Goal: Task Accomplishment & Management: Manage account settings

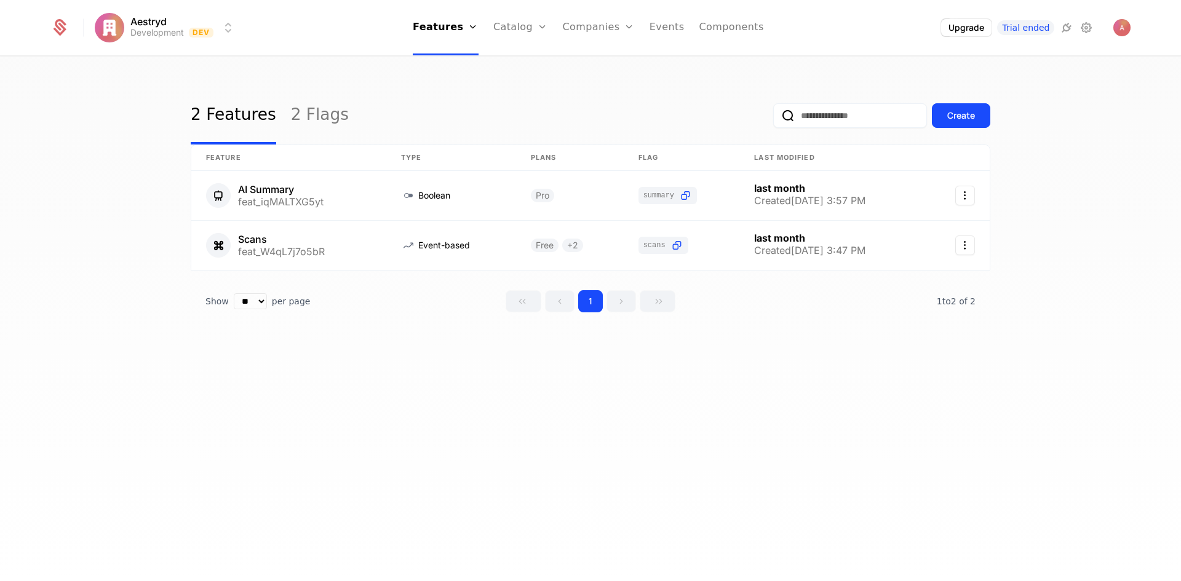
click at [520, 65] on link "Plans" at bounding box center [539, 60] width 63 height 10
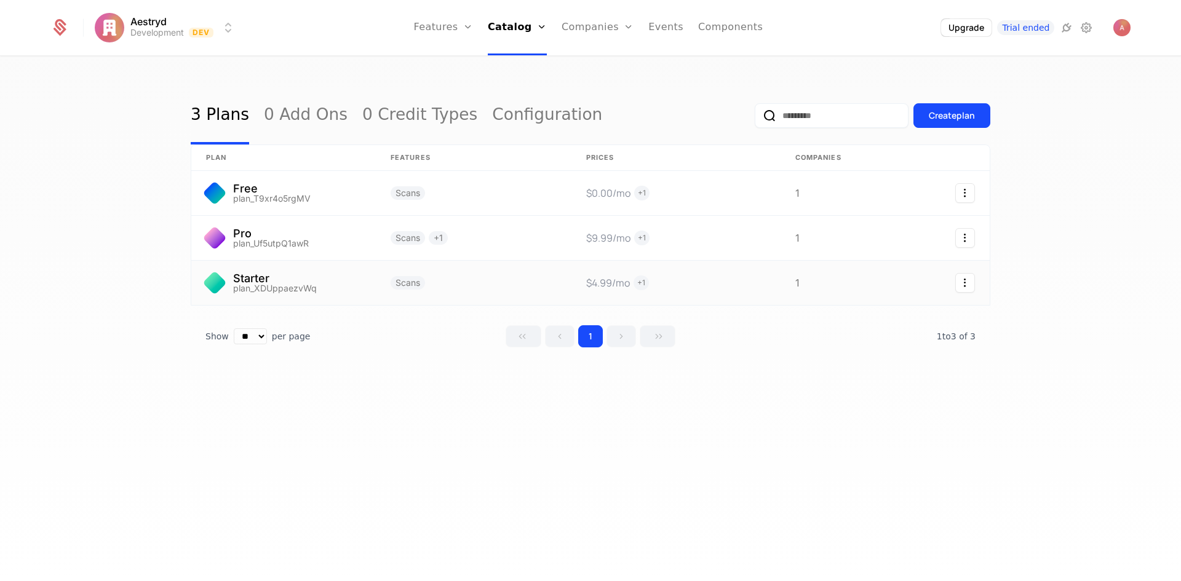
click at [300, 285] on link at bounding box center [283, 283] width 185 height 44
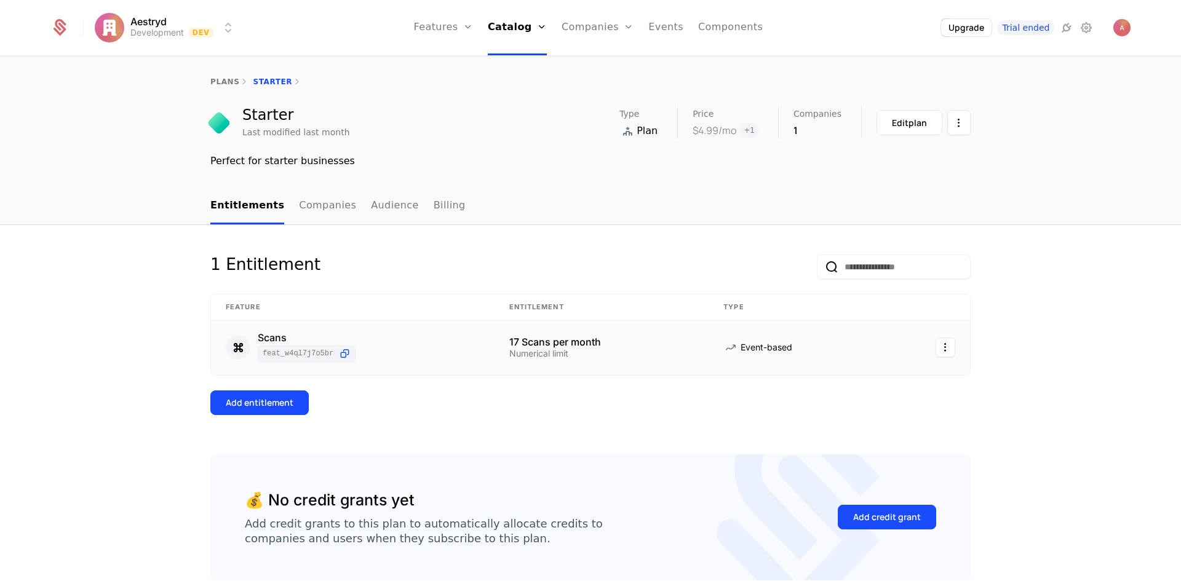
click at [940, 338] on html "Aestryd Development Dev Features Features Flags Catalog Plans Add Ons Credits C…" at bounding box center [590, 290] width 1181 height 581
click at [864, 405] on div "Edit" at bounding box center [858, 408] width 31 height 17
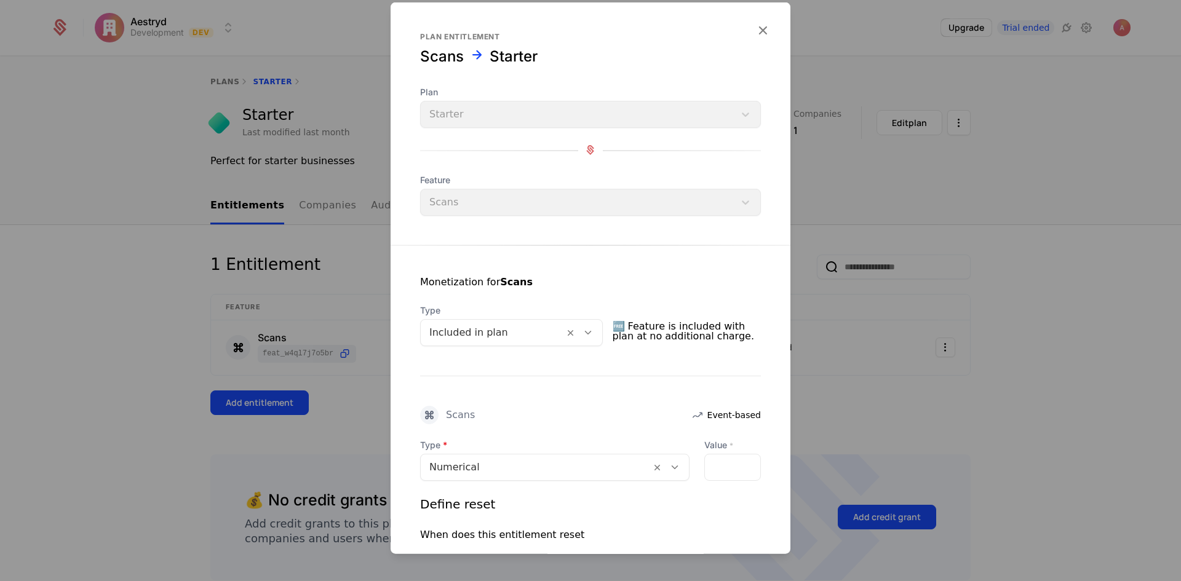
scroll to position [185, 0]
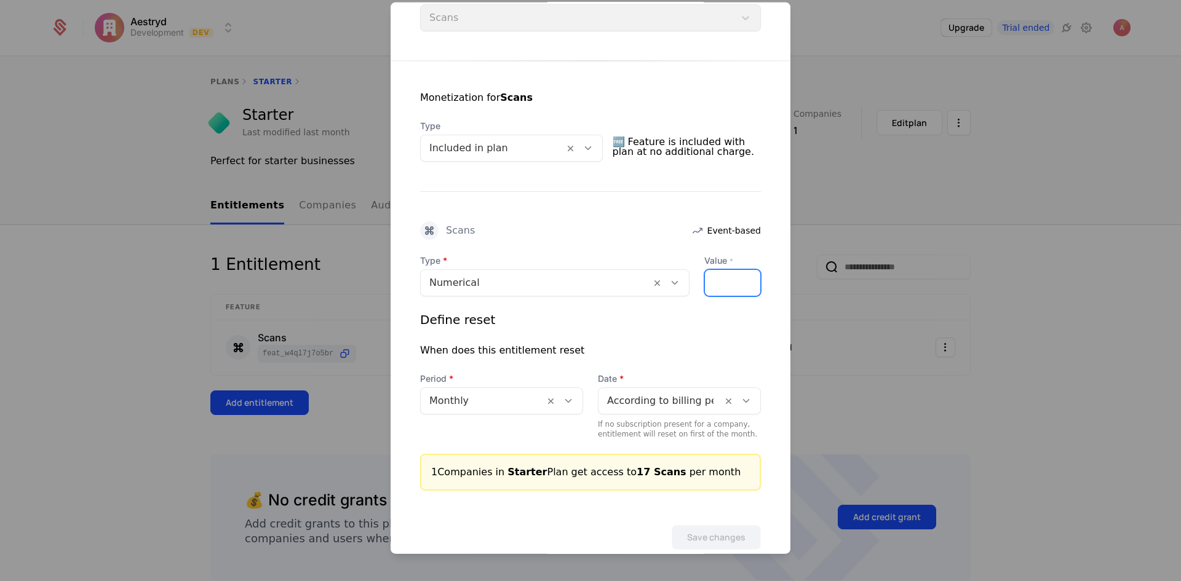
click at [706, 285] on input "**" at bounding box center [712, 282] width 15 height 26
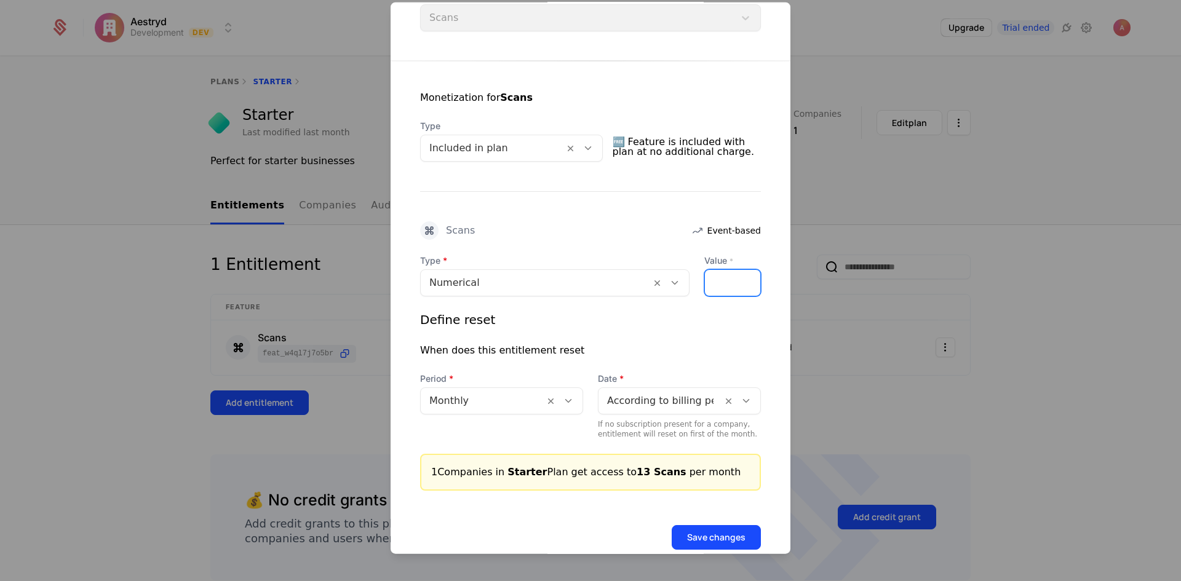
click at [706, 276] on input "**" at bounding box center [712, 282] width 15 height 26
type input "**"
click at [706, 276] on input "**" at bounding box center [712, 282] width 15 height 26
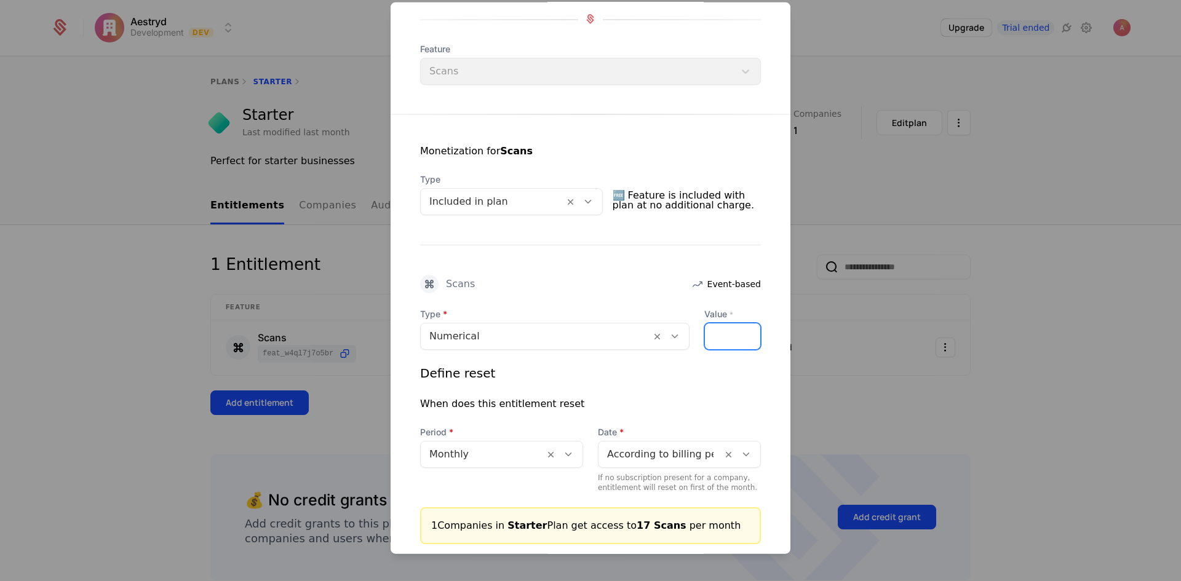
scroll to position [0, 0]
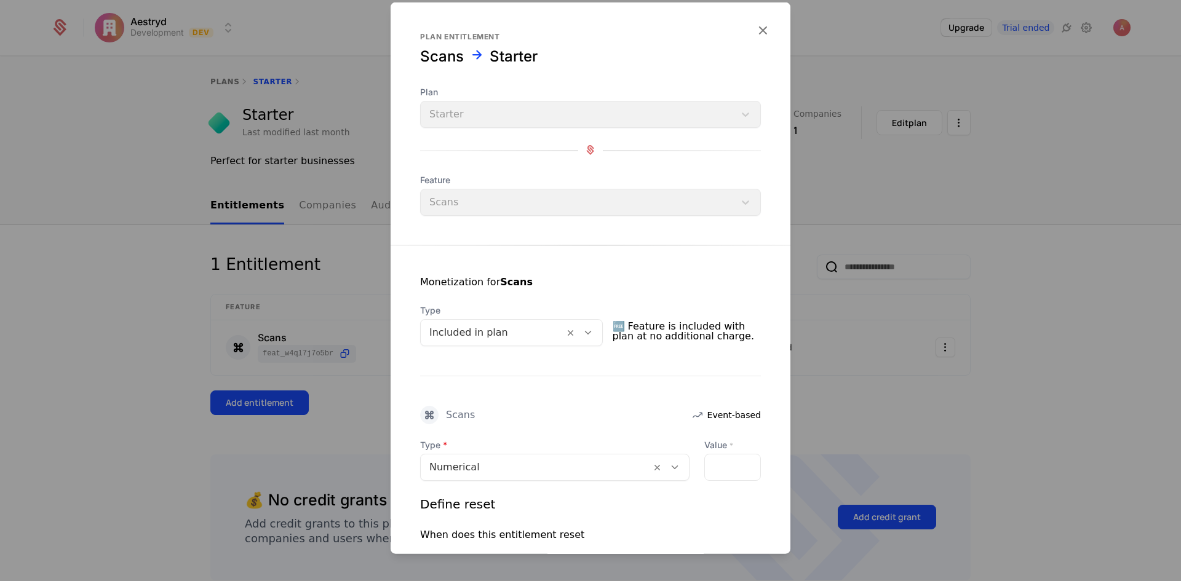
click at [755, 33] on icon "button" at bounding box center [763, 30] width 16 height 16
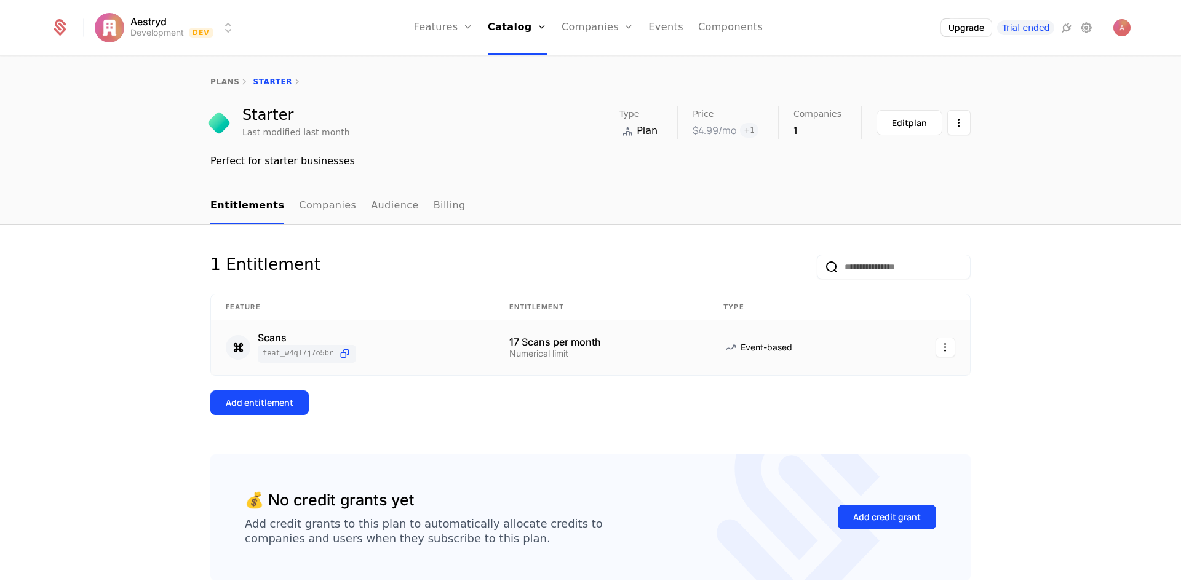
click at [602, 343] on div "17 Scans per month" at bounding box center [601, 342] width 185 height 10
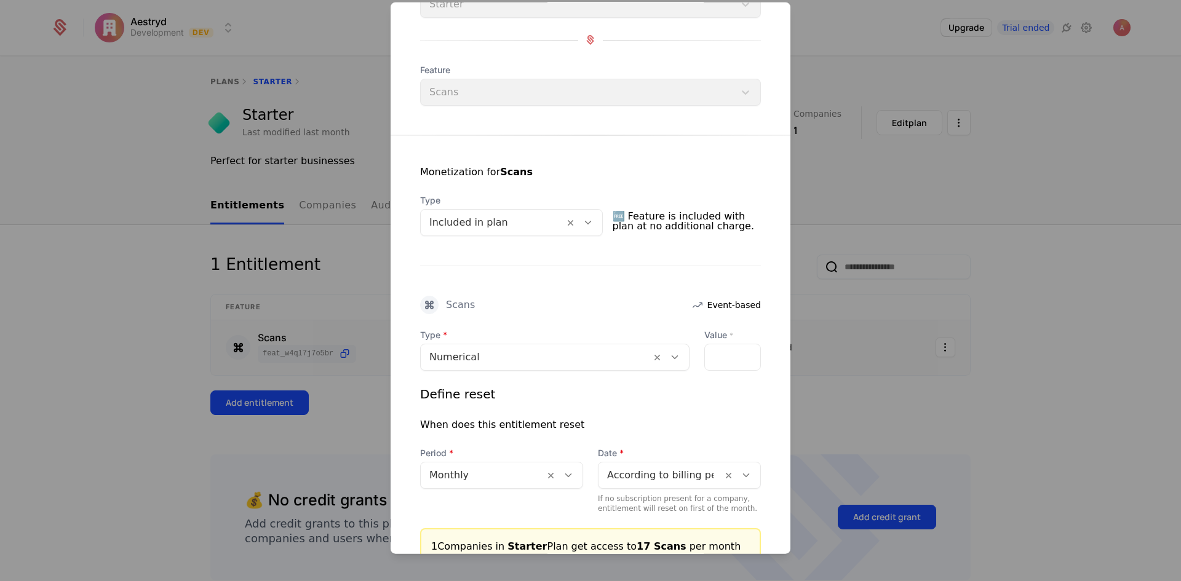
scroll to position [209, 0]
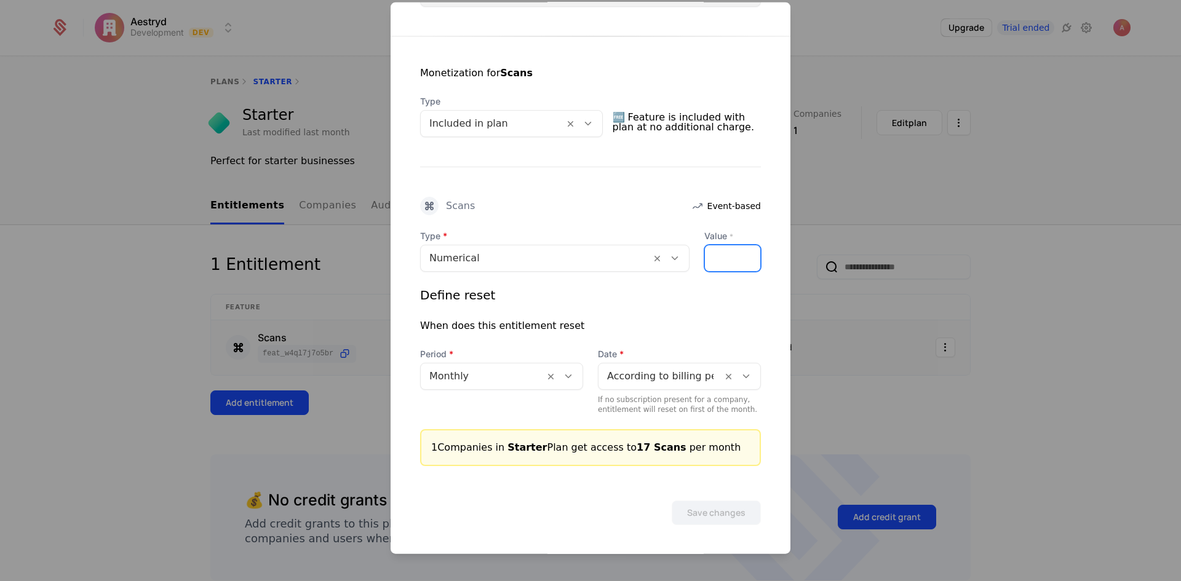
click at [709, 261] on input "**" at bounding box center [712, 258] width 15 height 26
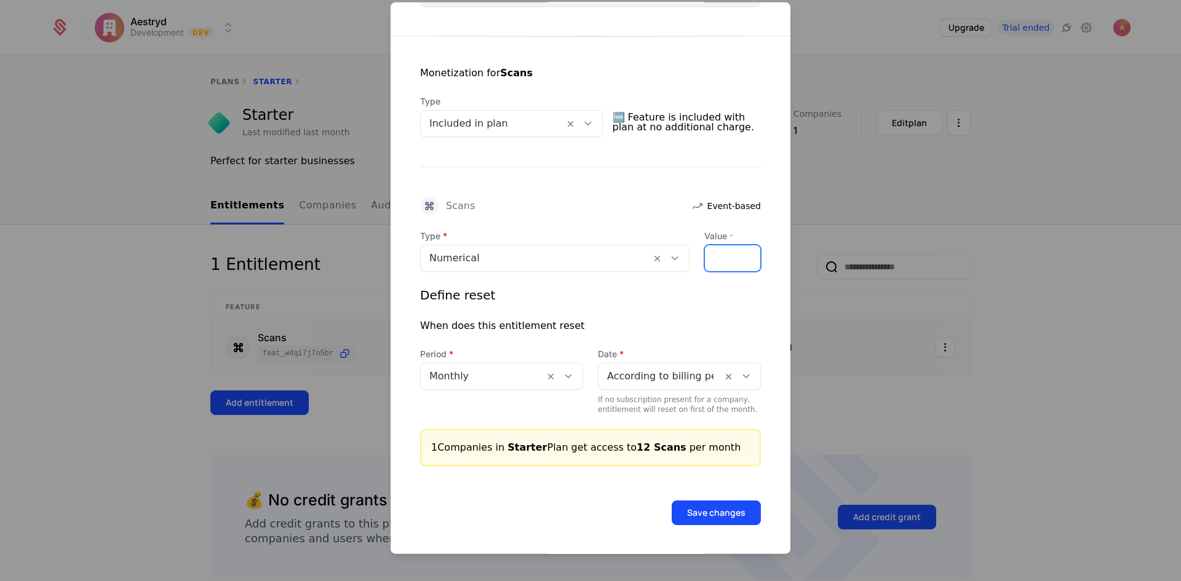
click at [709, 261] on input "**" at bounding box center [712, 258] width 15 height 26
click at [709, 261] on input "*" at bounding box center [712, 258] width 15 height 26
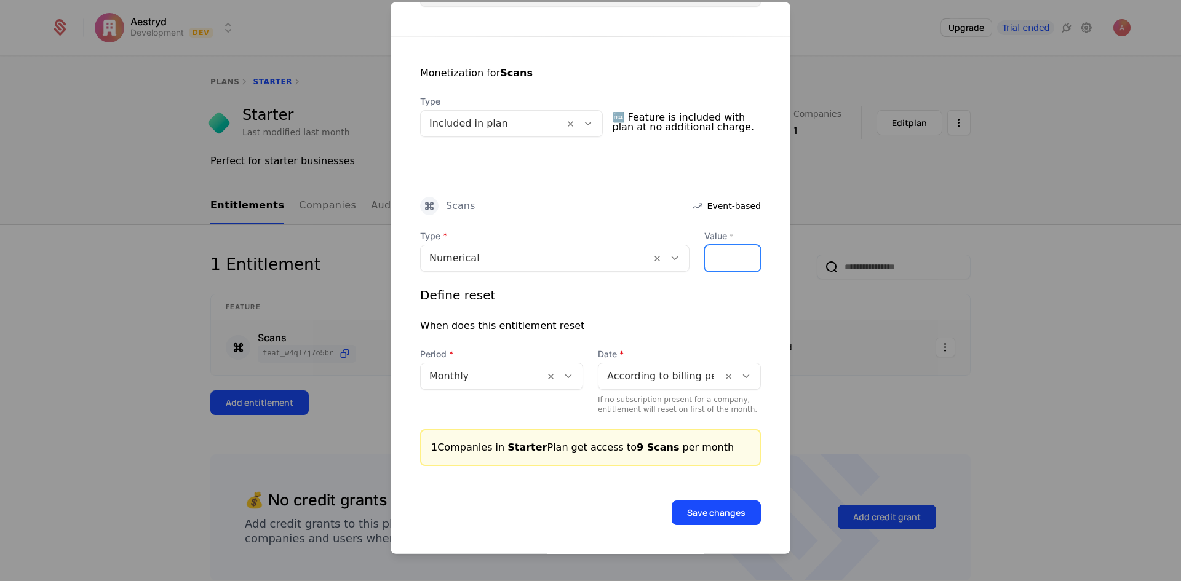
click at [709, 260] on input "*" at bounding box center [712, 258] width 15 height 26
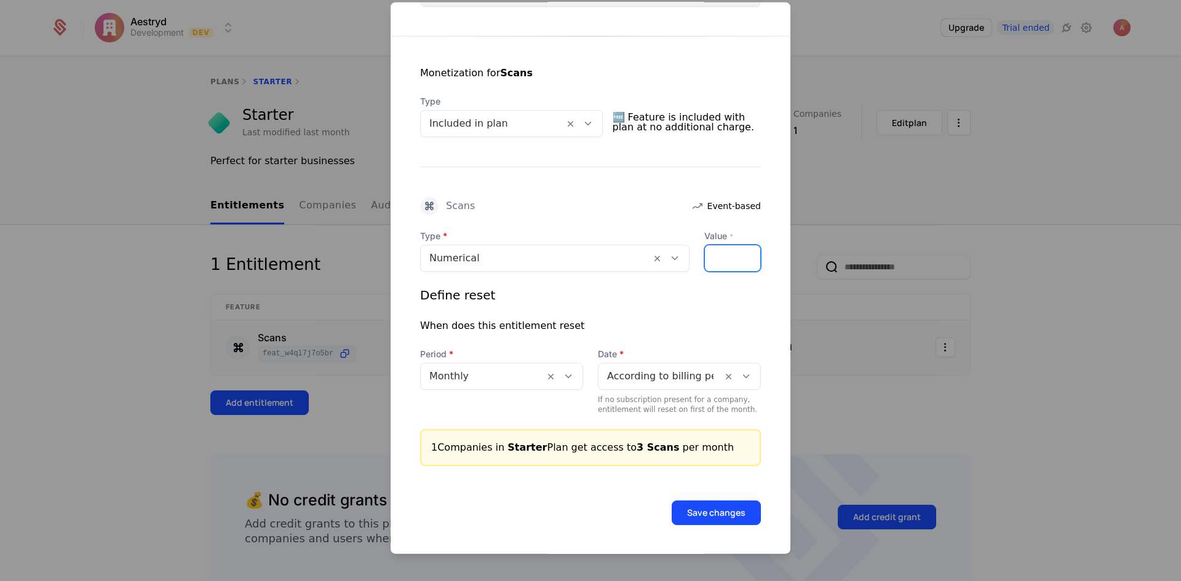
type input "*"
click at [709, 260] on input "*" at bounding box center [712, 258] width 15 height 26
click at [714, 508] on button "Save changes" at bounding box center [716, 512] width 89 height 25
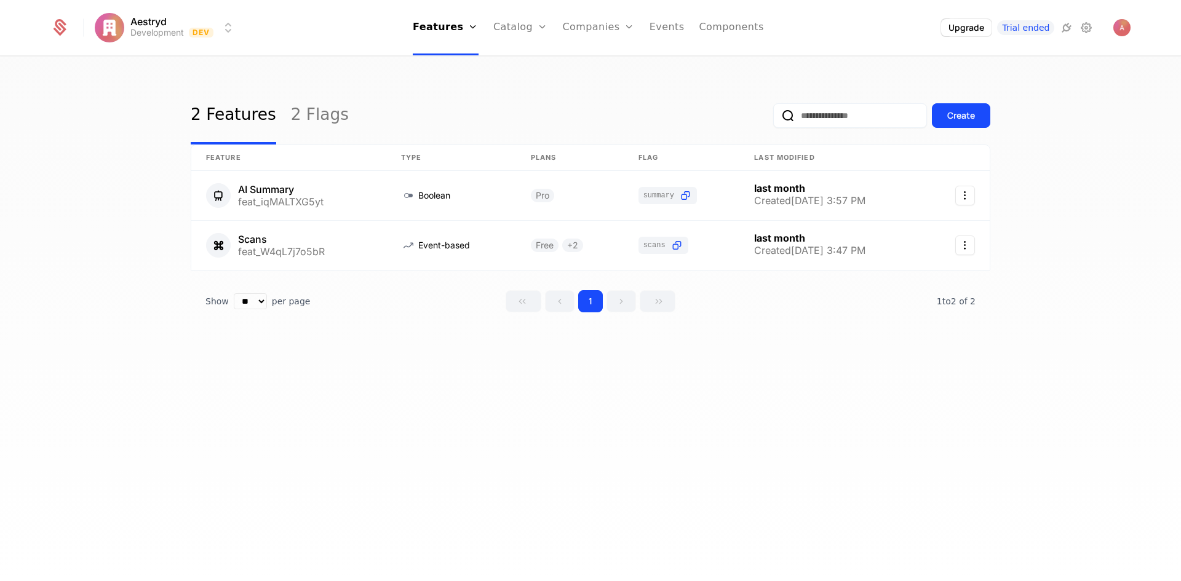
click at [591, 85] on link "Users" at bounding box center [606, 80] width 57 height 10
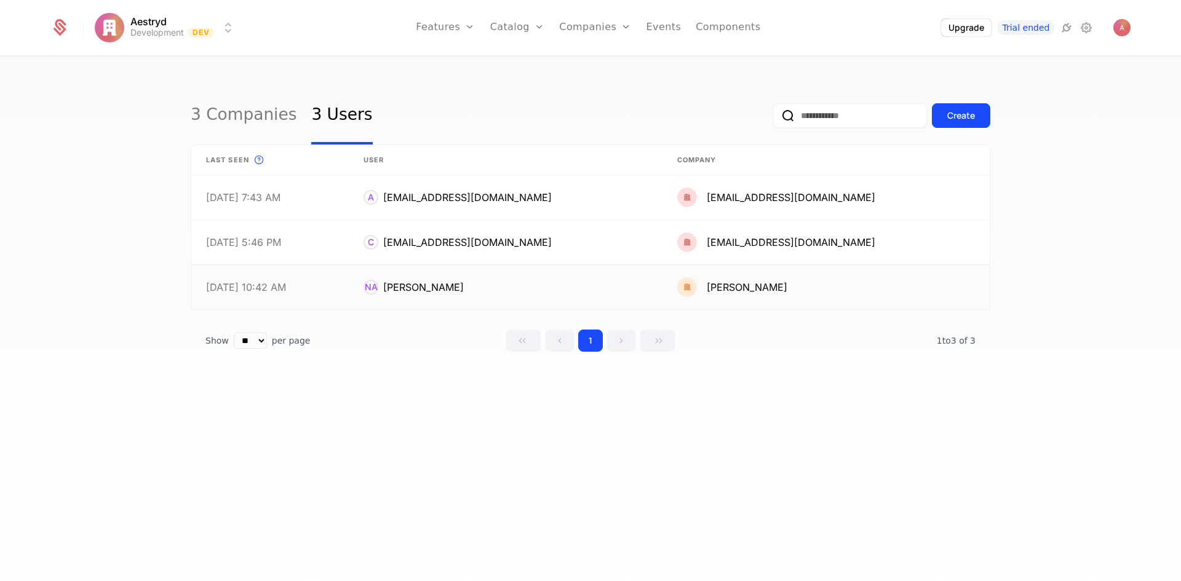
click at [634, 285] on link at bounding box center [505, 287] width 313 height 44
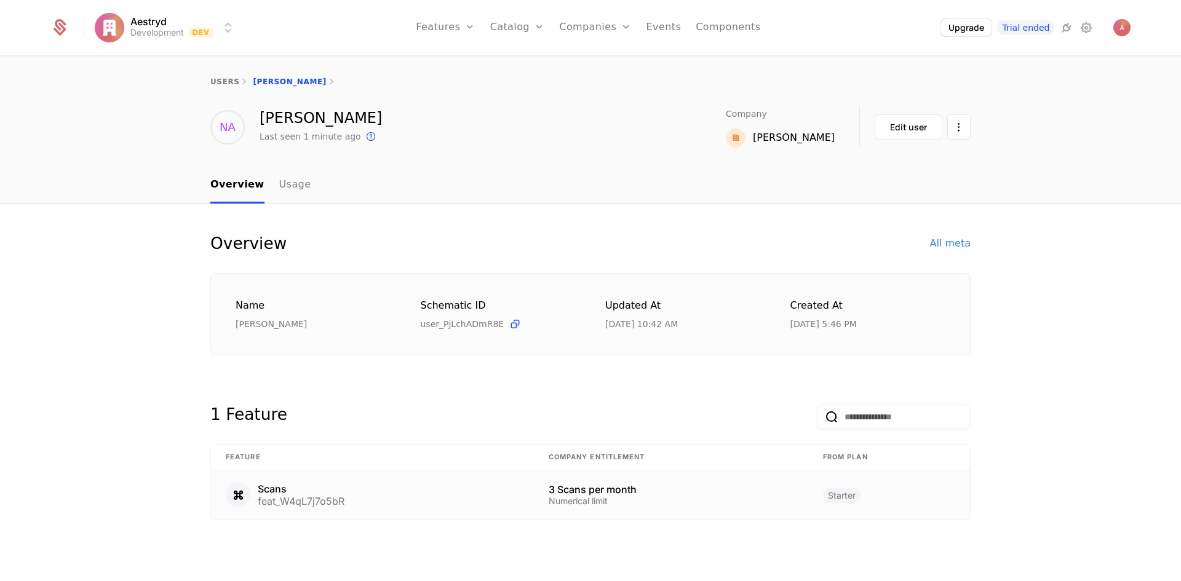
click at [631, 494] on div "3 Scans per month" at bounding box center [671, 490] width 245 height 10
click at [297, 199] on link "Usage" at bounding box center [295, 185] width 32 height 36
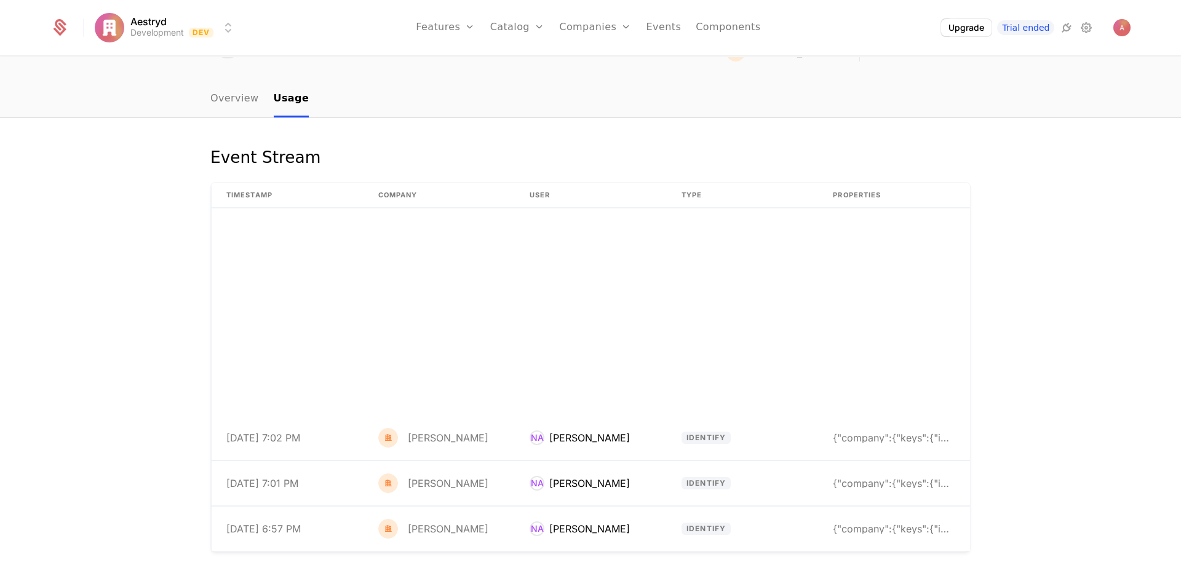
scroll to position [8305, 0]
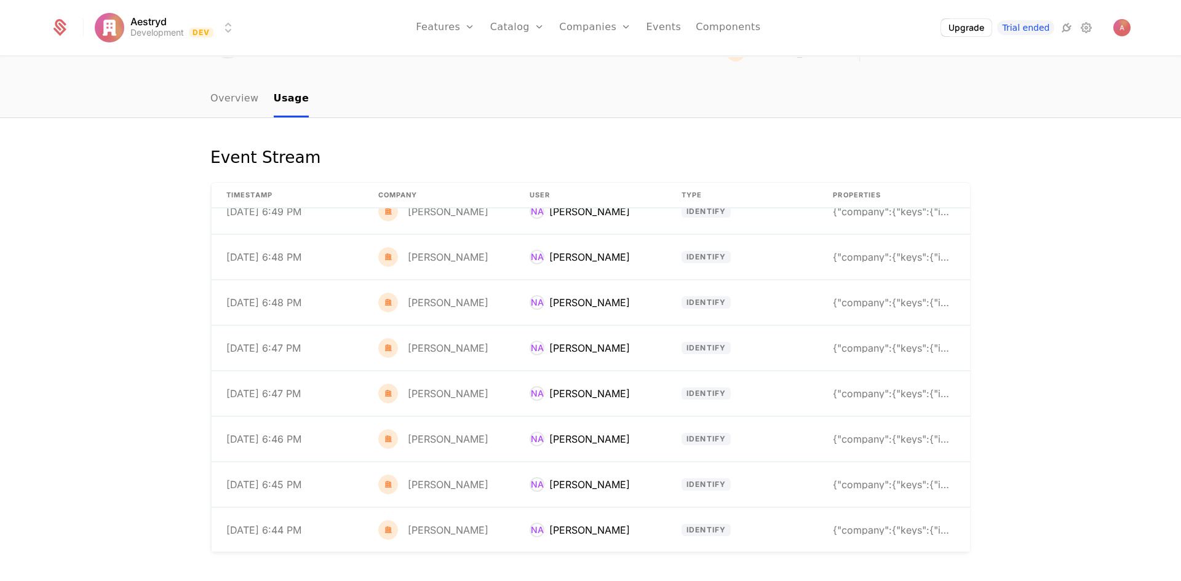
click at [217, 101] on link "Overview" at bounding box center [234, 99] width 49 height 36
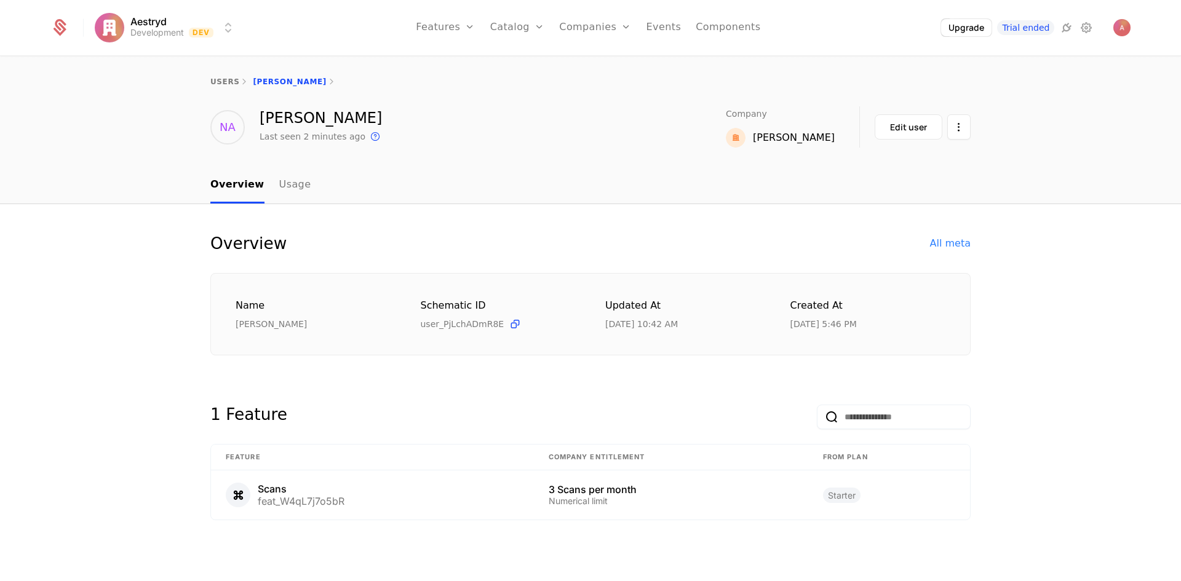
click at [957, 131] on html "Aestryd Development Dev Features Features Flags Catalog Plans Add Ons Credits C…" at bounding box center [590, 290] width 1181 height 581
click at [911, 162] on div "Delete user" at bounding box center [895, 163] width 64 height 17
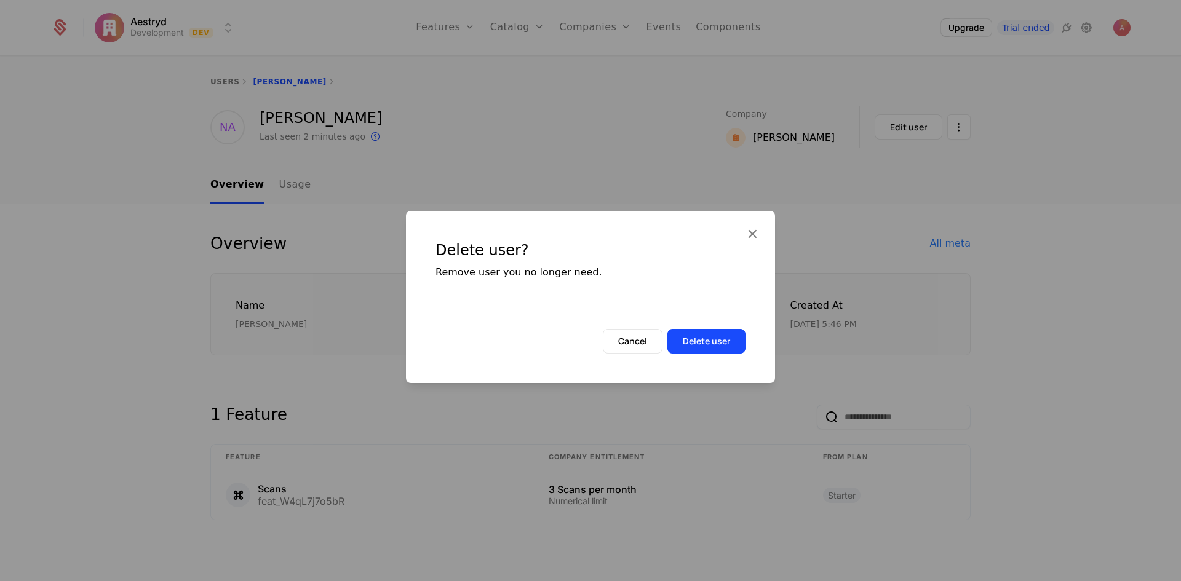
click at [728, 345] on button "Delete user" at bounding box center [707, 341] width 78 height 25
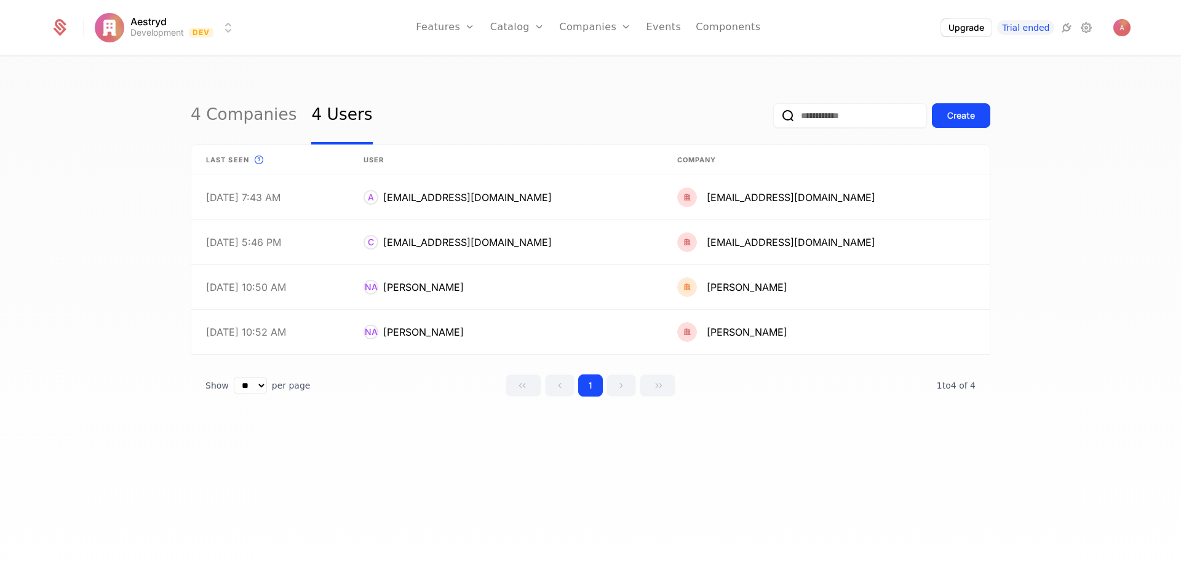
click at [527, 57] on div "Plans Add Ons Credits Configuration" at bounding box center [536, 90] width 93 height 98
click at [527, 64] on link "Plans" at bounding box center [536, 60] width 63 height 10
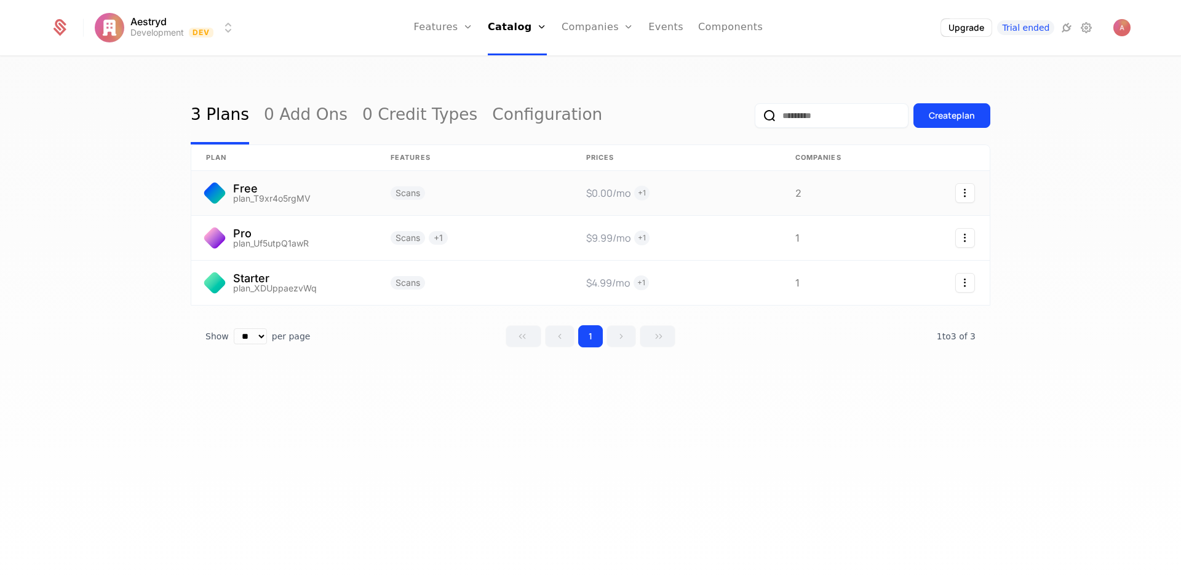
click at [960, 193] on icon "Select action" at bounding box center [965, 193] width 20 height 20
click at [674, 188] on html "Aestryd Development Dev Features Features Flags Catalog Plans Add Ons Credits C…" at bounding box center [590, 290] width 1181 height 581
click at [642, 189] on link at bounding box center [676, 193] width 209 height 44
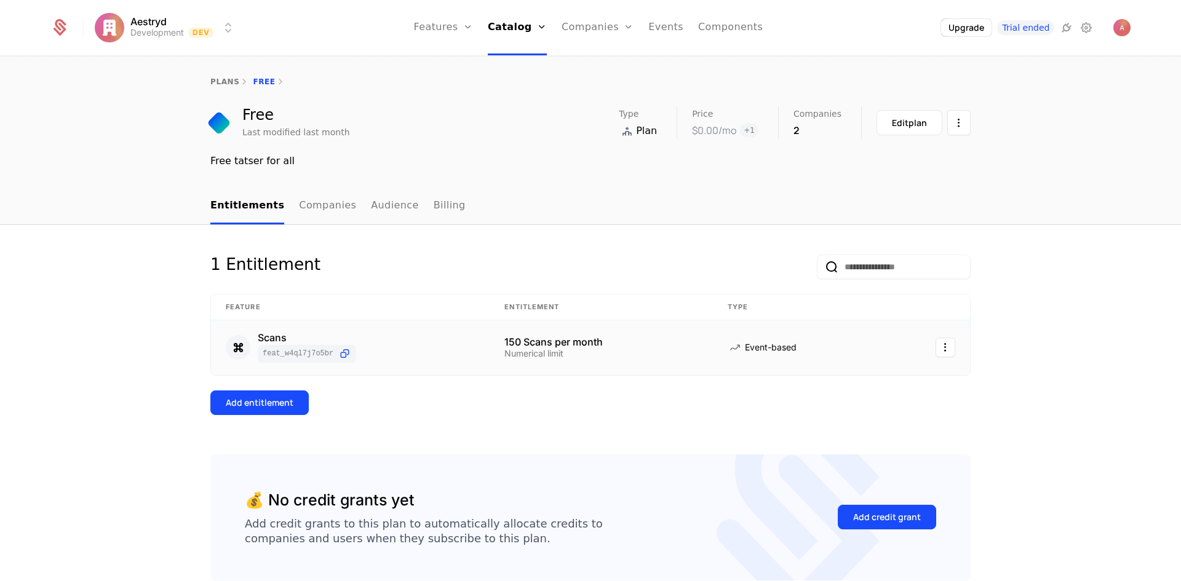
click at [940, 348] on html "Aestryd Development Dev Features Features Flags Catalog Plans Add Ons Credits C…" at bounding box center [590, 290] width 1181 height 581
click at [857, 405] on div "Edit" at bounding box center [854, 408] width 22 height 17
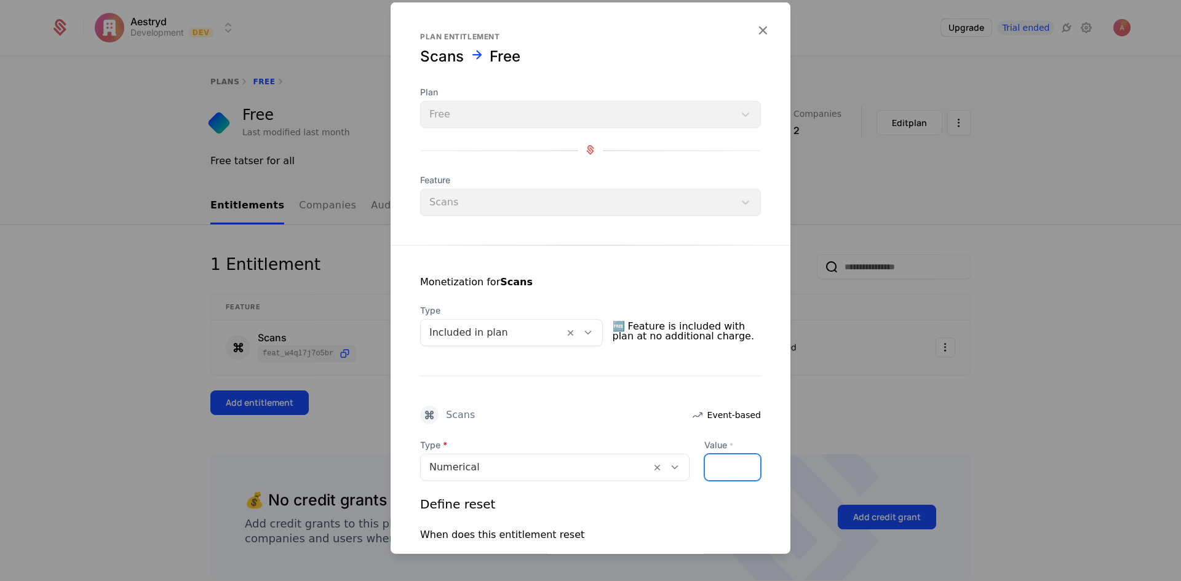
click at [706, 469] on input "***" at bounding box center [712, 467] width 15 height 26
drag, startPoint x: 725, startPoint y: 466, endPoint x: 743, endPoint y: 469, distance: 18.1
click at [744, 469] on div "***" at bounding box center [732, 466] width 57 height 27
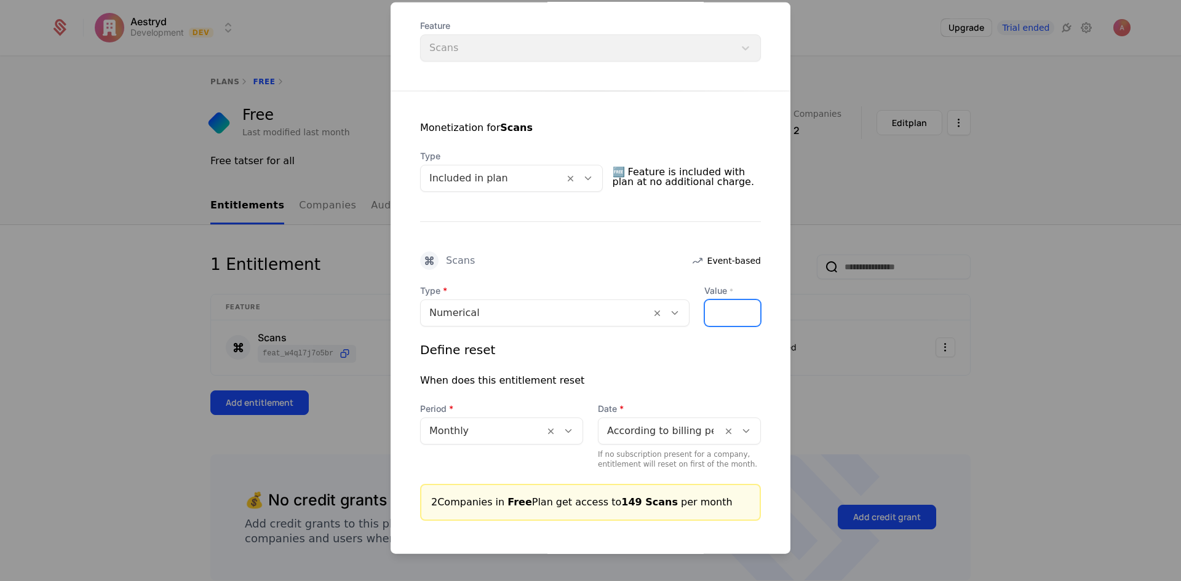
scroll to position [209, 0]
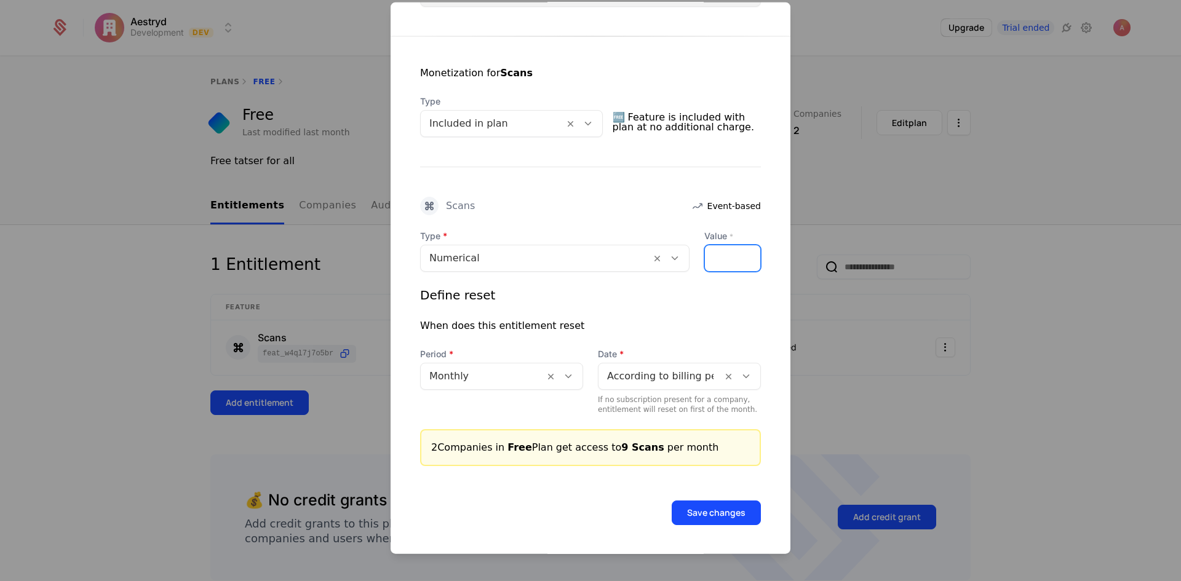
click at [706, 260] on input "*" at bounding box center [712, 258] width 15 height 26
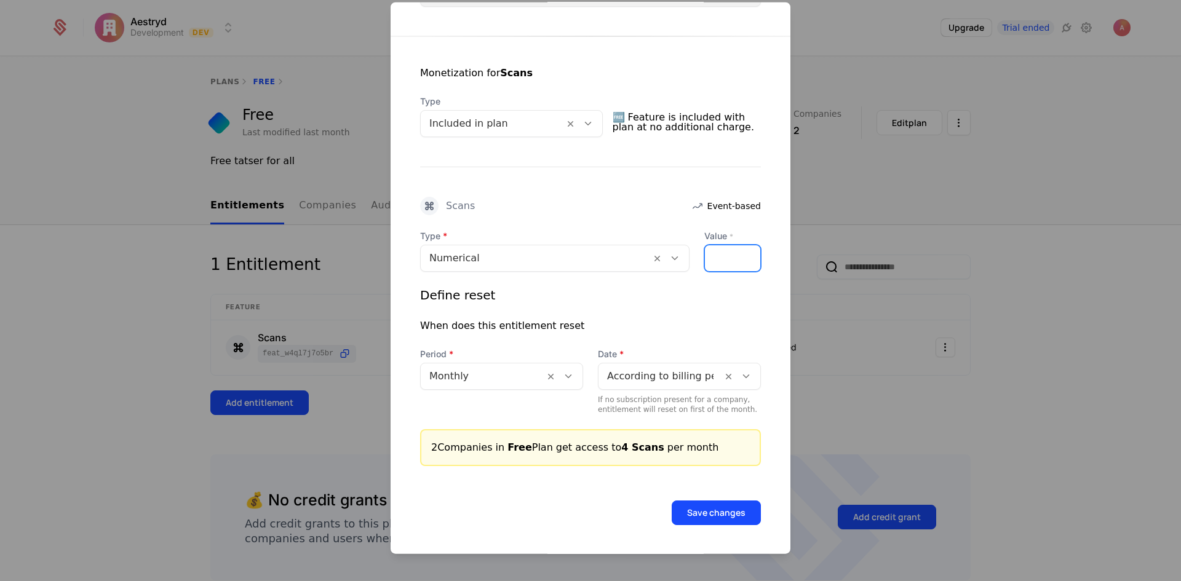
click at [706, 260] on input "*" at bounding box center [712, 258] width 15 height 26
type input "*"
click at [706, 260] on input "*" at bounding box center [712, 258] width 15 height 26
click at [719, 510] on button "Save changes" at bounding box center [716, 512] width 89 height 25
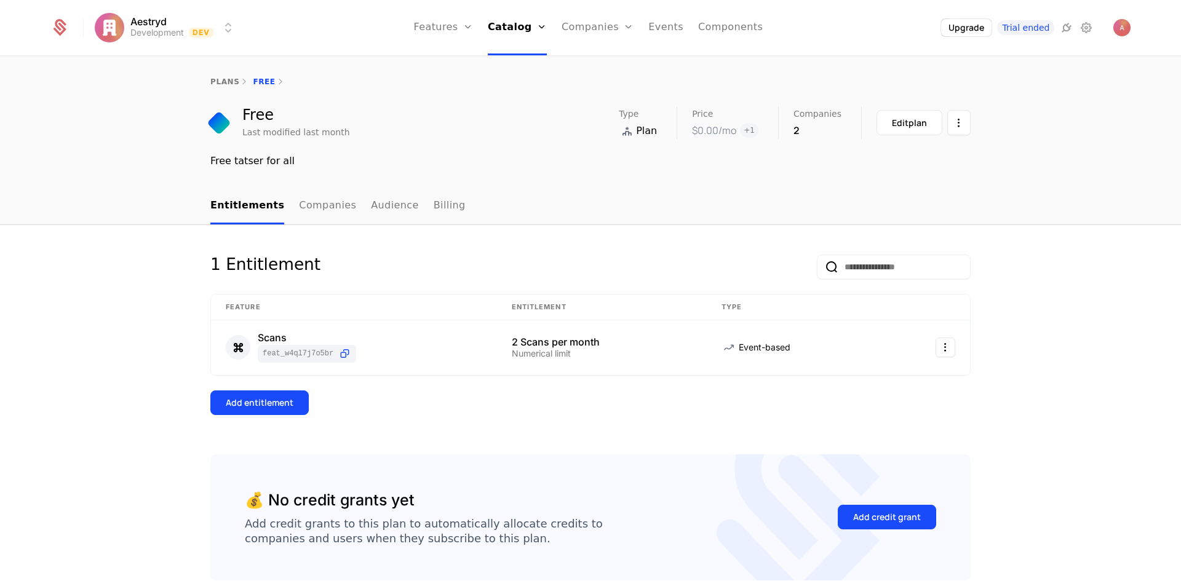
click at [606, 81] on link "Users" at bounding box center [604, 80] width 57 height 10
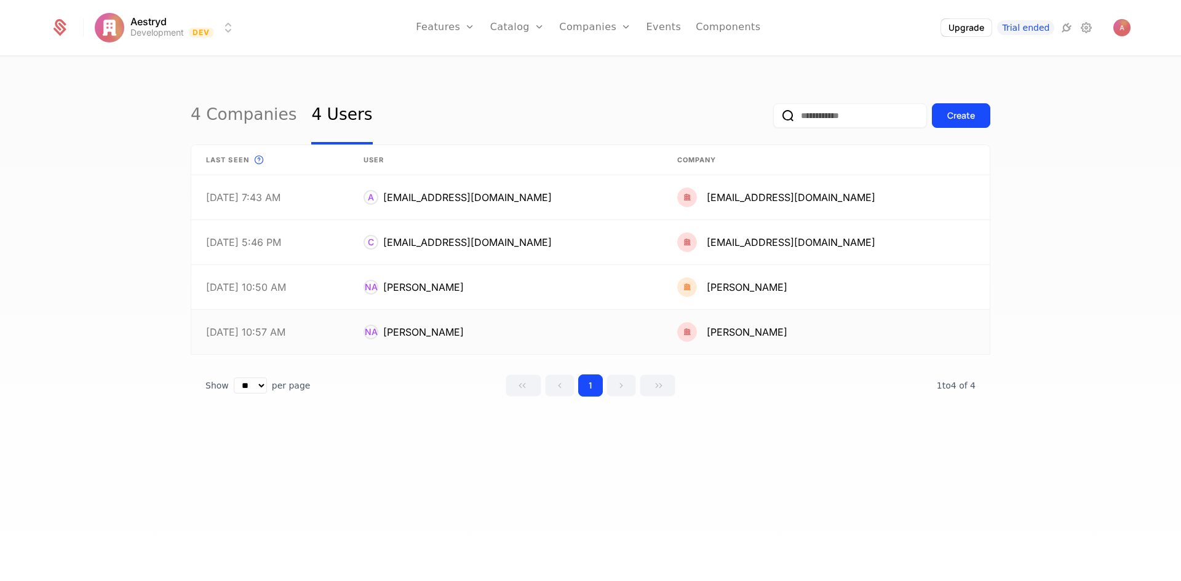
click at [813, 325] on link at bounding box center [826, 332] width 327 height 44
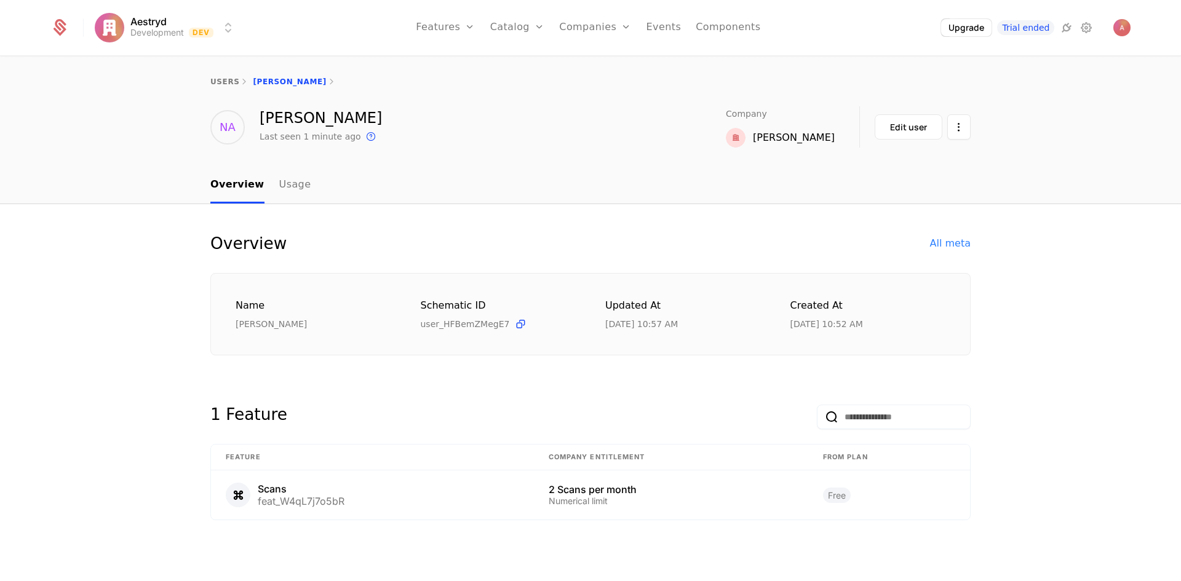
click at [966, 132] on html "Aestryd Development Dev Features Features Flags Catalog Plans Add Ons Credits C…" at bounding box center [590, 290] width 1181 height 581
click at [898, 165] on div "Delete user" at bounding box center [895, 163] width 64 height 17
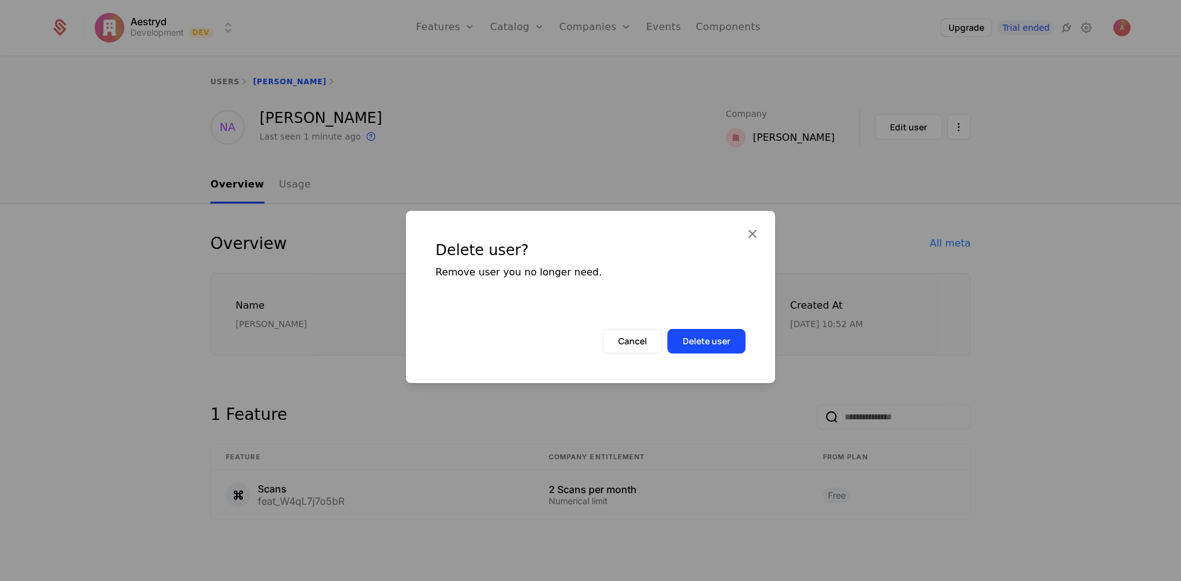
click at [733, 339] on button "Delete user" at bounding box center [707, 341] width 78 height 25
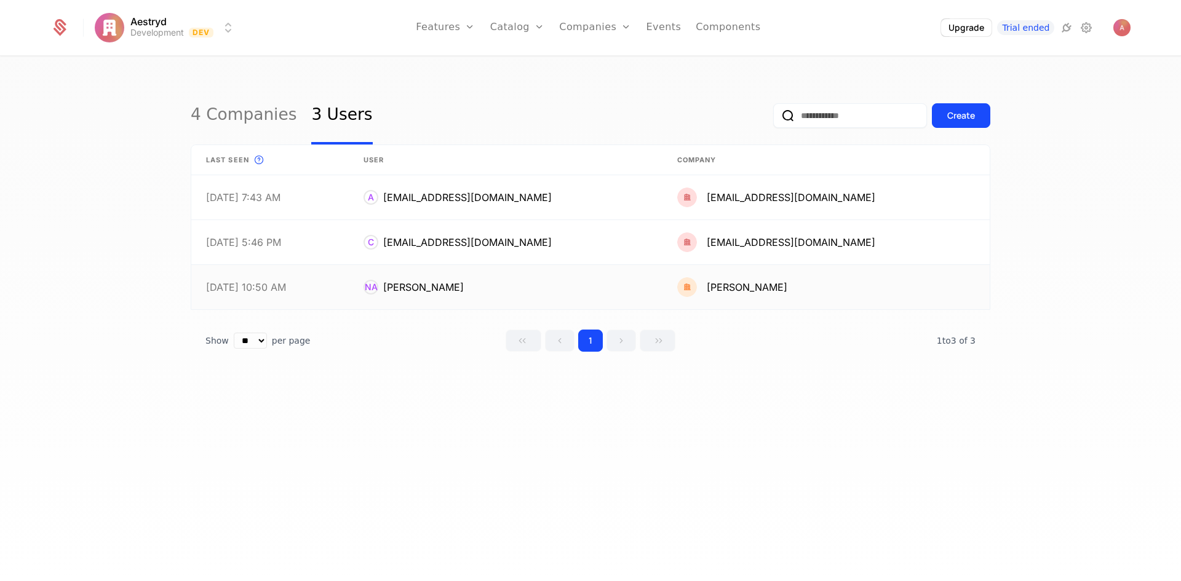
click at [503, 286] on link at bounding box center [505, 287] width 313 height 44
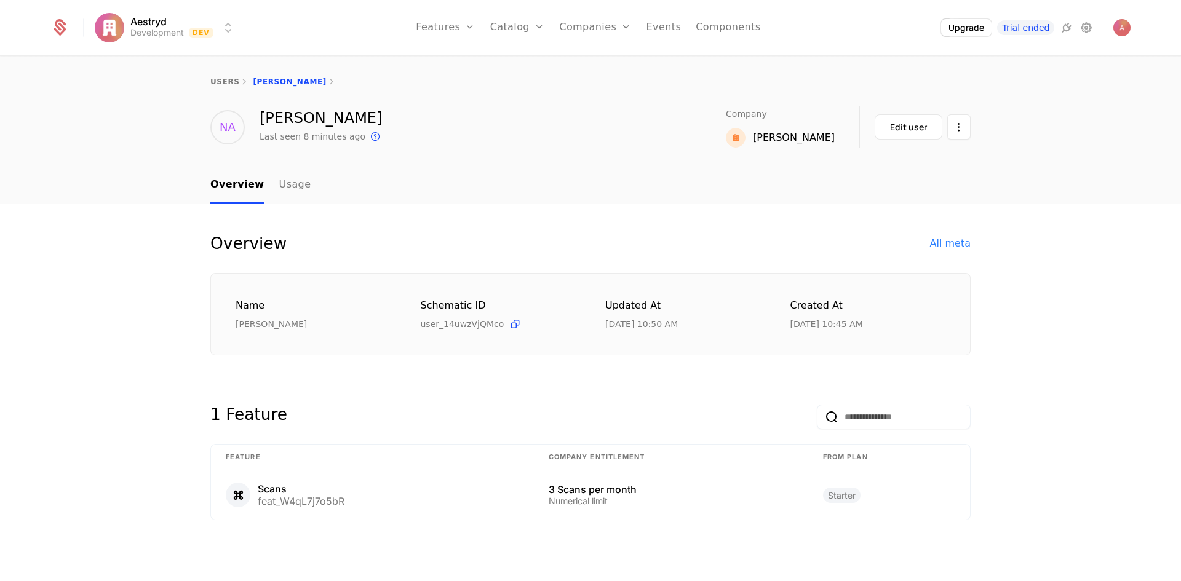
click at [956, 126] on html "Aestryd Development Dev Features Features Flags Catalog Plans Add Ons Credits C…" at bounding box center [590, 290] width 1181 height 581
click at [925, 163] on div "Delete user" at bounding box center [900, 163] width 74 height 17
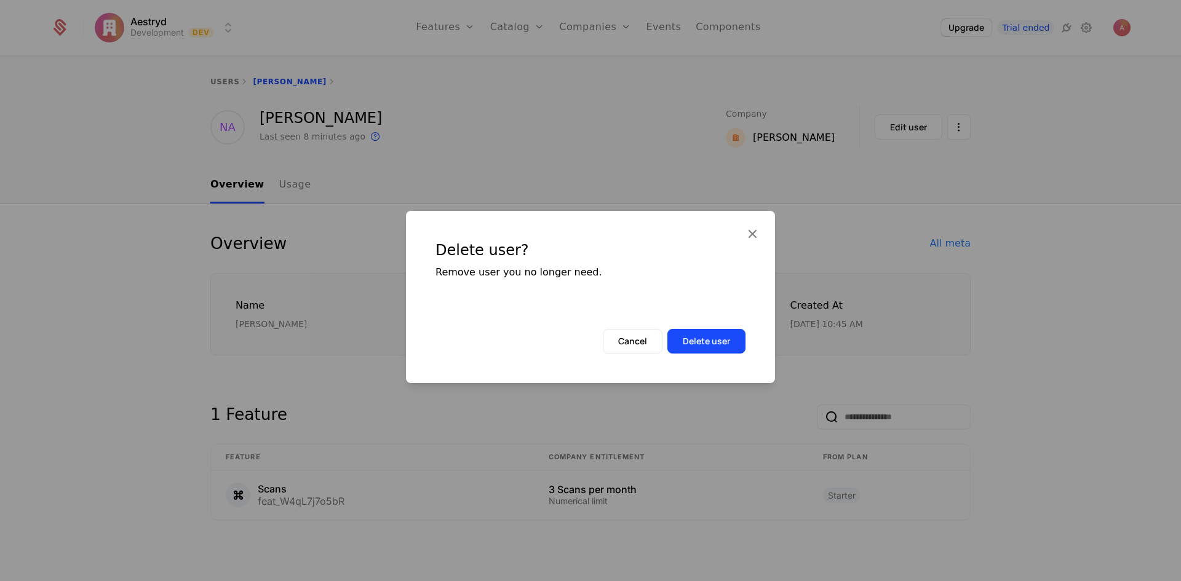
click at [706, 343] on button "Delete user" at bounding box center [707, 341] width 78 height 25
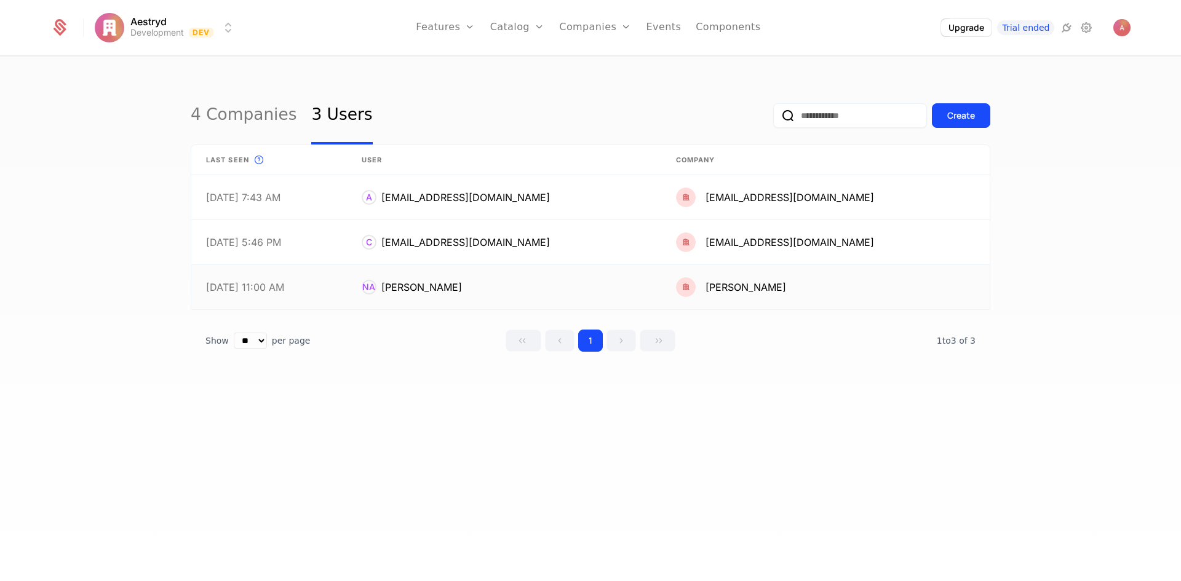
click at [877, 284] on link at bounding box center [825, 287] width 329 height 44
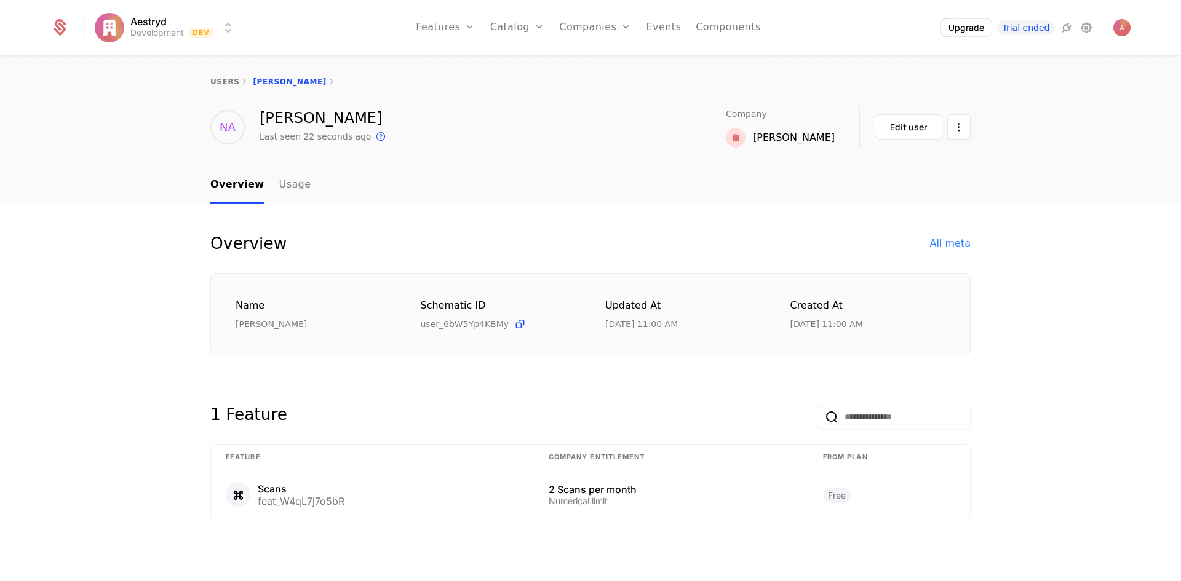
click at [967, 129] on html "Aestryd Development Dev Features Features Flags Catalog Plans Add Ons Credits C…" at bounding box center [590, 290] width 1181 height 581
click at [897, 164] on div "Delete user" at bounding box center [895, 163] width 64 height 17
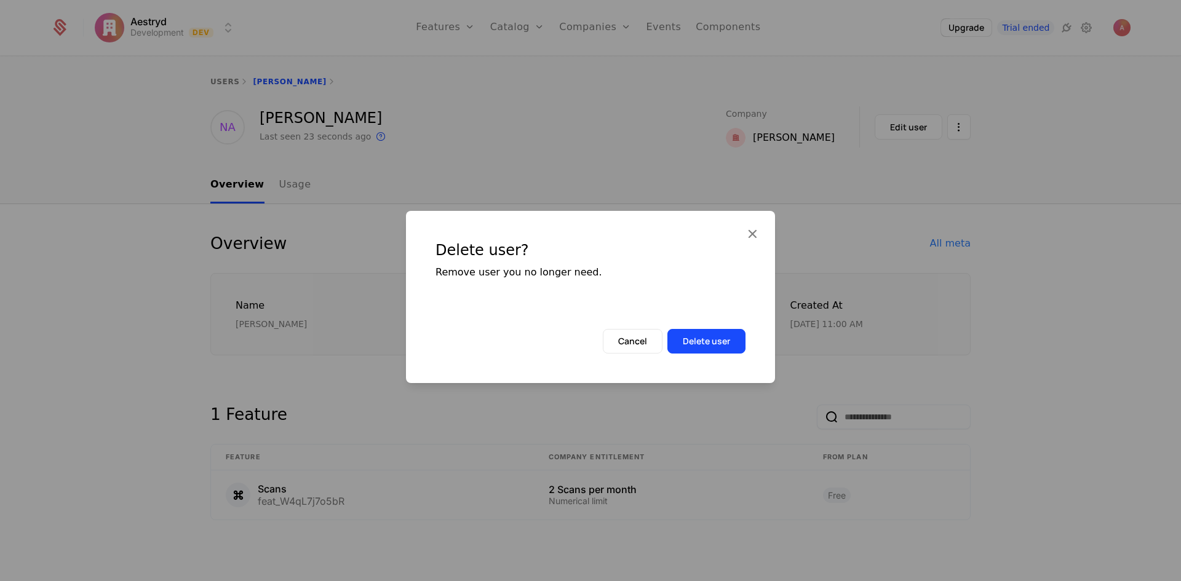
click at [714, 337] on button "Delete user" at bounding box center [707, 341] width 78 height 25
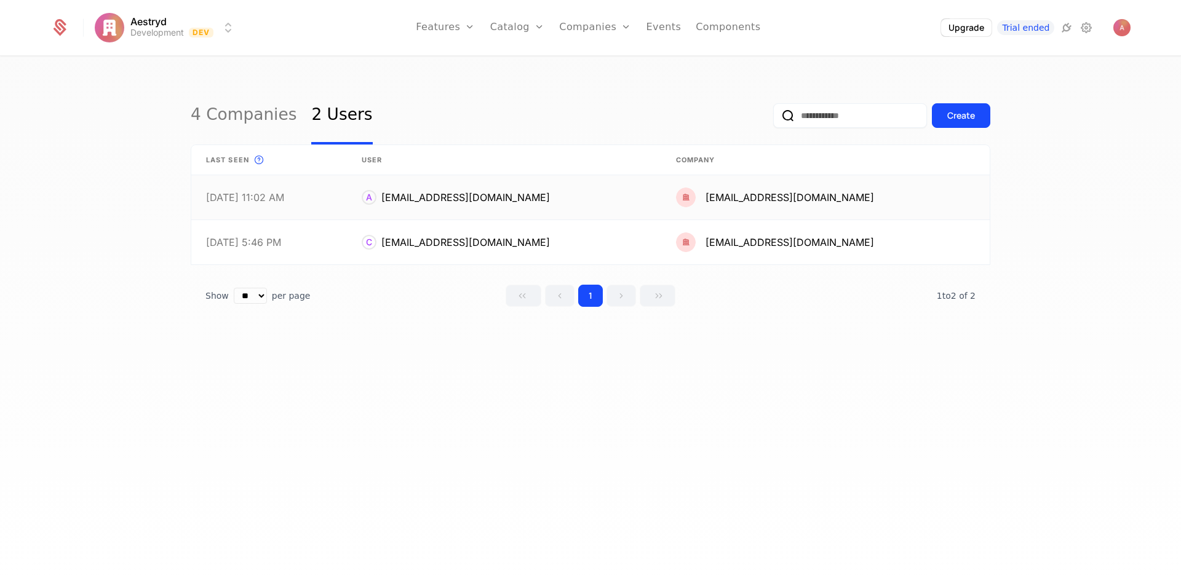
click at [941, 199] on link at bounding box center [825, 197] width 329 height 44
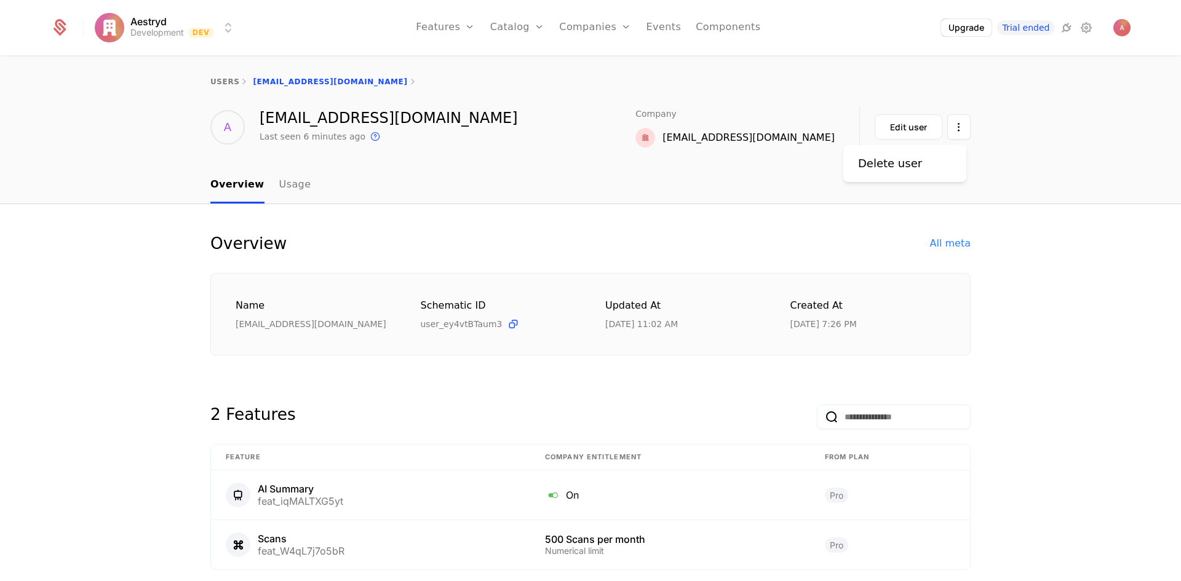
click at [955, 130] on html "Aestryd Development Dev Features Features Flags Catalog Plans Add Ons Credits C…" at bounding box center [590, 290] width 1181 height 581
click at [919, 172] on div "Delete user" at bounding box center [895, 163] width 74 height 17
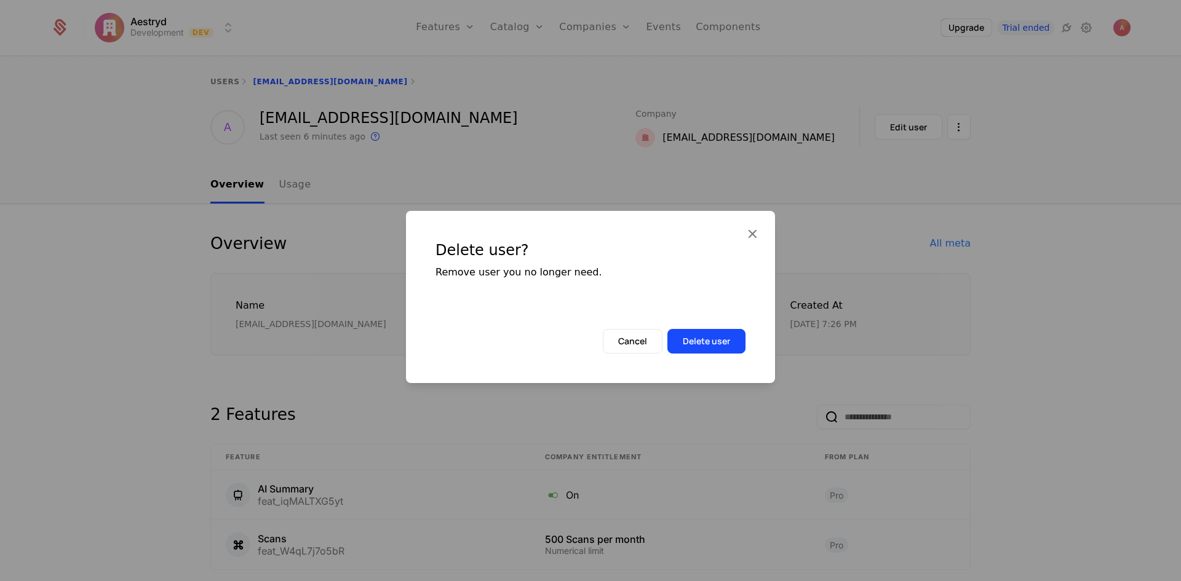
click at [725, 336] on button "Delete user" at bounding box center [707, 341] width 78 height 25
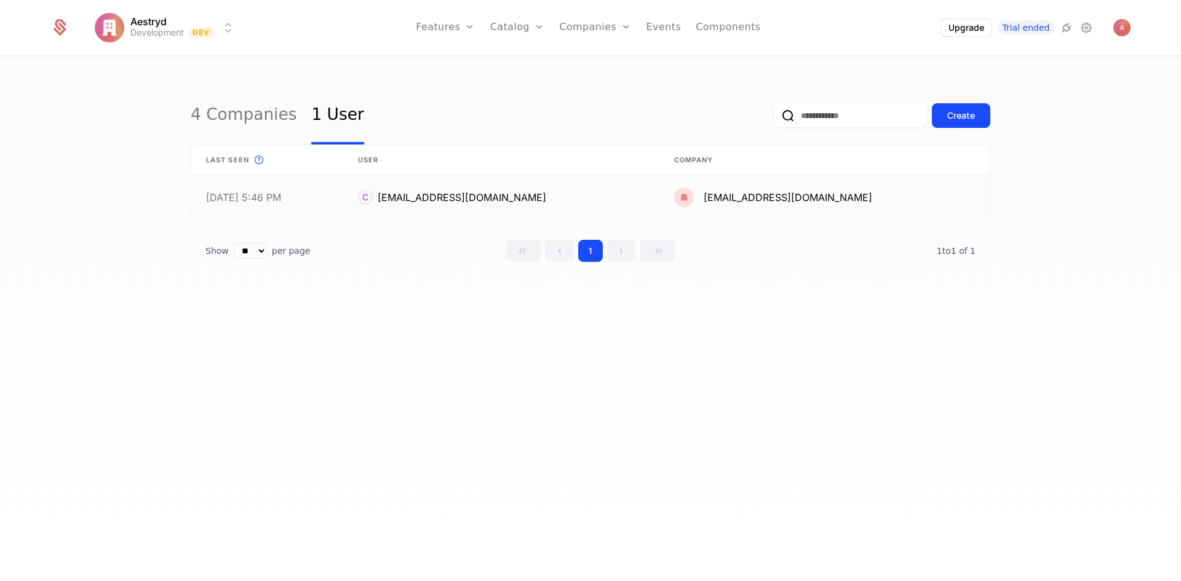
click at [885, 196] on link at bounding box center [825, 197] width 330 height 44
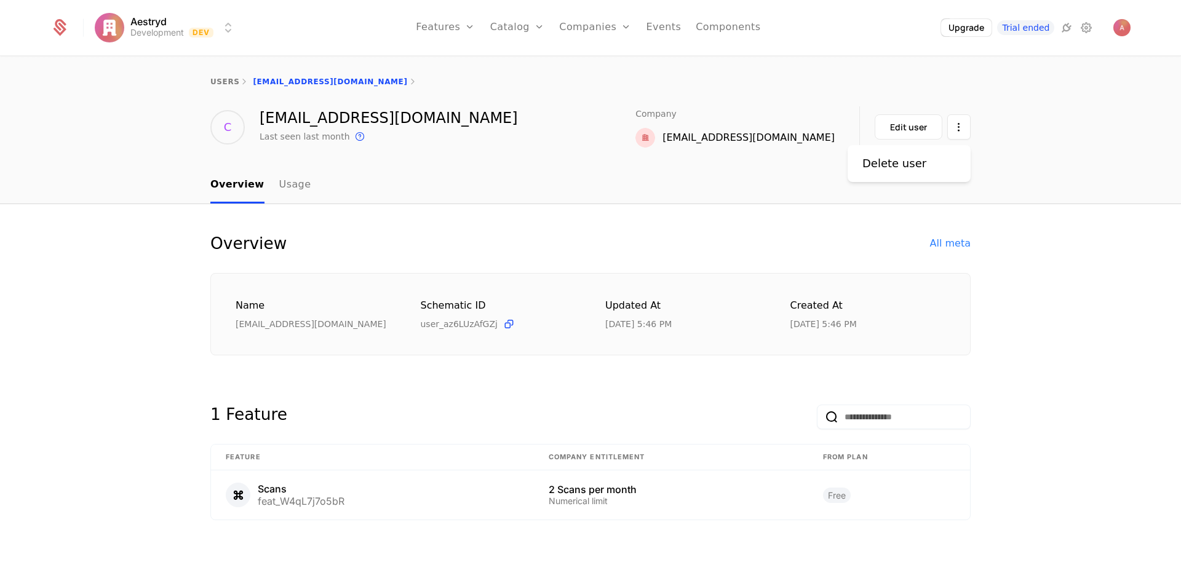
click at [951, 124] on html "Aestryd Development Dev Features Features Flags Catalog Plans Add Ons Credits C…" at bounding box center [590, 290] width 1181 height 581
click at [919, 169] on div "Delete user" at bounding box center [900, 163] width 74 height 17
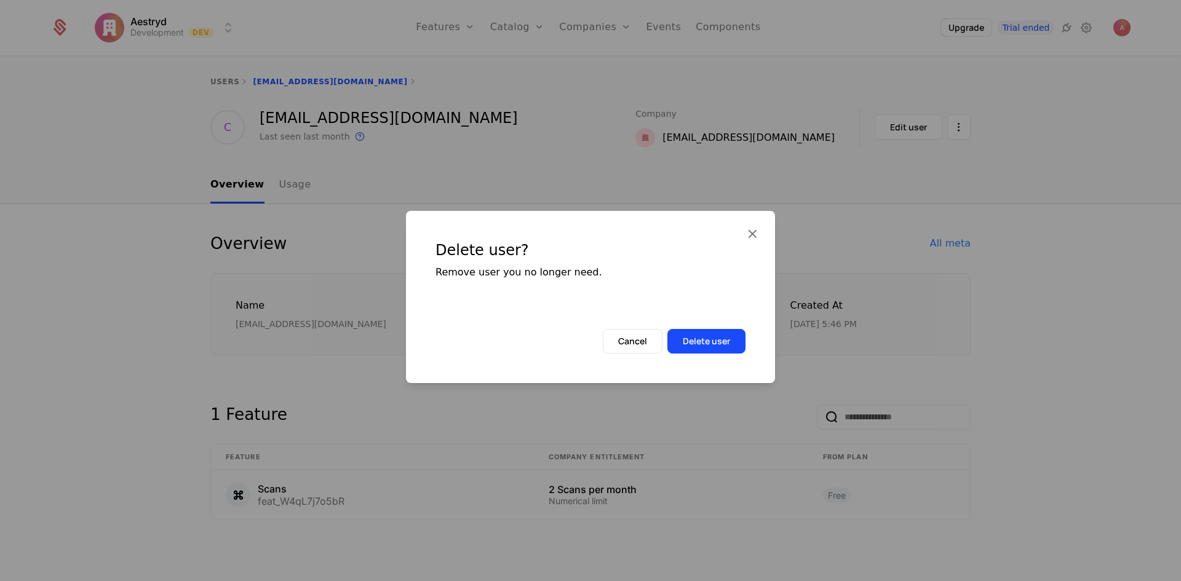
click at [730, 344] on button "Delete user" at bounding box center [707, 341] width 78 height 25
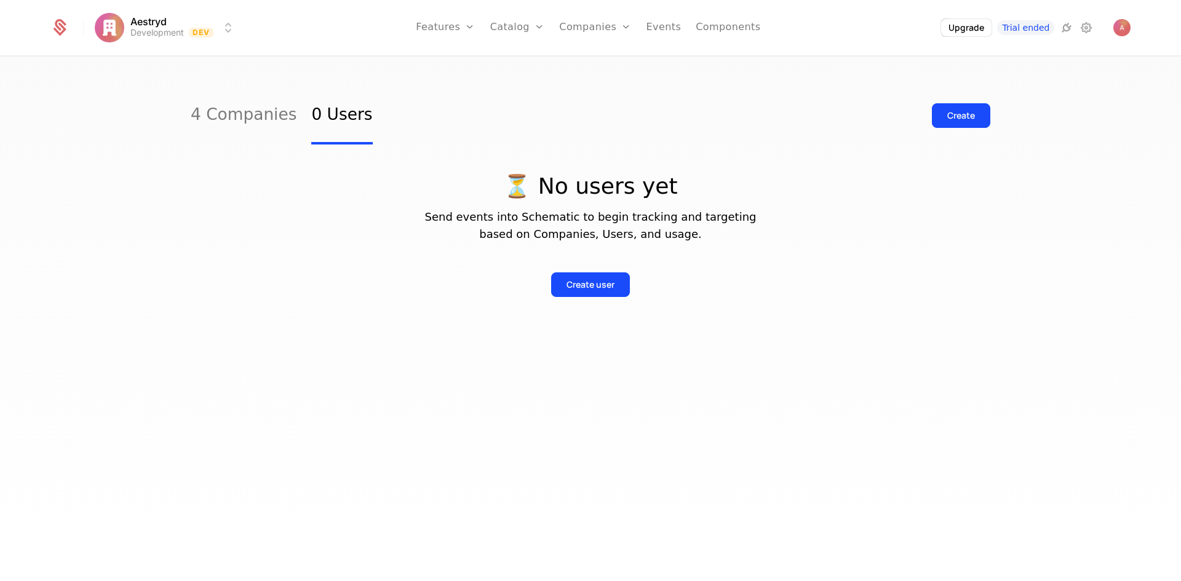
click at [599, 79] on link "Users" at bounding box center [602, 80] width 57 height 10
click at [605, 59] on link "Companies" at bounding box center [602, 60] width 57 height 10
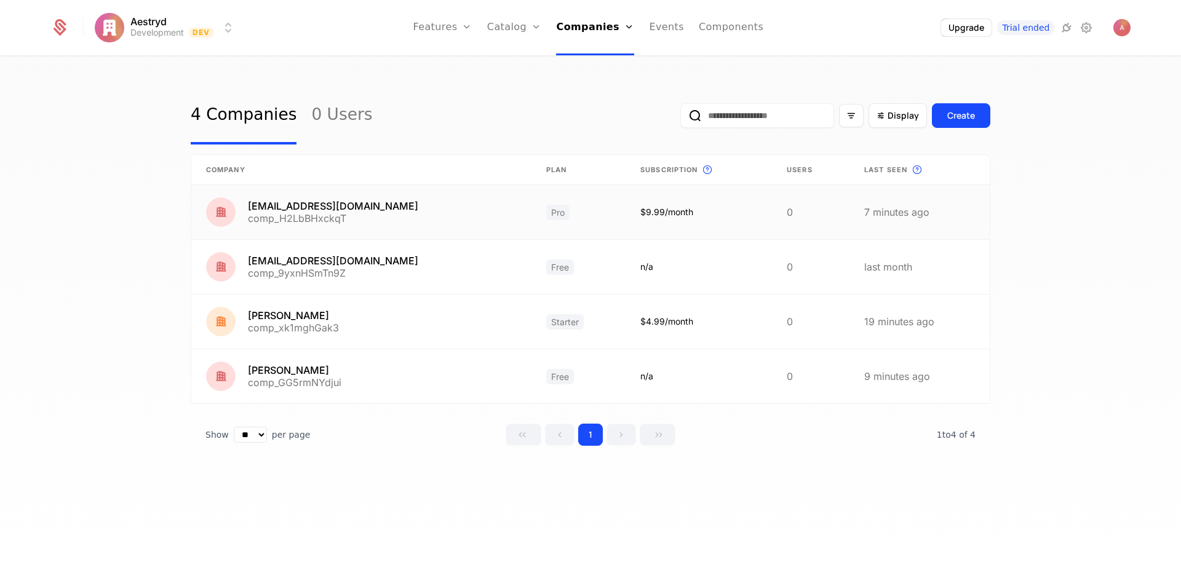
click at [955, 208] on link at bounding box center [920, 212] width 140 height 54
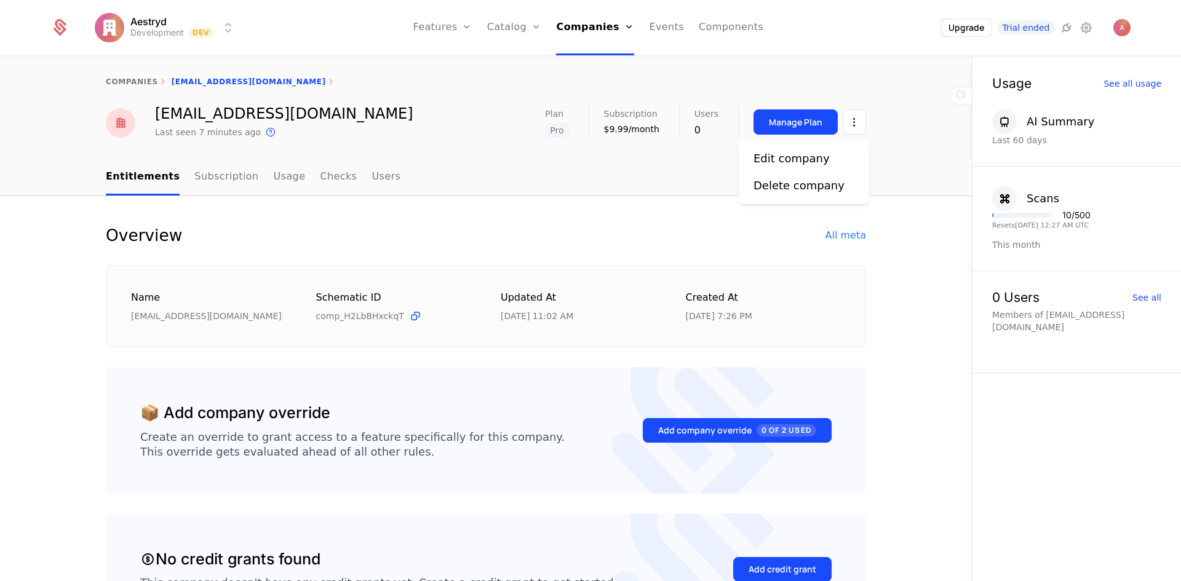
click at [840, 124] on html "Aestryd Development Dev Features Features Flags Catalog Plans Add Ons Credits C…" at bounding box center [590, 290] width 1181 height 581
click at [847, 124] on html "Aestryd Development Dev Features Features Flags Catalog Plans Add Ons Credits C…" at bounding box center [590, 290] width 1181 height 581
click at [803, 187] on div "Delete company" at bounding box center [799, 185] width 91 height 17
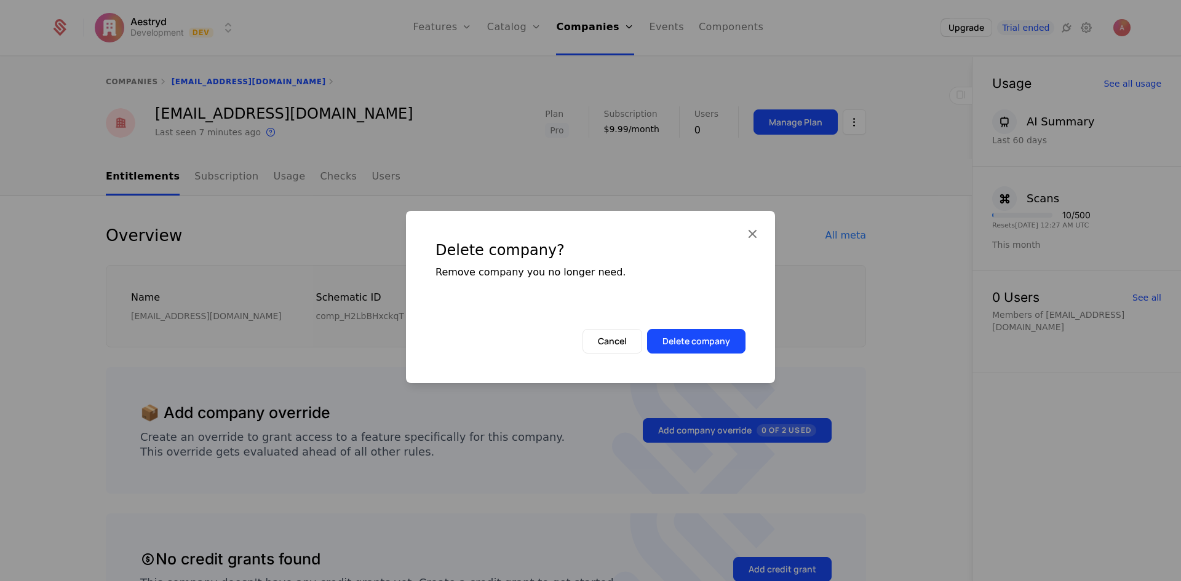
click at [712, 343] on button "Delete company" at bounding box center [696, 341] width 98 height 25
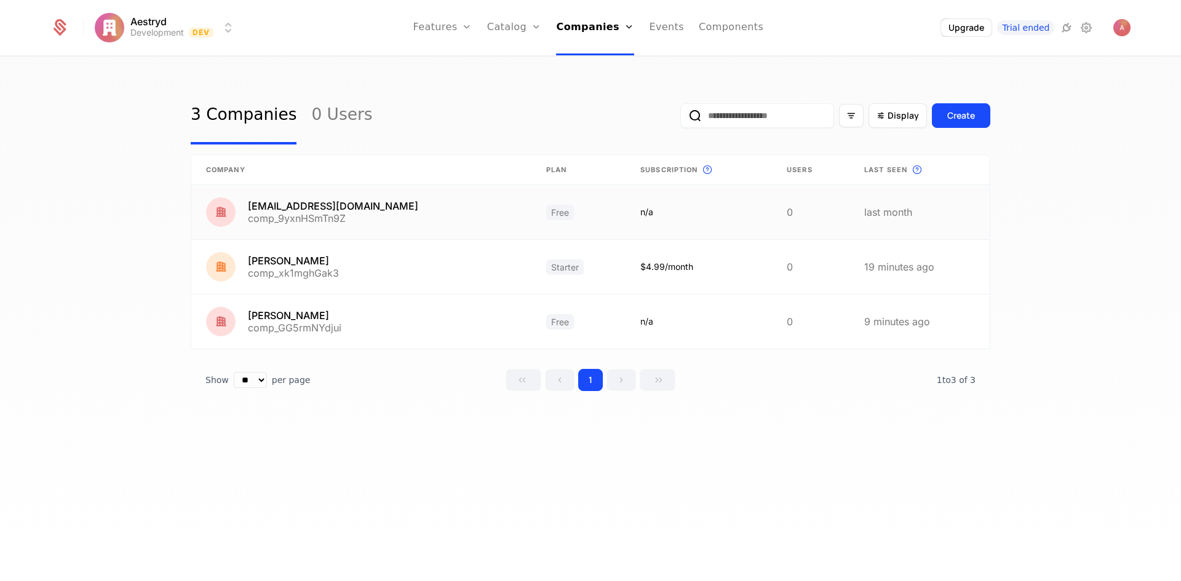
click at [912, 210] on link at bounding box center [920, 212] width 140 height 54
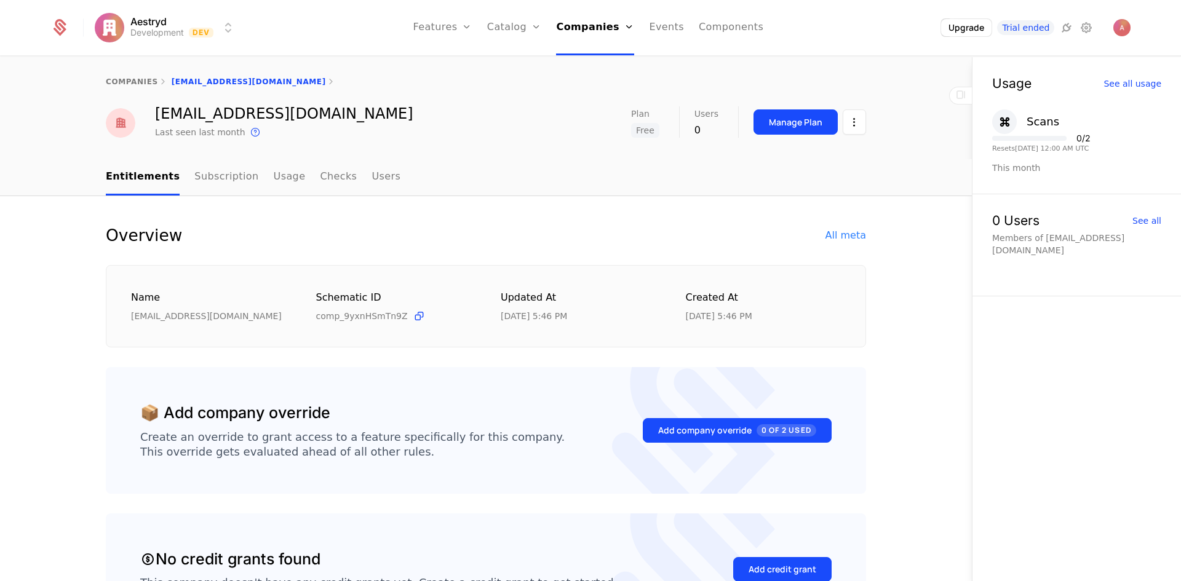
click at [849, 125] on html "Aestryd Development Dev Features Features Flags Catalog Plans Add Ons Credits C…" at bounding box center [590, 290] width 1181 height 581
click at [807, 193] on div "Delete company" at bounding box center [799, 185] width 91 height 17
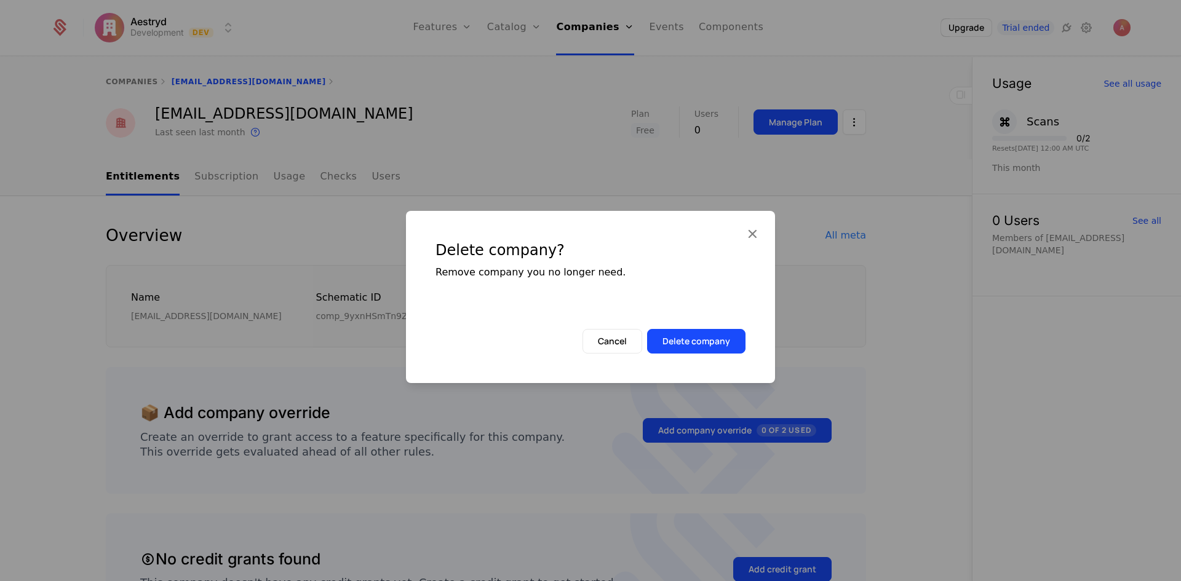
click at [725, 339] on button "Delete company" at bounding box center [696, 341] width 98 height 25
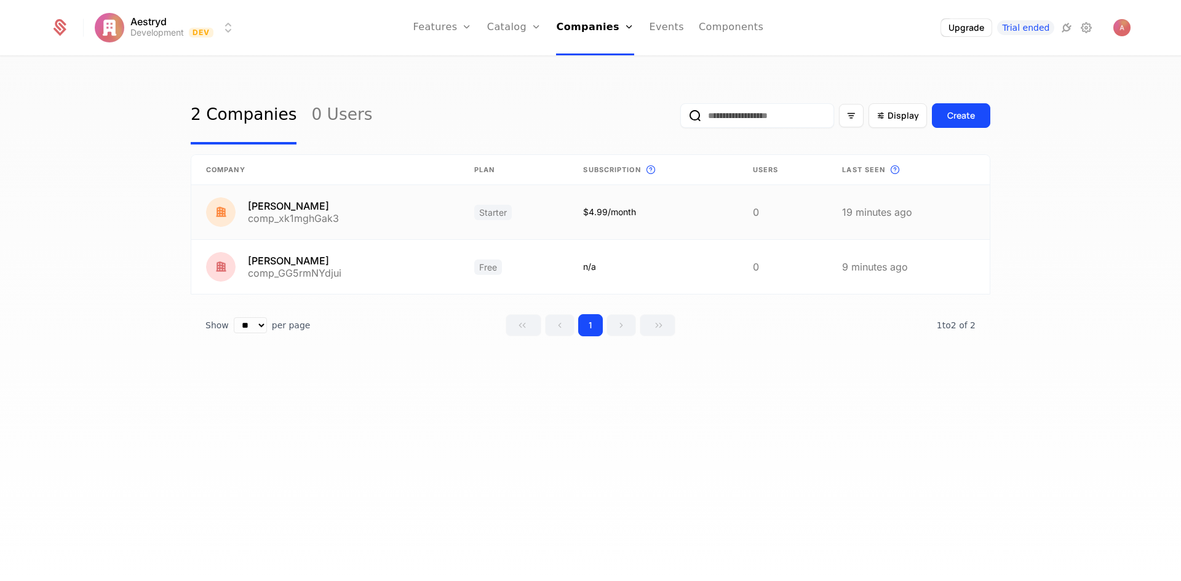
click at [875, 208] on link at bounding box center [908, 212] width 162 height 54
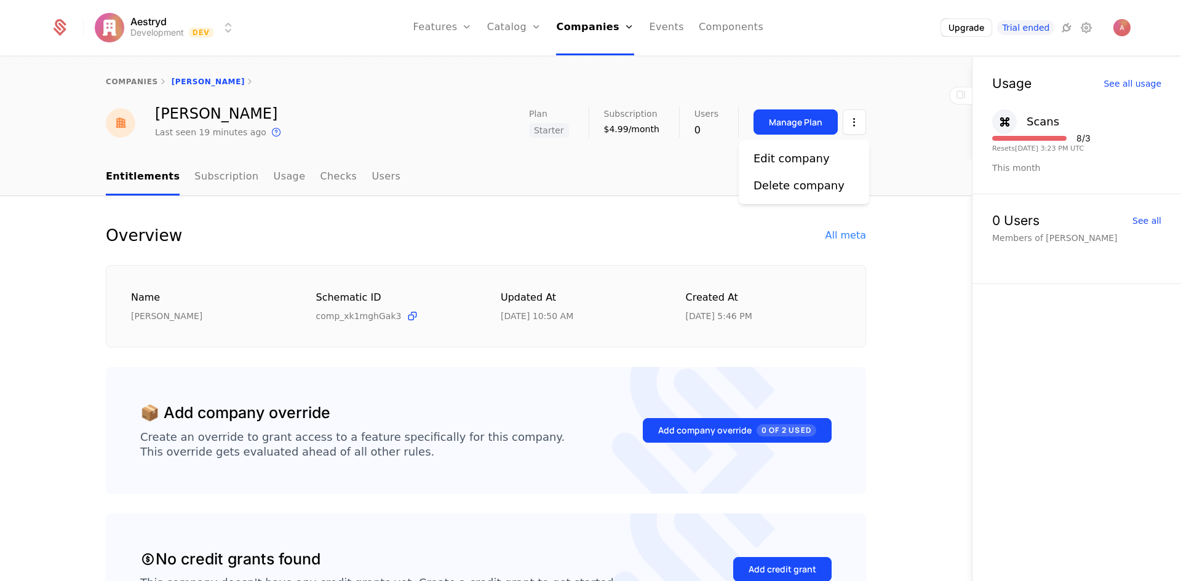
click at [856, 125] on html "Aestryd Development Dev Features Features Flags Catalog Plans Add Ons Credits C…" at bounding box center [590, 290] width 1181 height 581
click at [807, 188] on div "Delete company" at bounding box center [799, 185] width 91 height 17
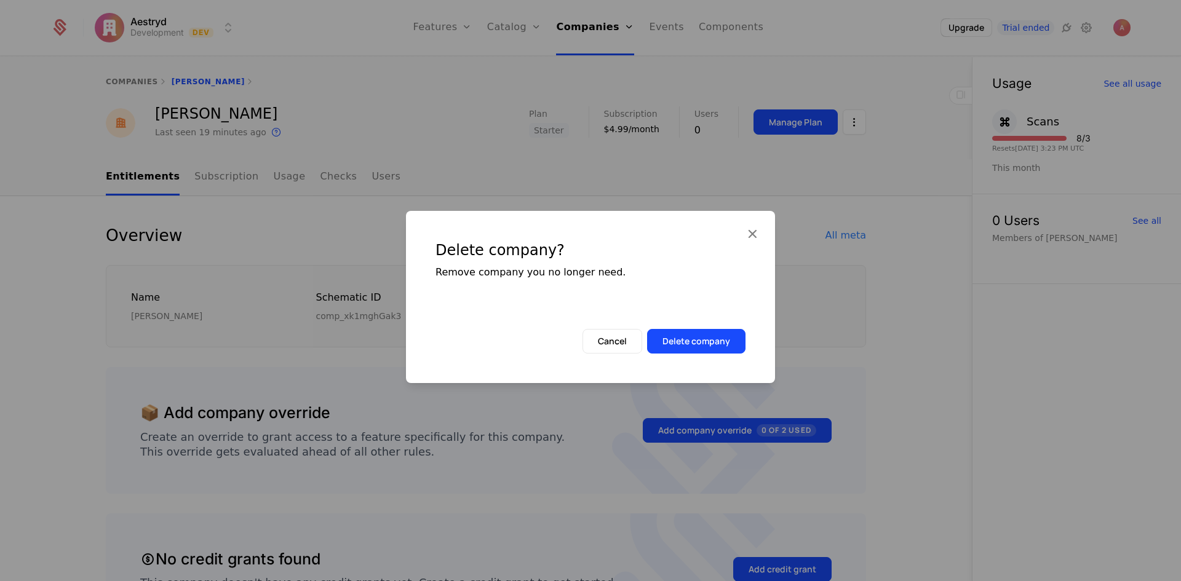
click at [723, 340] on button "Delete company" at bounding box center [696, 341] width 98 height 25
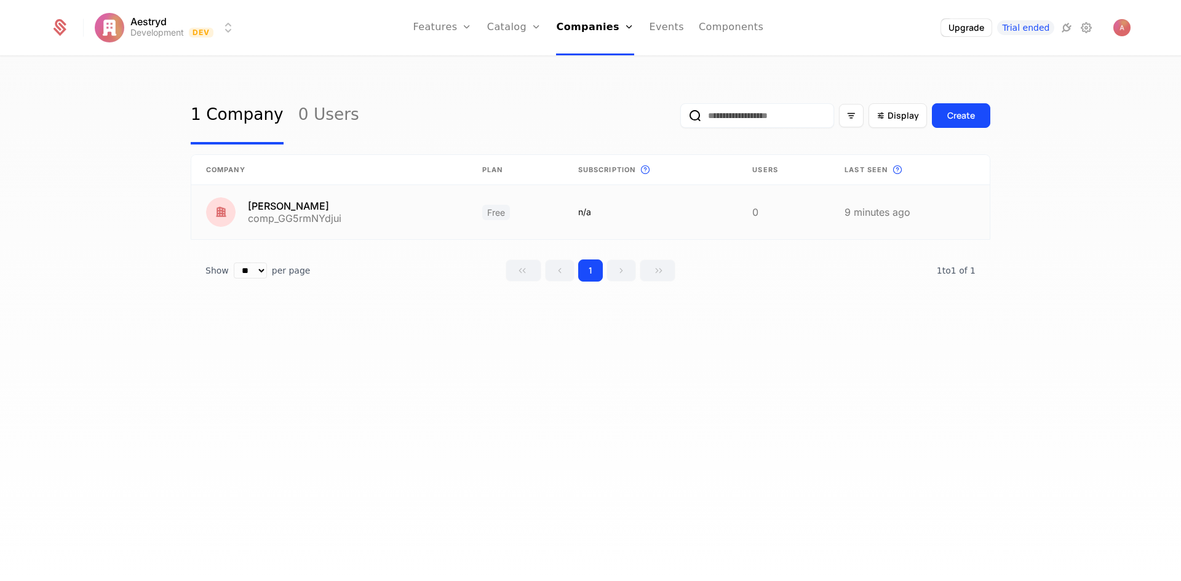
click at [842, 221] on link at bounding box center [910, 212] width 160 height 54
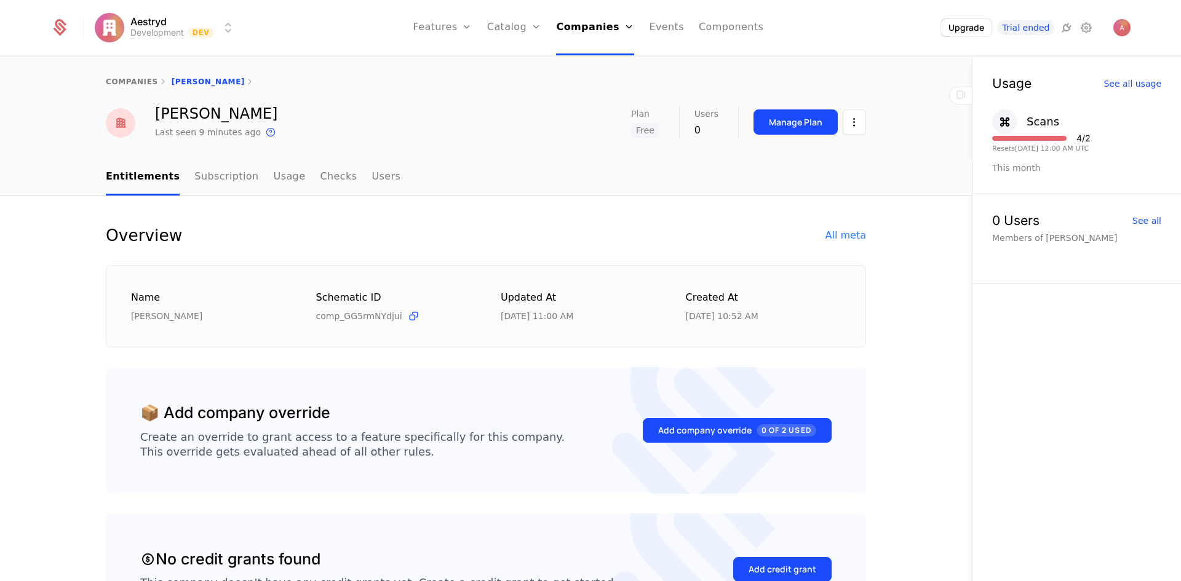
click at [853, 125] on html "Aestryd Development Dev Features Features Flags Catalog Plans Add Ons Credits C…" at bounding box center [590, 290] width 1181 height 581
click at [803, 192] on div "Delete company" at bounding box center [799, 185] width 91 height 17
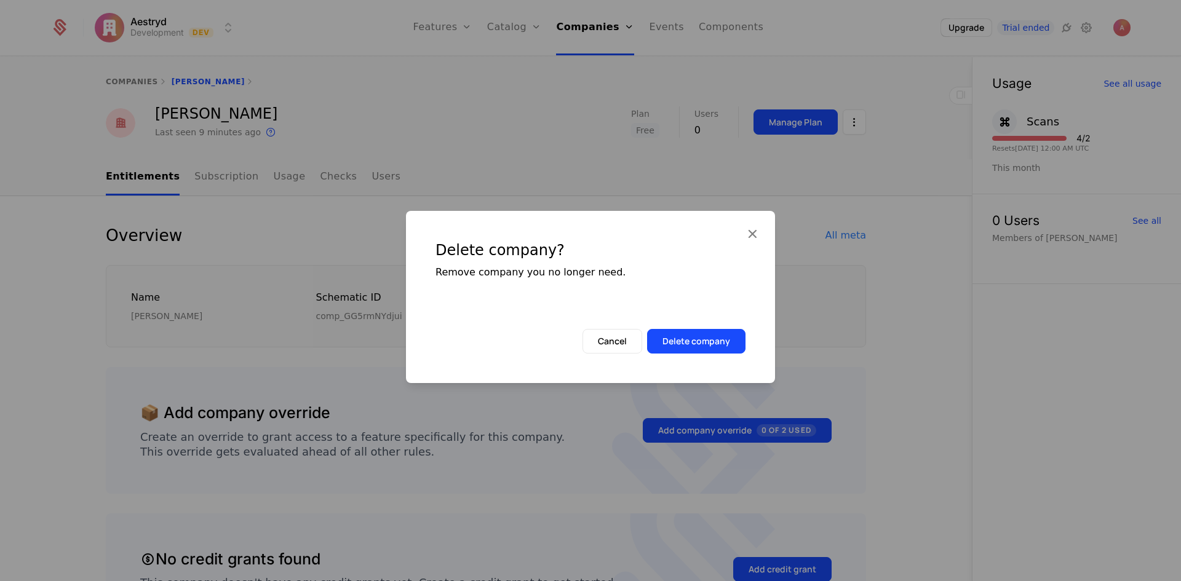
click at [712, 343] on button "Delete company" at bounding box center [696, 341] width 98 height 25
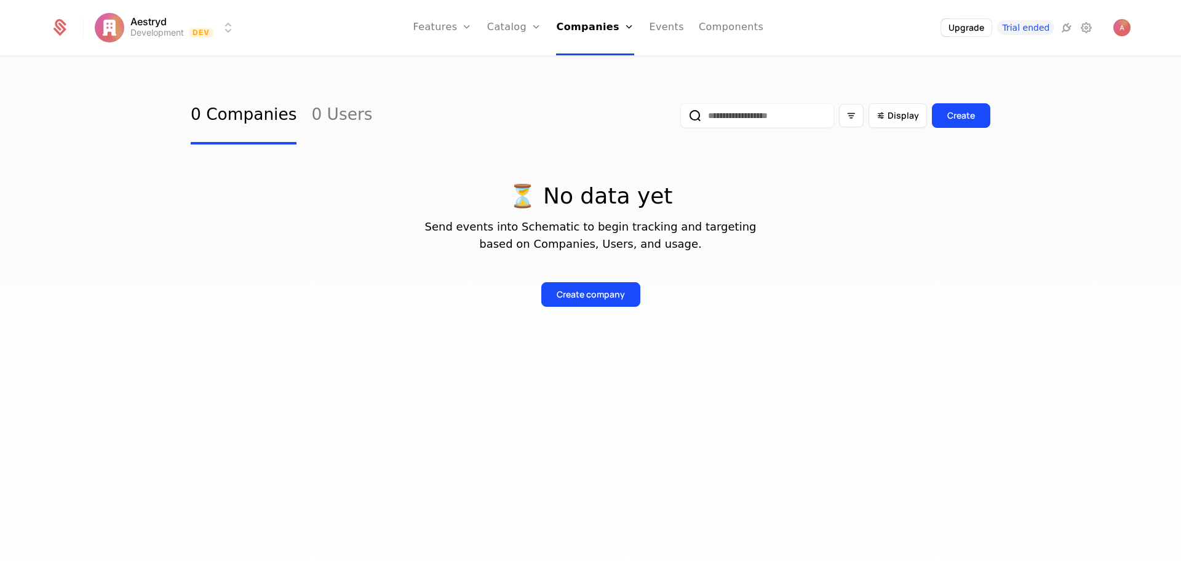
click at [615, 31] on link "Companies" at bounding box center [595, 27] width 78 height 55
click at [603, 85] on link "Users" at bounding box center [599, 80] width 57 height 10
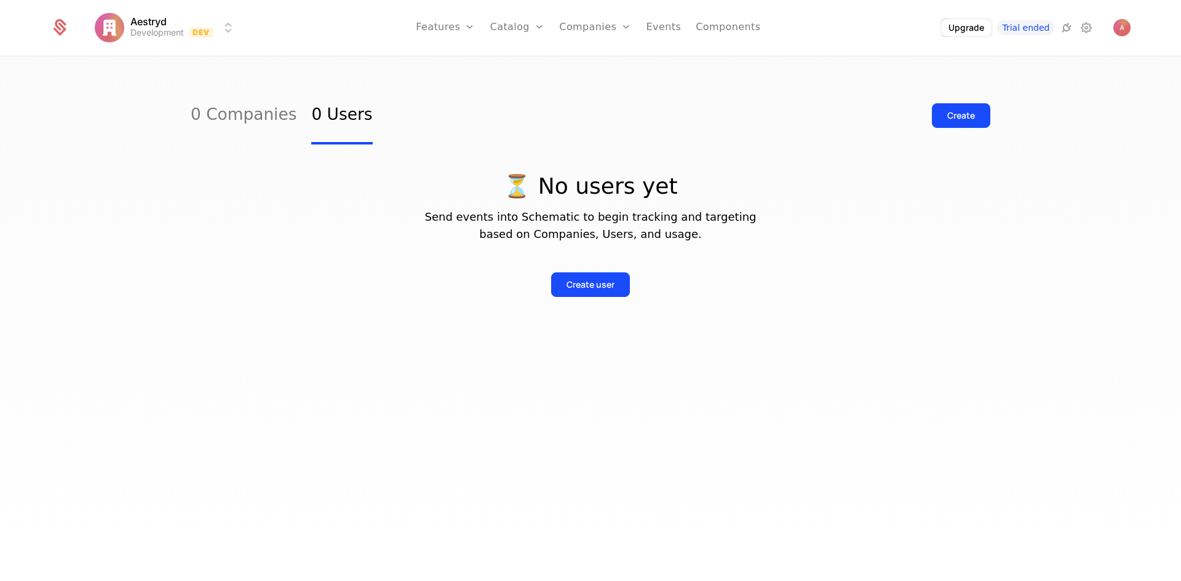
click at [538, 29] on link "Catalog" at bounding box center [517, 27] width 55 height 55
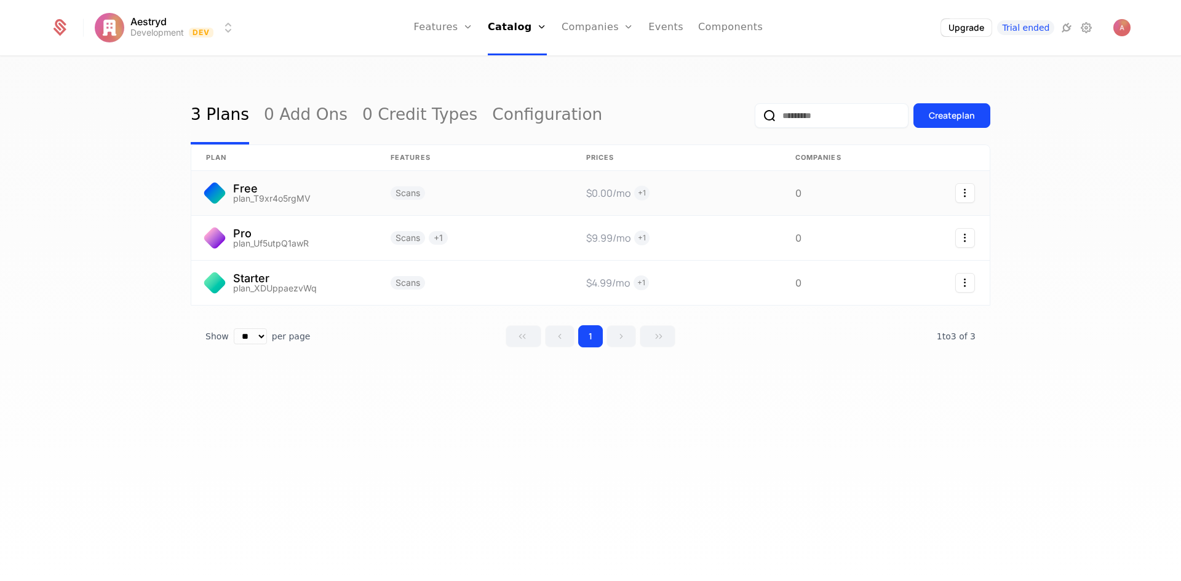
click at [353, 186] on link at bounding box center [283, 193] width 185 height 44
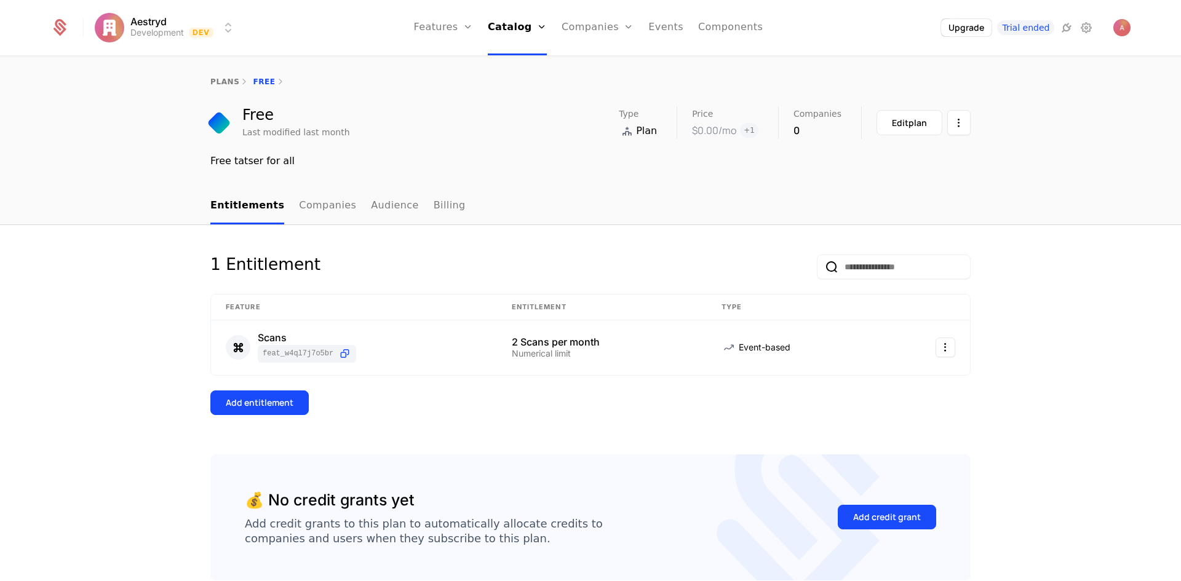
click at [525, 65] on link "Plans" at bounding box center [534, 60] width 63 height 10
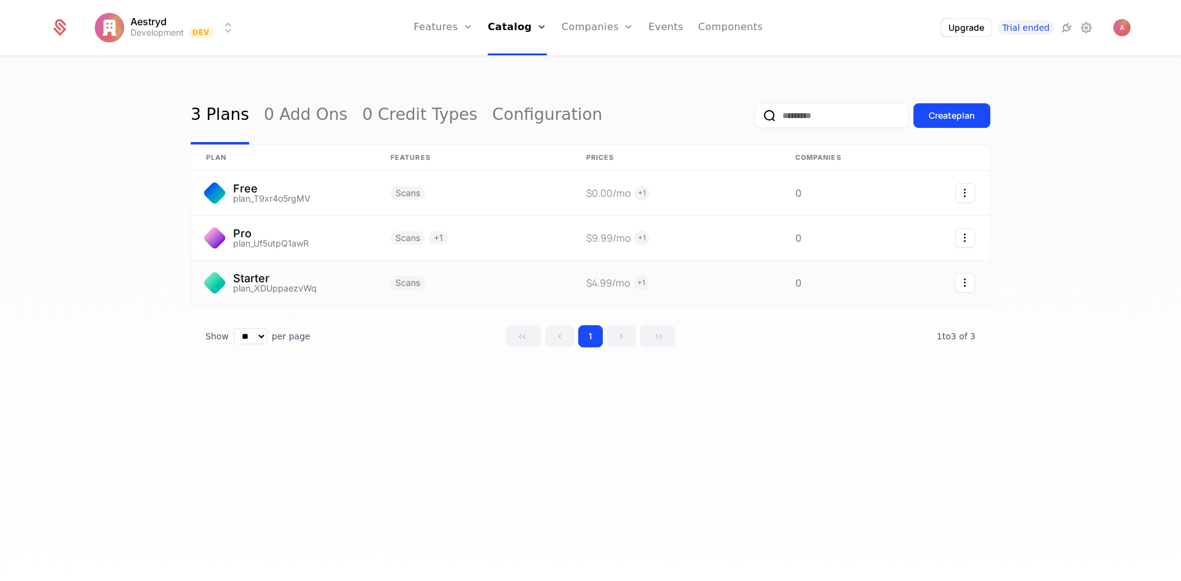
click at [401, 268] on link at bounding box center [474, 283] width 196 height 44
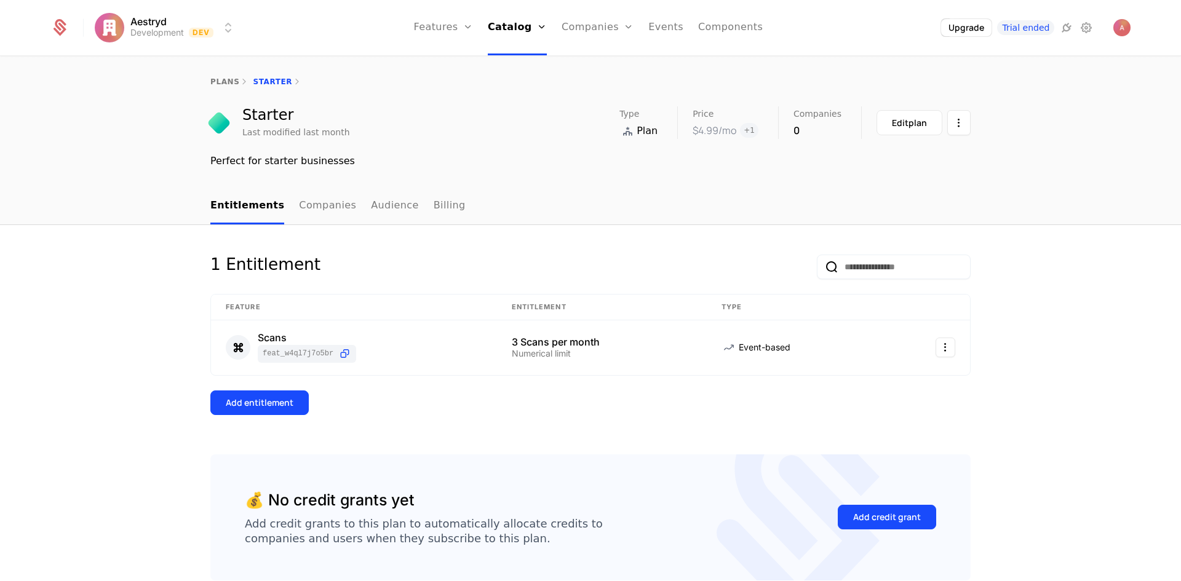
click at [543, 31] on icon "Main" at bounding box center [542, 27] width 10 height 10
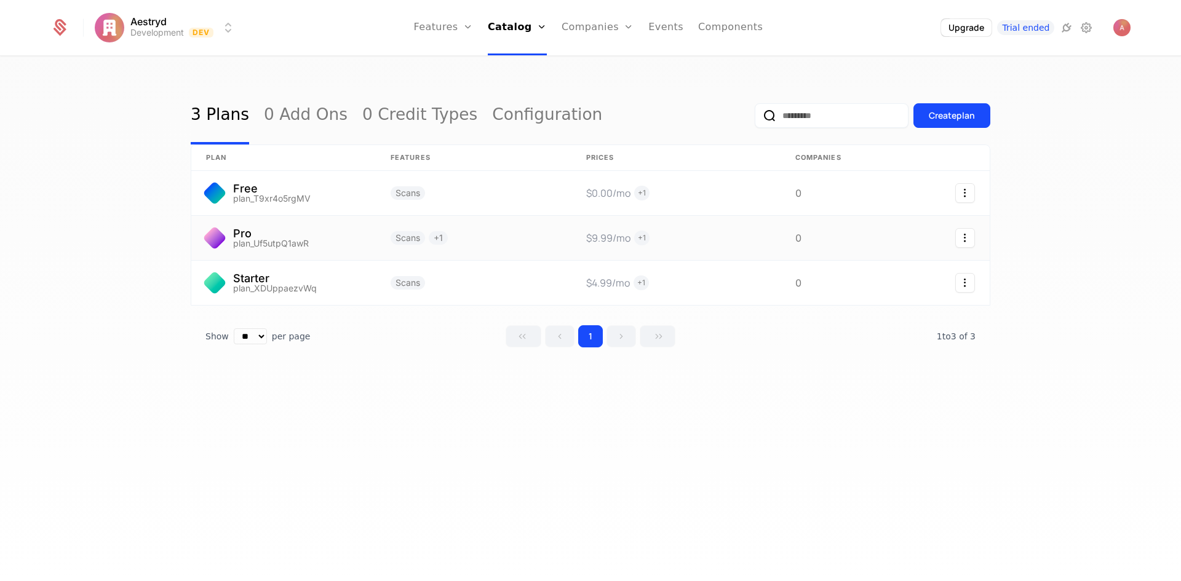
click at [263, 234] on link at bounding box center [283, 238] width 185 height 44
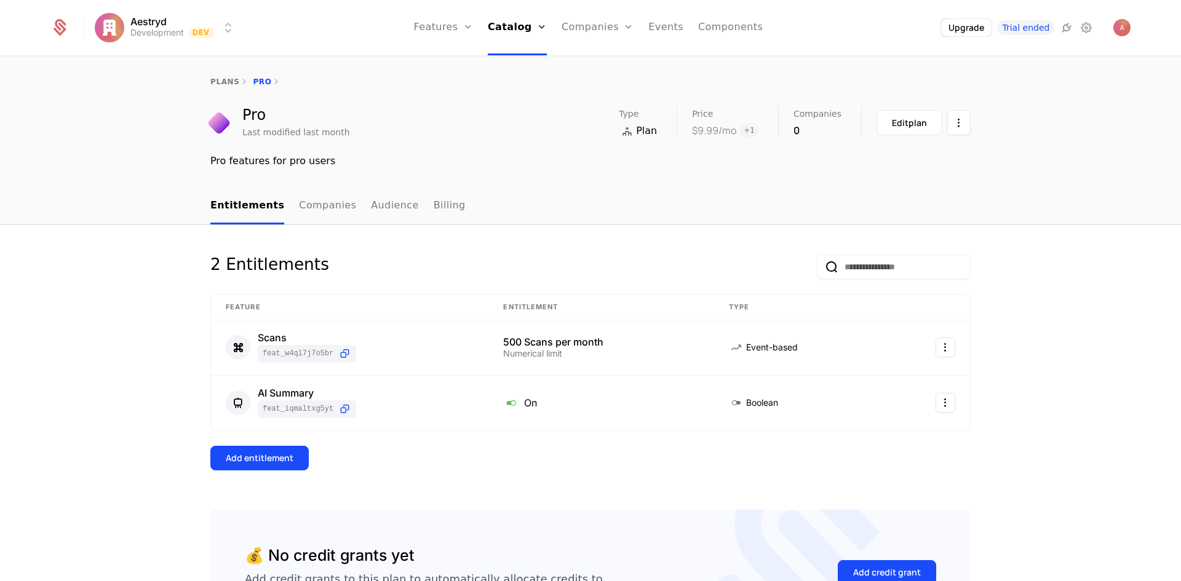
click at [473, 29] on icon "Main" at bounding box center [468, 27] width 10 height 10
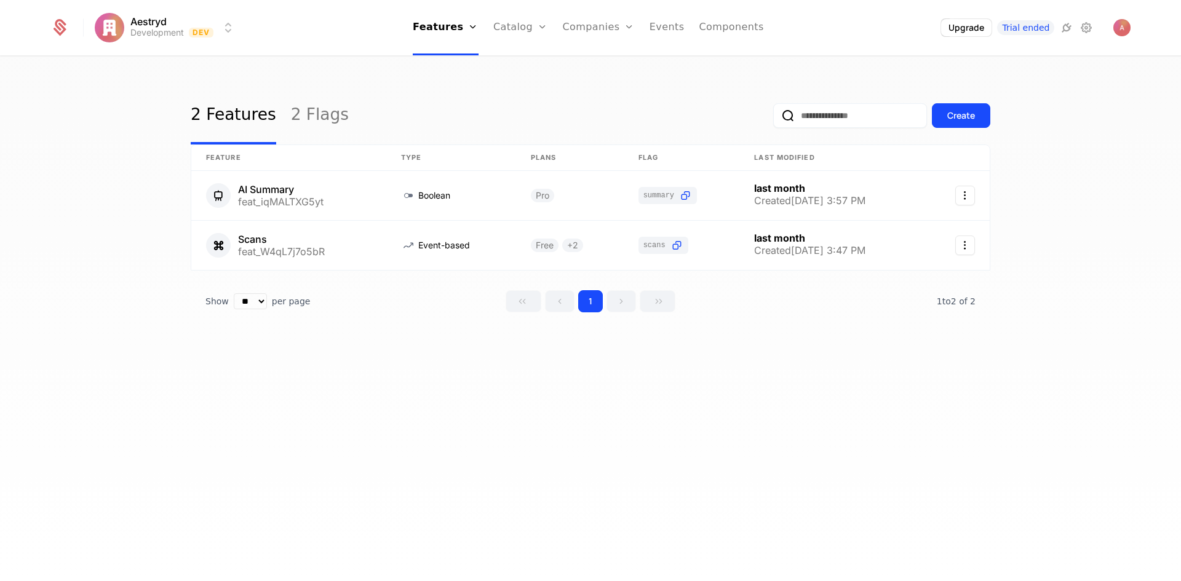
click at [464, 64] on link "Features" at bounding box center [456, 60] width 57 height 10
click at [467, 85] on link "Flags" at bounding box center [456, 80] width 57 height 10
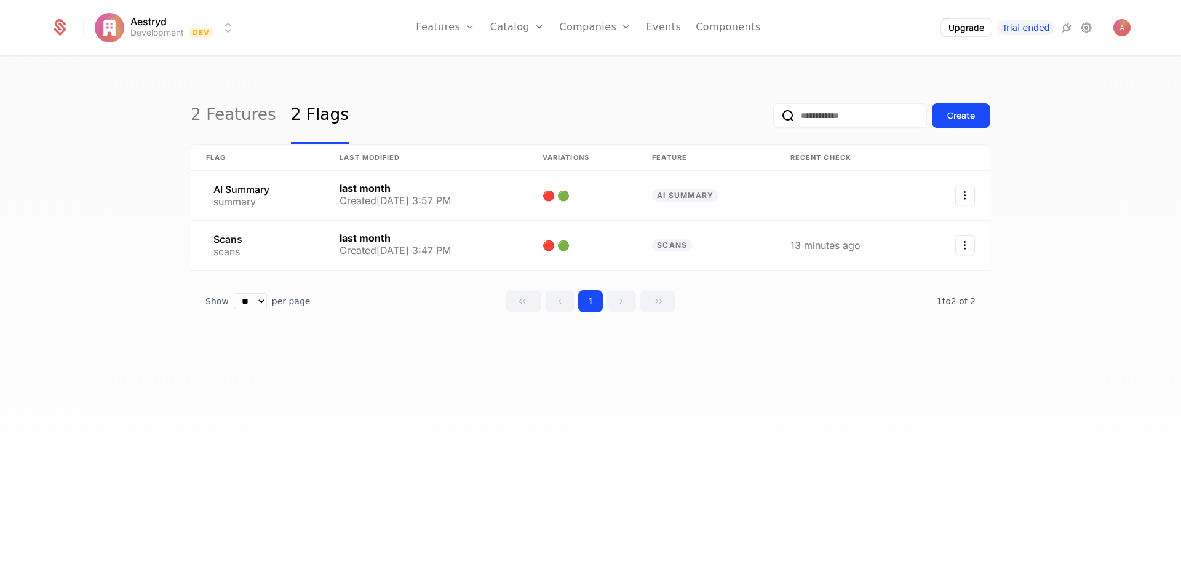
click at [669, 25] on link "Events" at bounding box center [664, 27] width 35 height 55
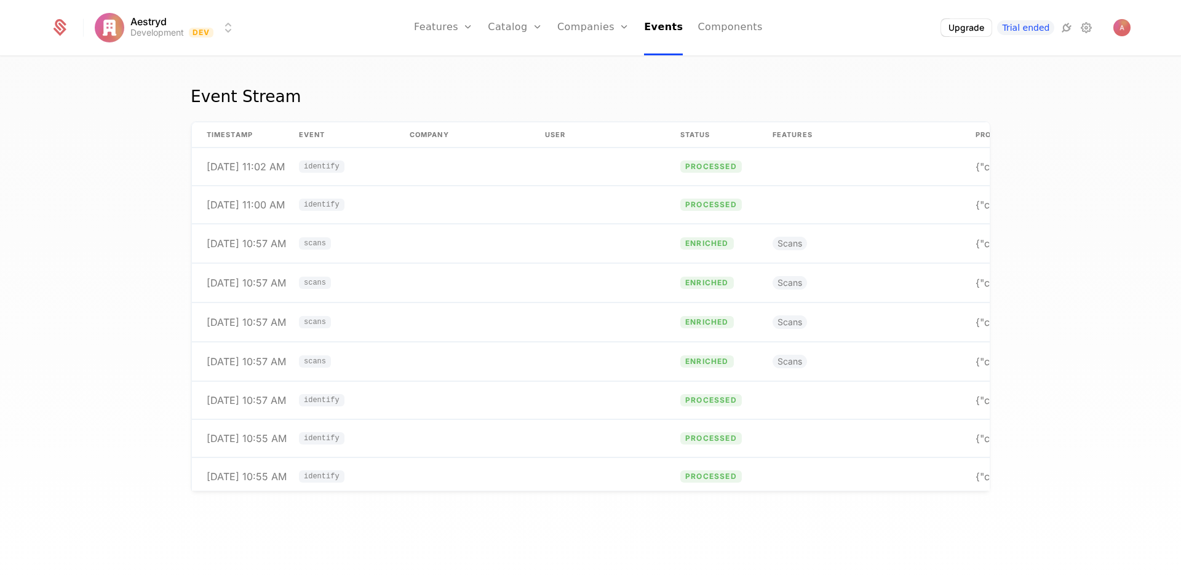
click at [725, 28] on link "Components" at bounding box center [730, 27] width 65 height 55
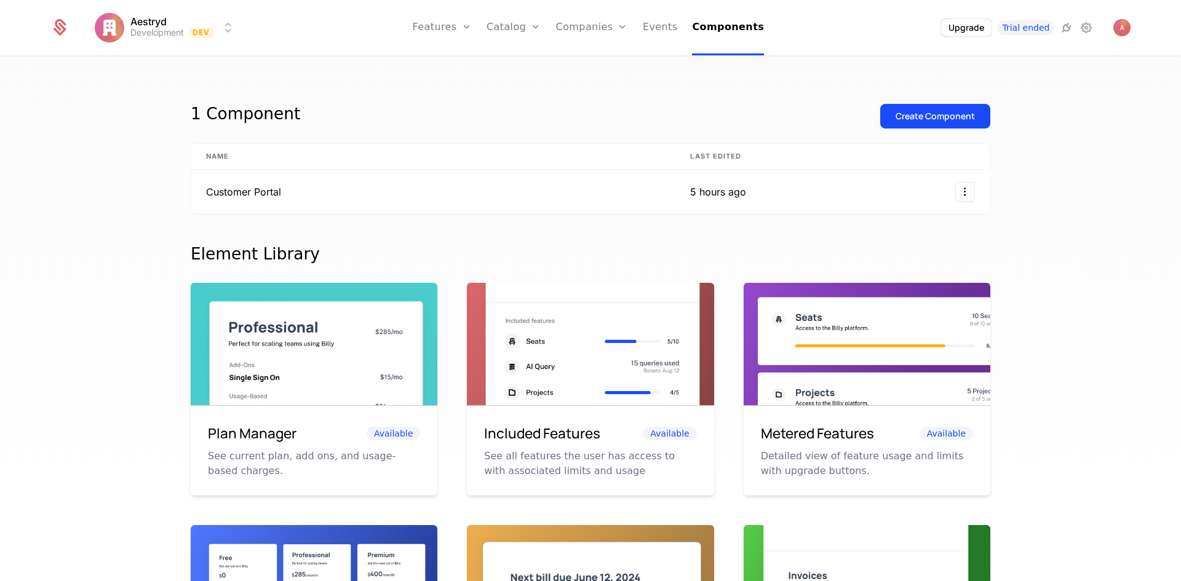
click at [592, 85] on link "Users" at bounding box center [599, 80] width 57 height 10
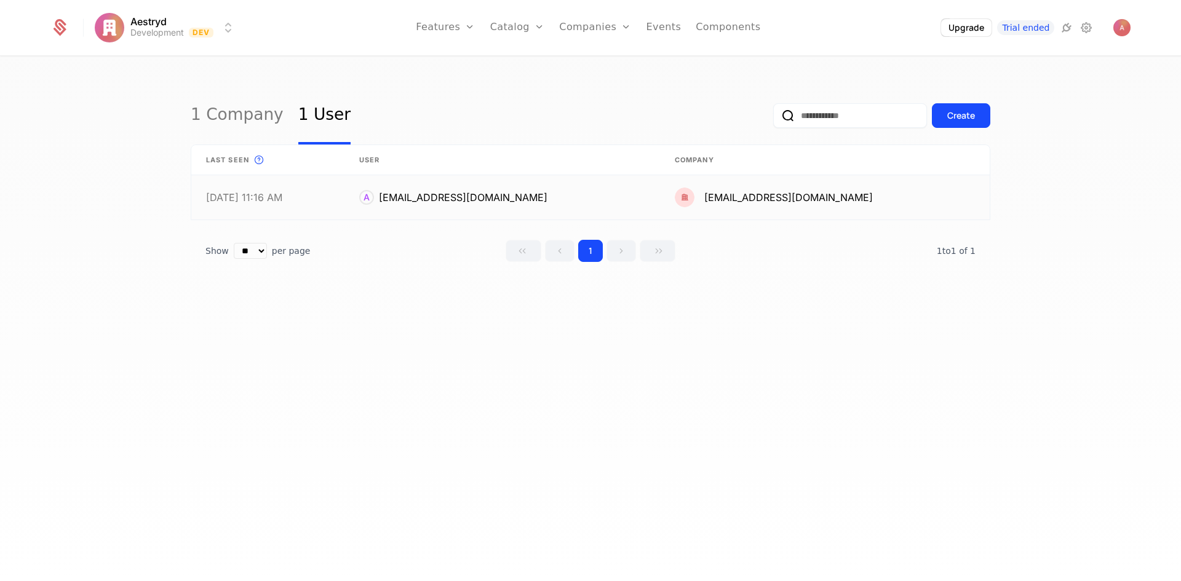
click at [948, 194] on link at bounding box center [825, 197] width 330 height 44
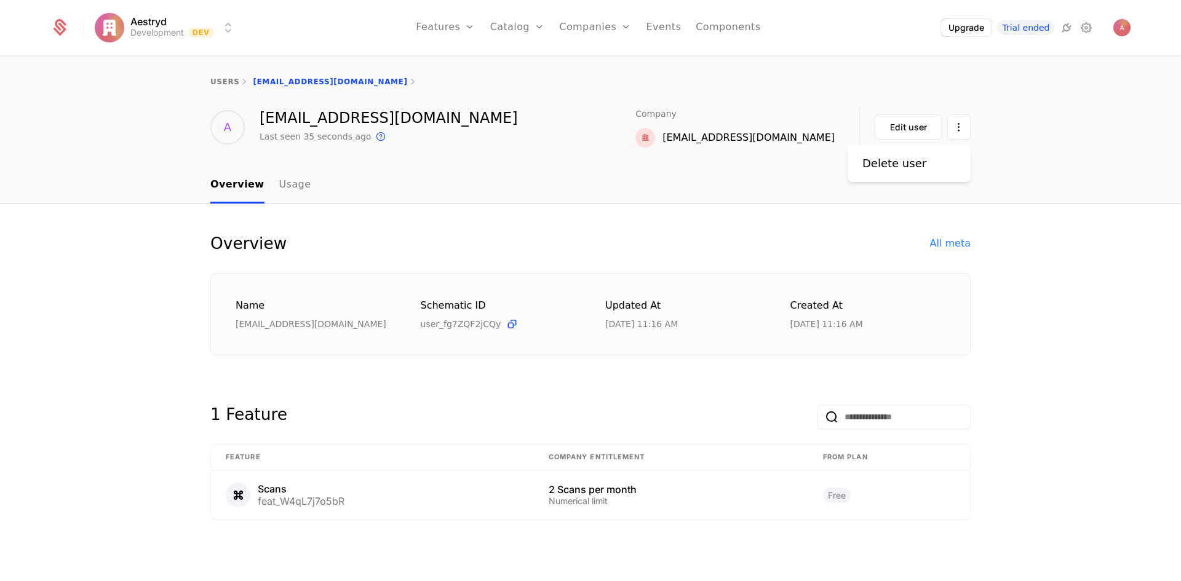
click at [959, 129] on html "Aestryd Development Dev Features Features Flags Catalog Plans Add Ons Credits C…" at bounding box center [590, 290] width 1181 height 581
click at [922, 164] on div "Delete user" at bounding box center [900, 163] width 74 height 17
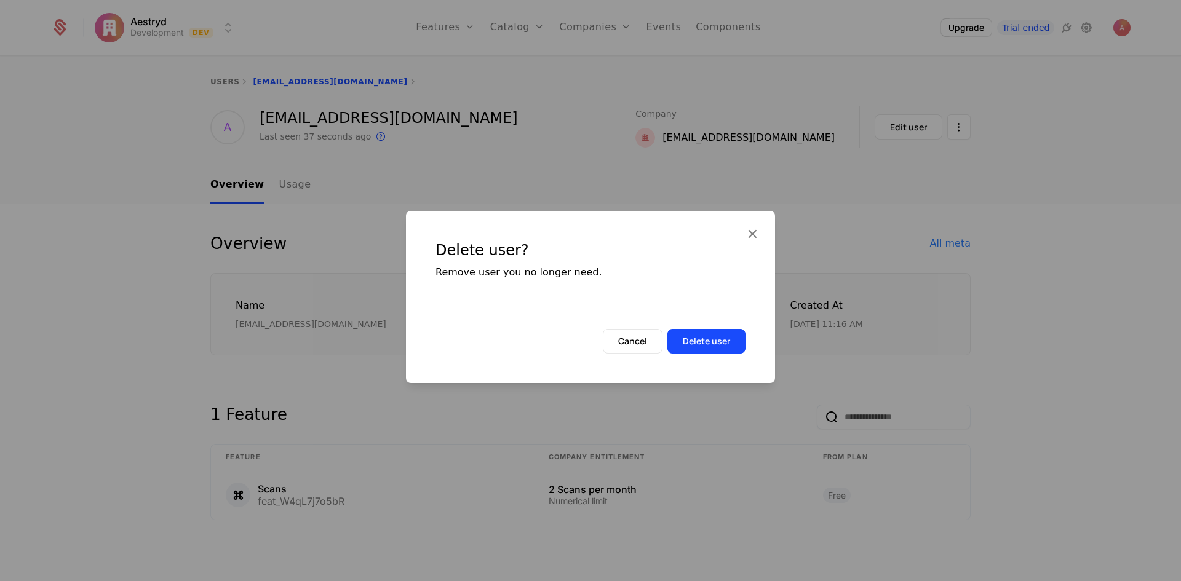
click at [705, 351] on button "Delete user" at bounding box center [707, 341] width 78 height 25
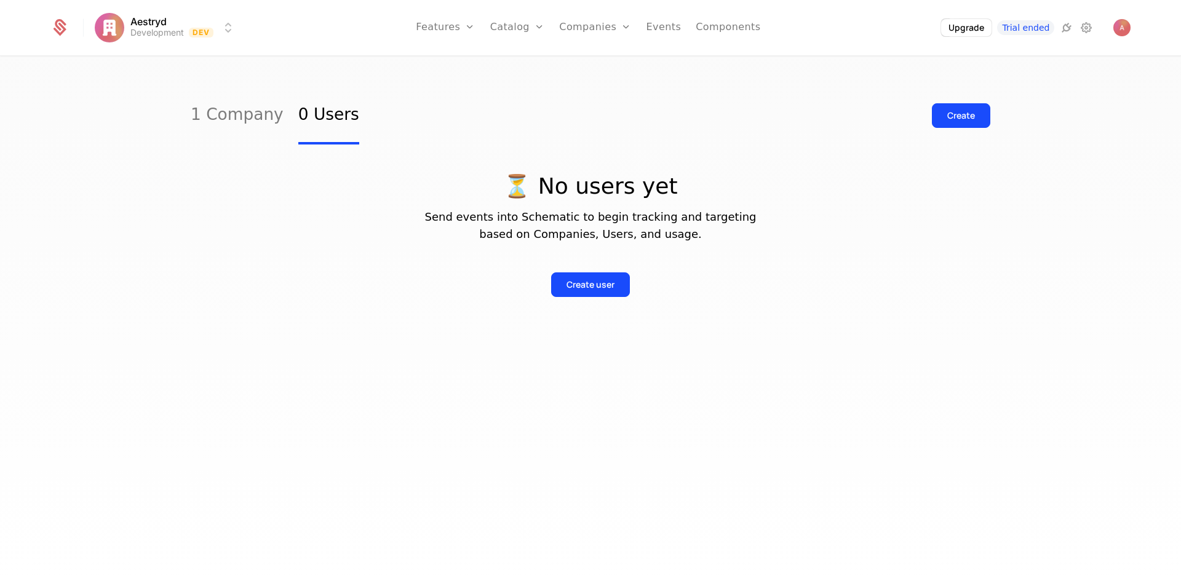
click at [597, 84] on link "Users" at bounding box center [602, 80] width 57 height 10
click at [608, 65] on link "Companies" at bounding box center [602, 60] width 57 height 10
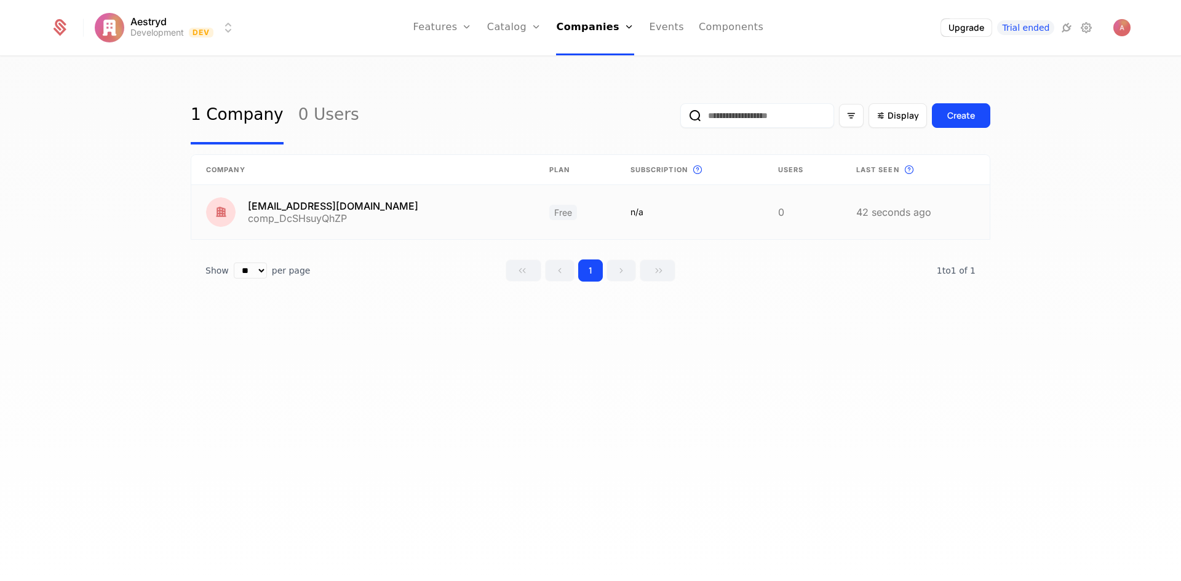
click at [886, 217] on link at bounding box center [916, 212] width 148 height 54
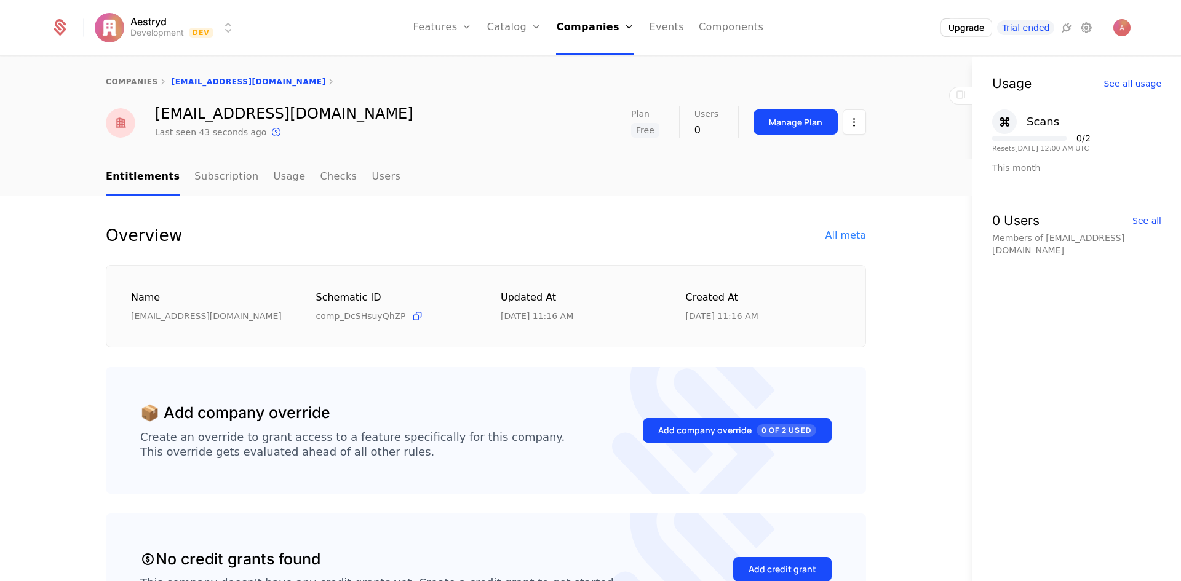
click at [850, 126] on html "Aestryd Development Dev Features Features Flags Catalog Plans Add Ons Credits C…" at bounding box center [590, 290] width 1181 height 581
click at [795, 181] on div "Delete company" at bounding box center [799, 185] width 91 height 17
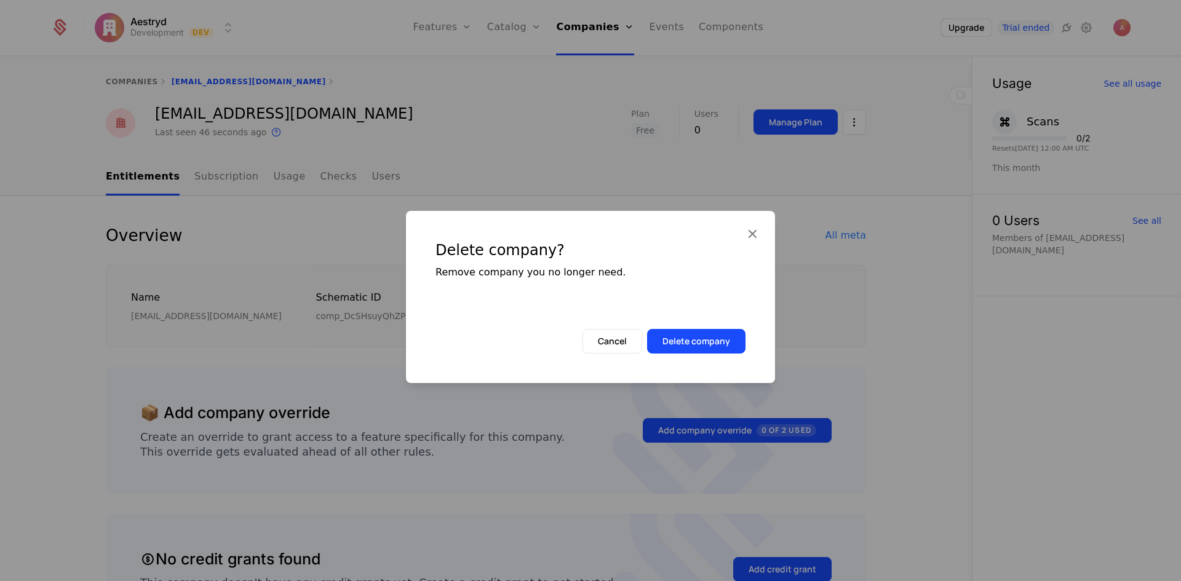
click at [724, 338] on button "Delete company" at bounding box center [696, 341] width 98 height 25
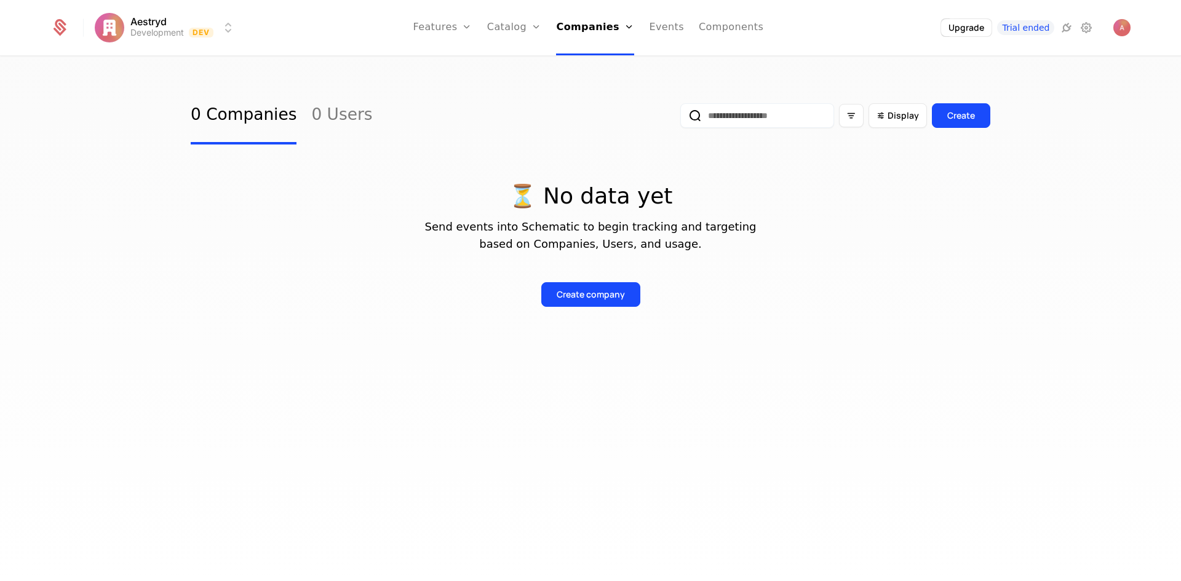
click at [531, 65] on link "Plans" at bounding box center [533, 60] width 63 height 10
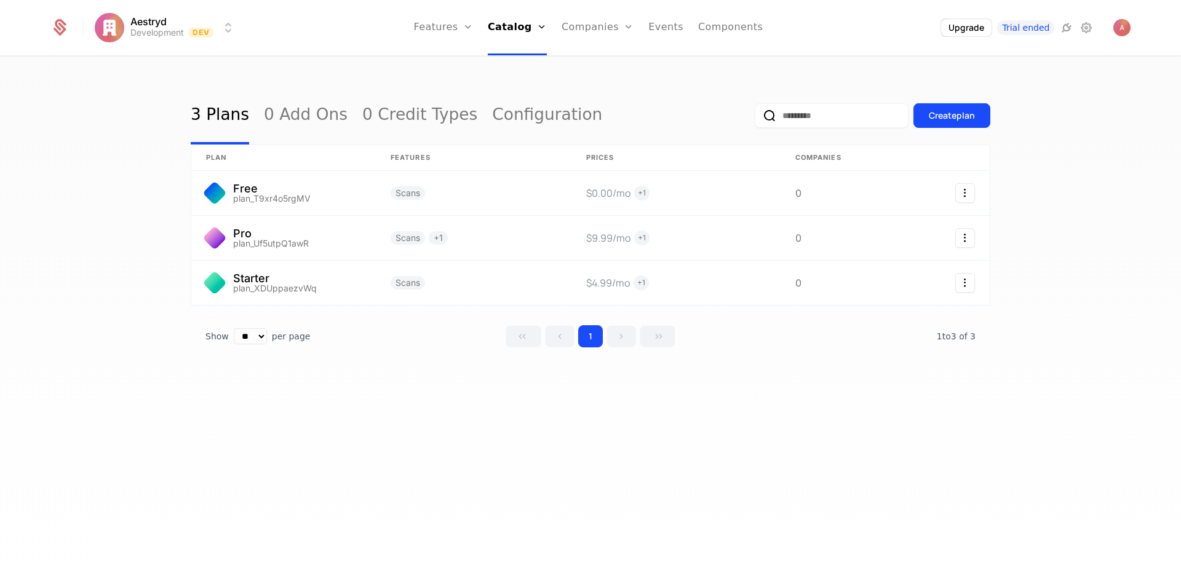
click at [463, 65] on link "Features" at bounding box center [457, 60] width 57 height 10
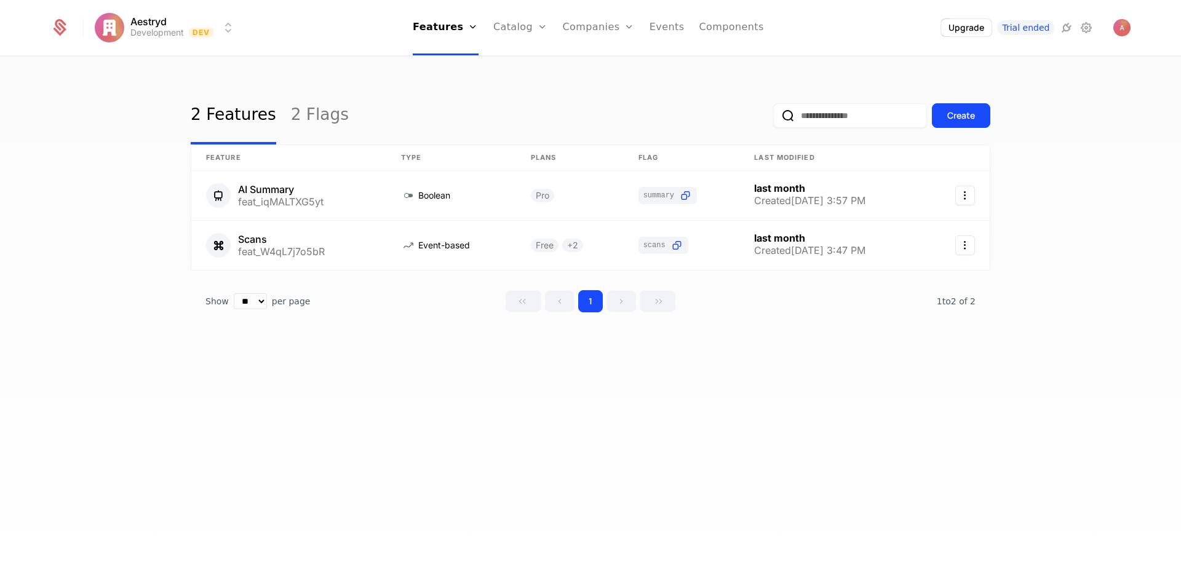
click at [464, 85] on link "Flags" at bounding box center [456, 80] width 57 height 10
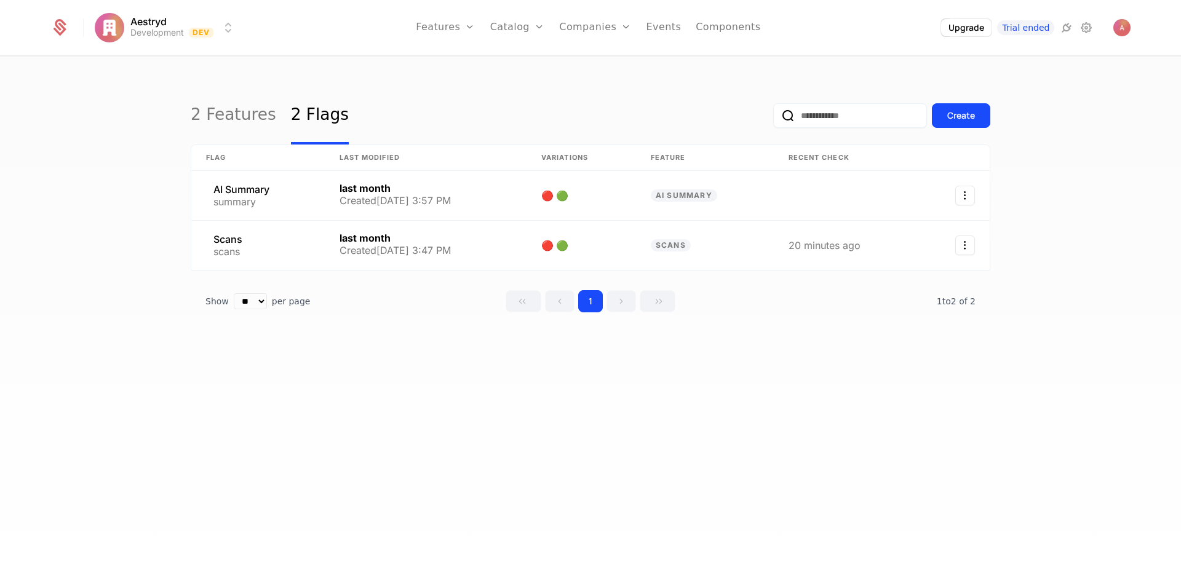
click at [610, 30] on link "Companies" at bounding box center [595, 27] width 72 height 55
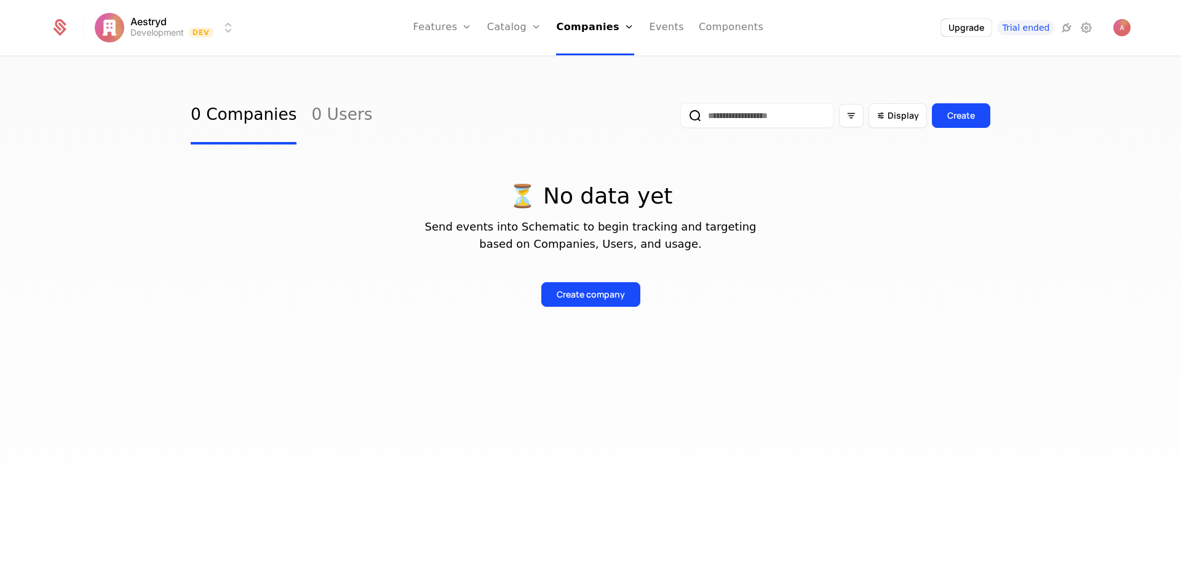
click at [602, 65] on link "Companies" at bounding box center [599, 60] width 57 height 10
click at [598, 83] on link "Users" at bounding box center [599, 80] width 57 height 10
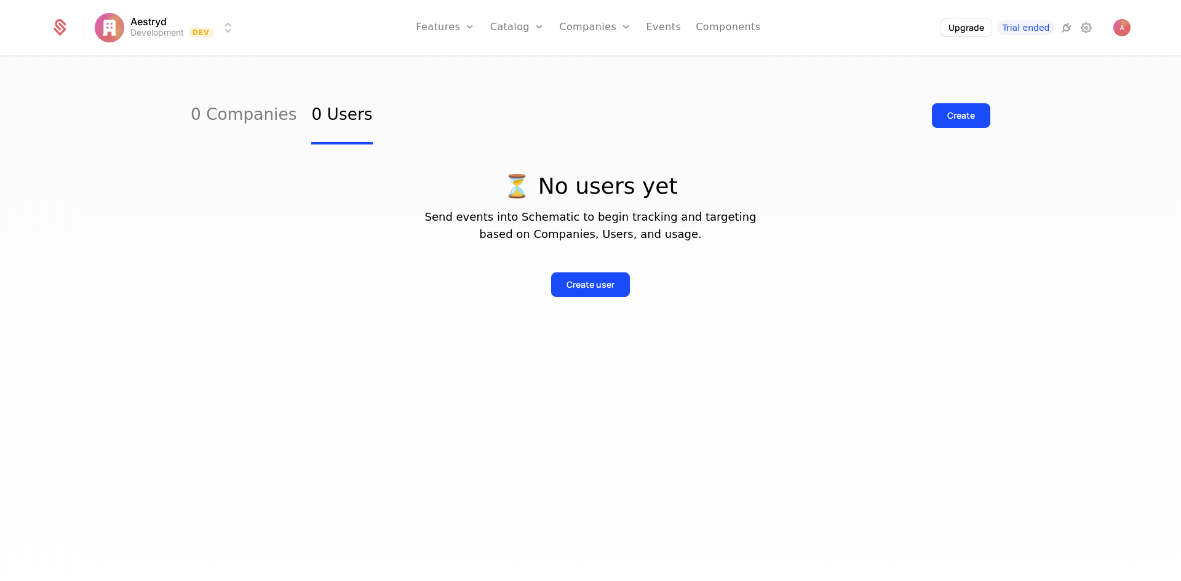
click at [677, 27] on link "Events" at bounding box center [664, 27] width 35 height 55
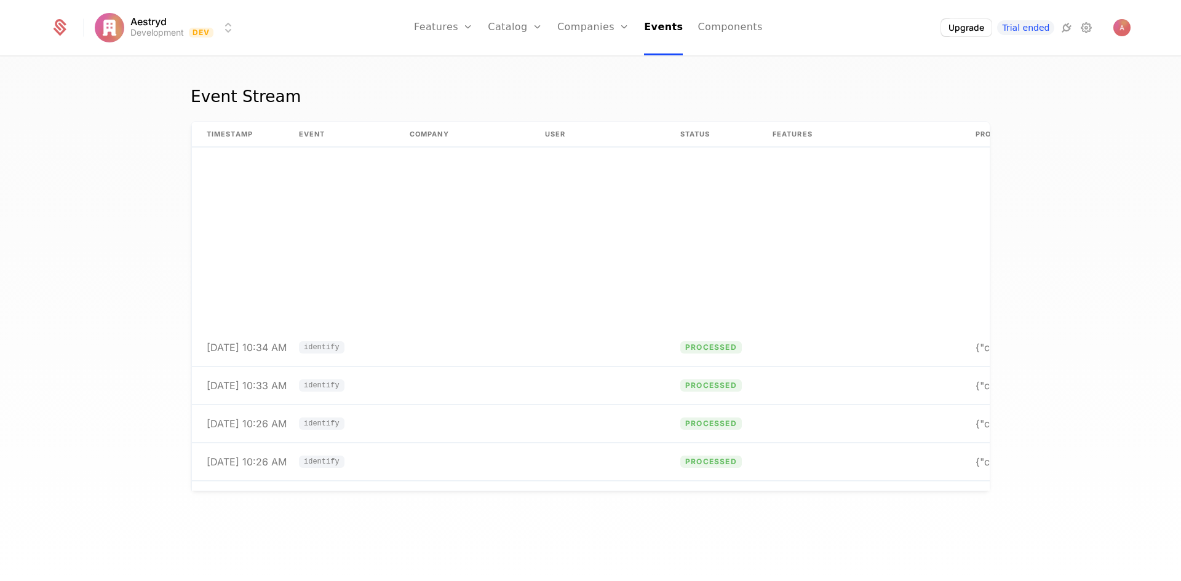
scroll to position [1207, 0]
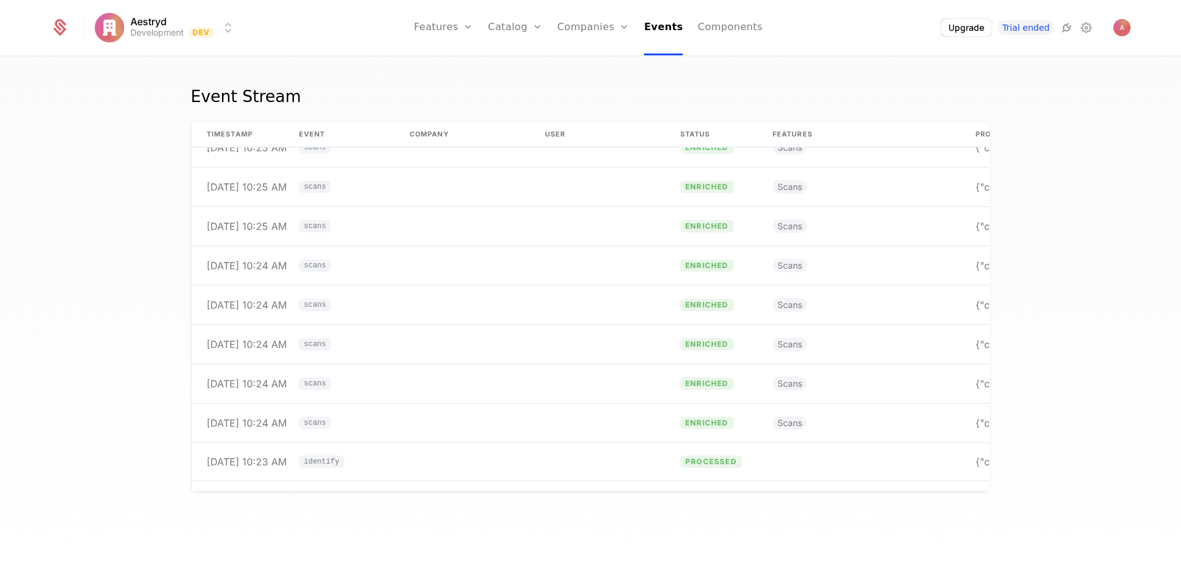
click at [733, 38] on link "Components" at bounding box center [730, 27] width 65 height 55
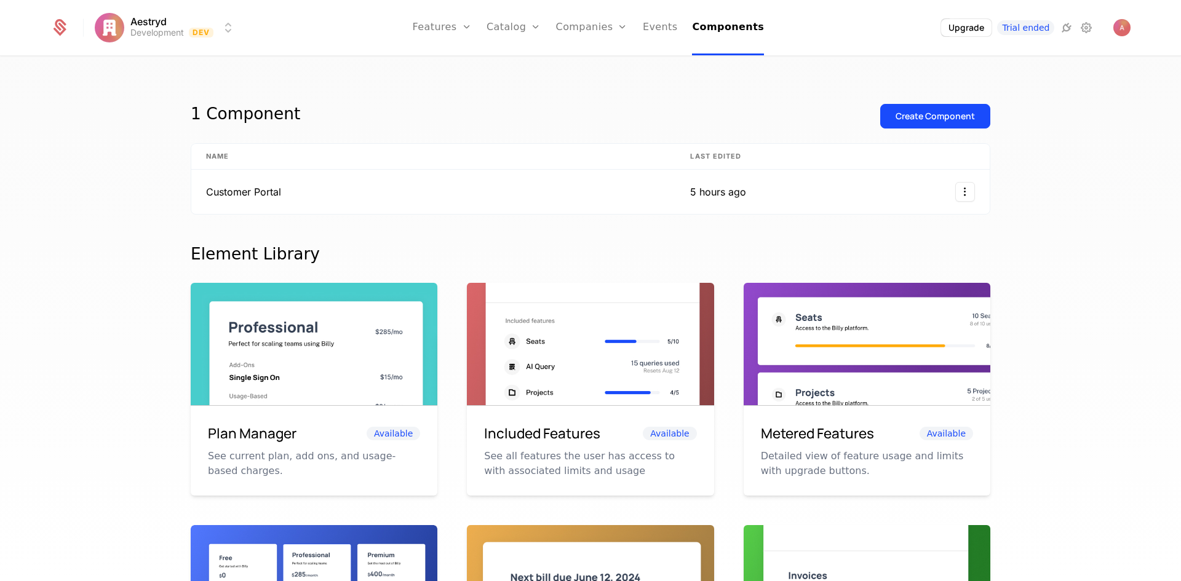
click at [584, 85] on link "Users" at bounding box center [599, 80] width 57 height 10
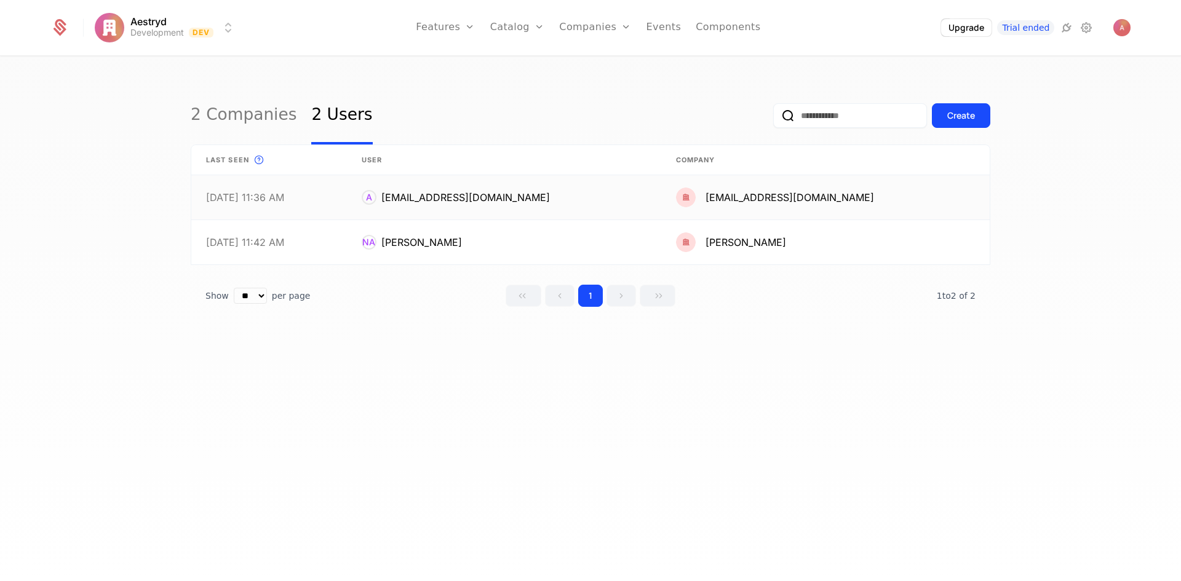
click at [923, 194] on link at bounding box center [825, 197] width 329 height 44
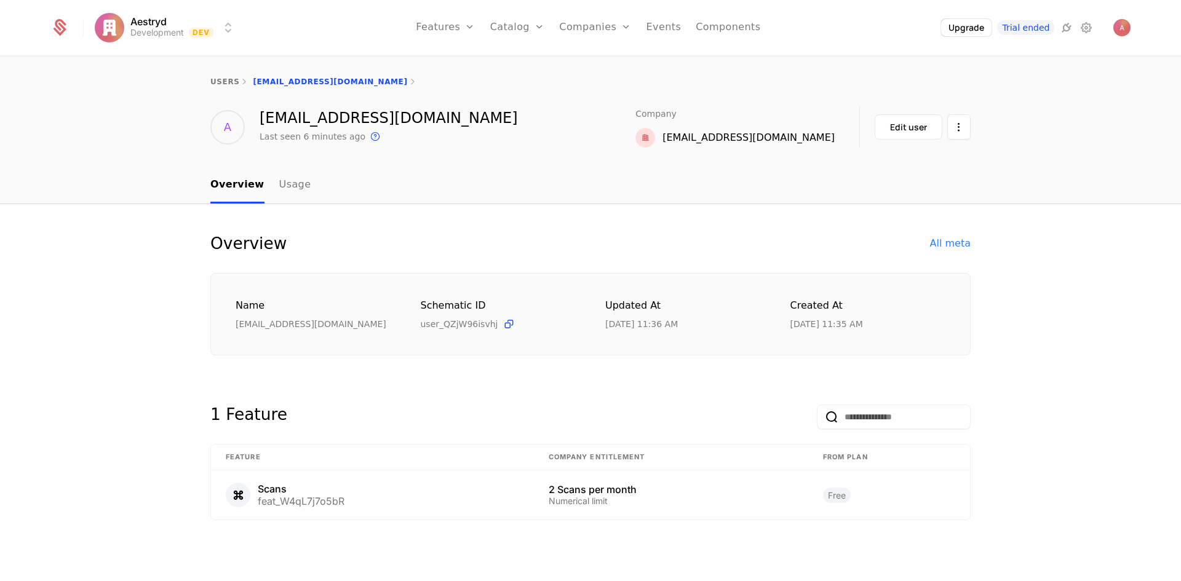
click at [954, 132] on html "Aestryd Development Dev Features Features Flags Catalog Plans Add Ons Credits C…" at bounding box center [590, 290] width 1181 height 581
click at [895, 165] on div "Delete user" at bounding box center [895, 163] width 64 height 17
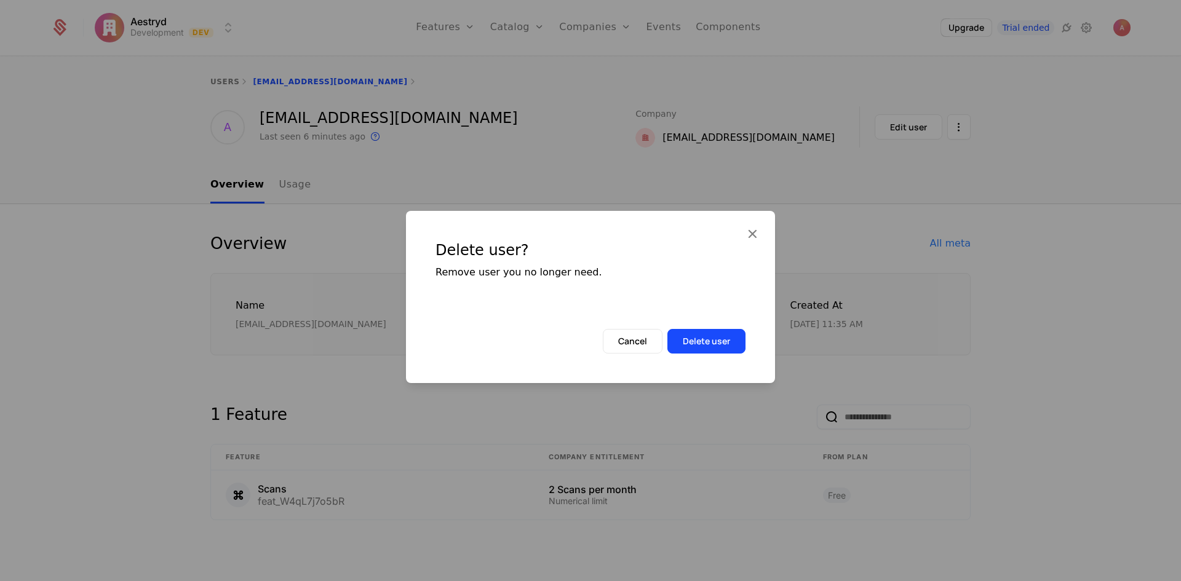
click at [727, 338] on button "Delete user" at bounding box center [707, 341] width 78 height 25
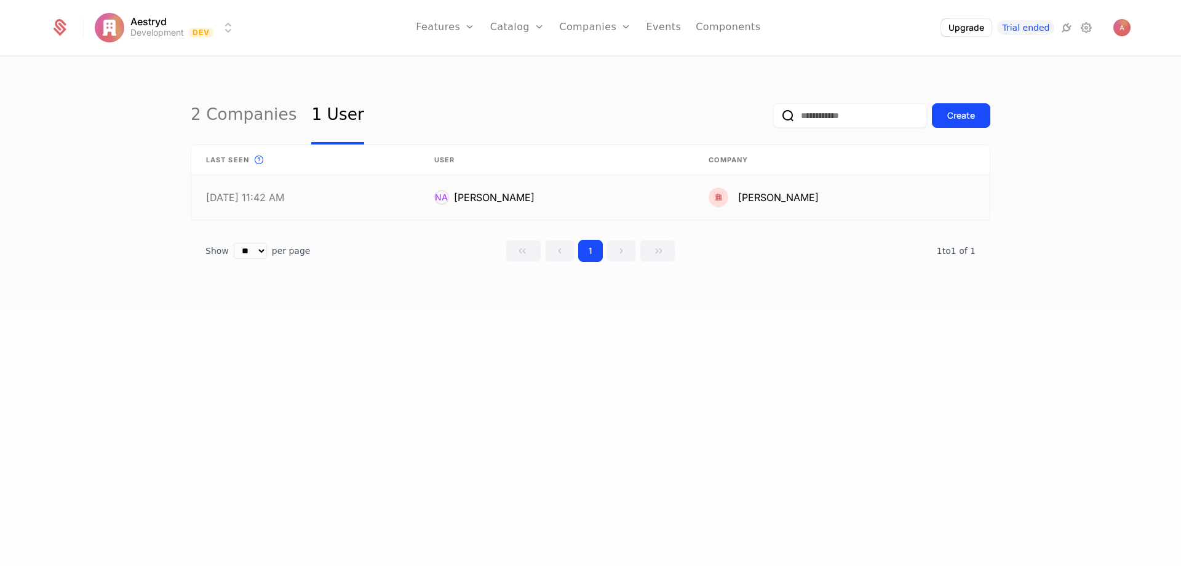
click at [928, 194] on link at bounding box center [842, 197] width 296 height 44
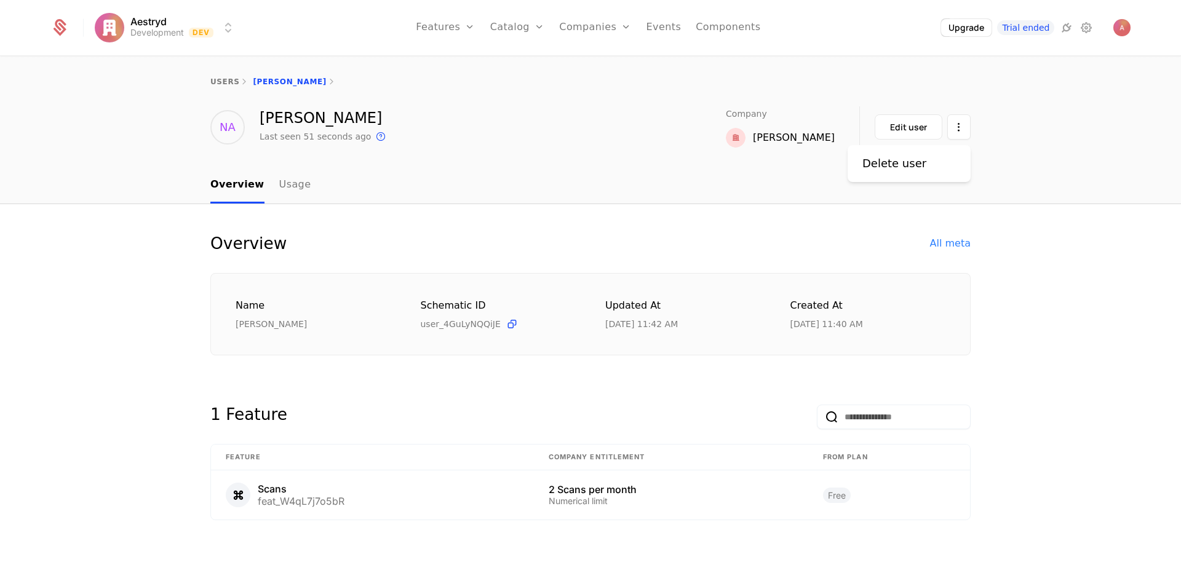
click at [963, 132] on html "Aestryd Development Dev Features Features Flags Catalog Plans Add Ons Credits C…" at bounding box center [590, 290] width 1181 height 581
click at [897, 168] on div "Delete user" at bounding box center [895, 163] width 64 height 17
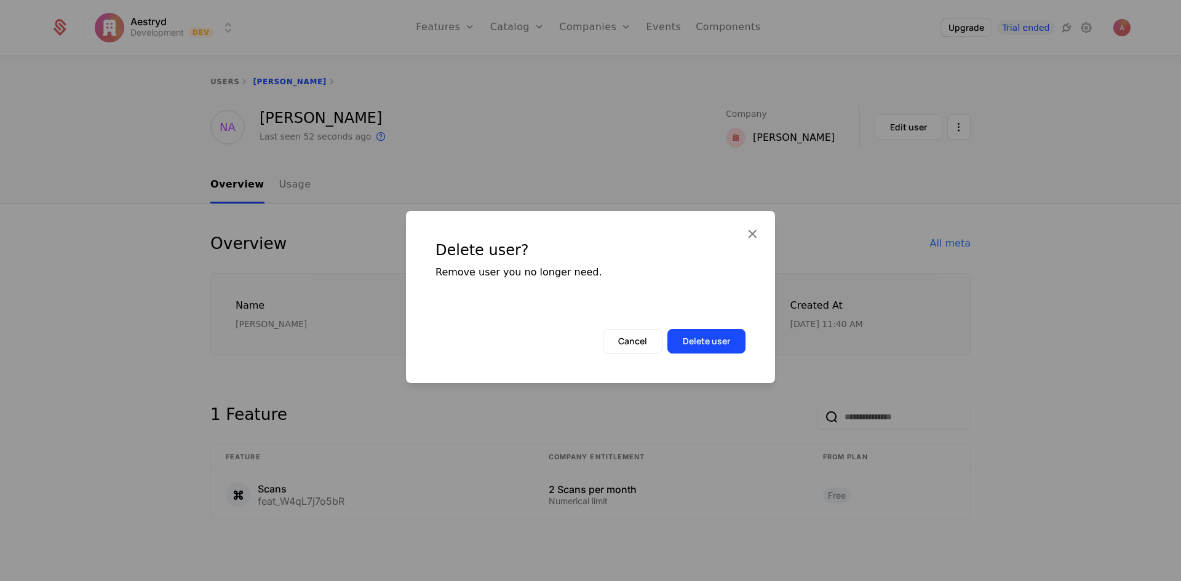
click at [714, 340] on button "Delete user" at bounding box center [707, 341] width 78 height 25
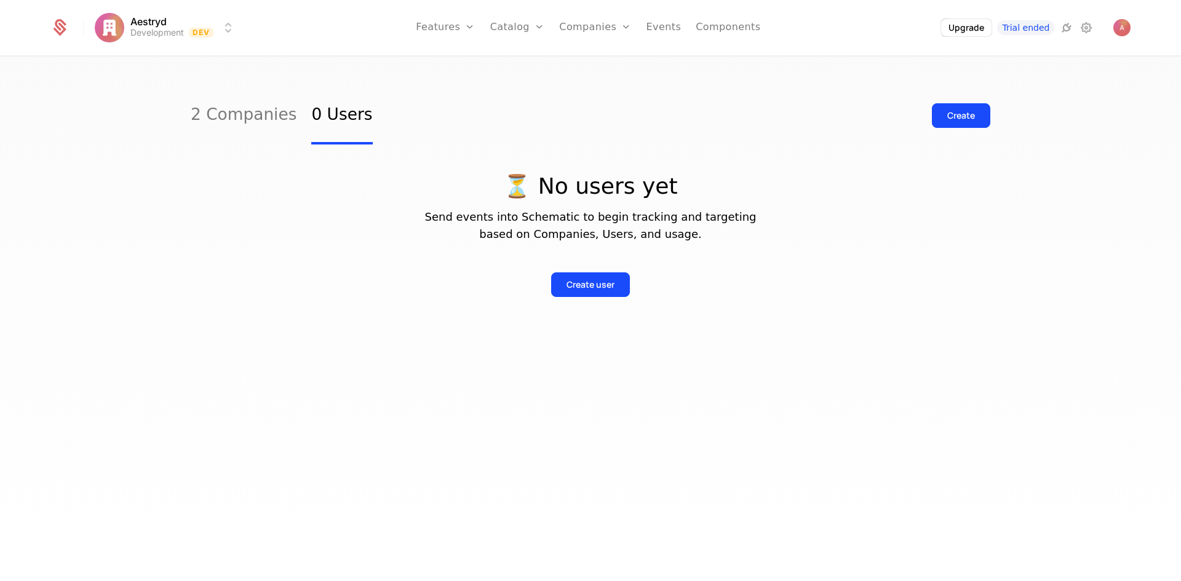
click at [599, 85] on link "Users" at bounding box center [602, 80] width 57 height 10
click at [613, 64] on link "Companies" at bounding box center [602, 60] width 57 height 10
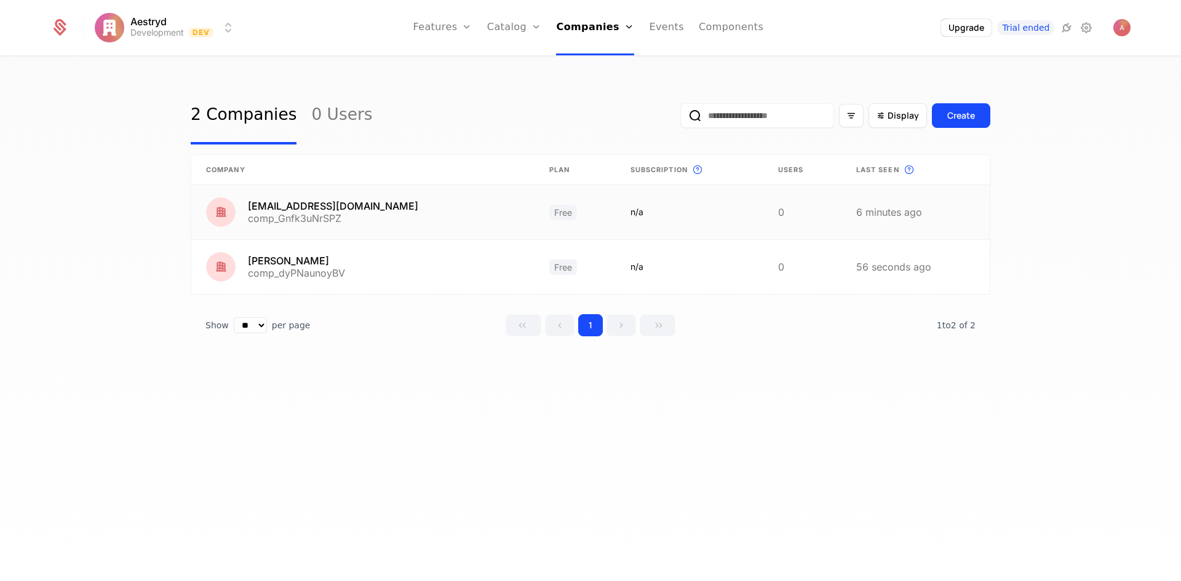
click at [903, 212] on link at bounding box center [916, 212] width 148 height 54
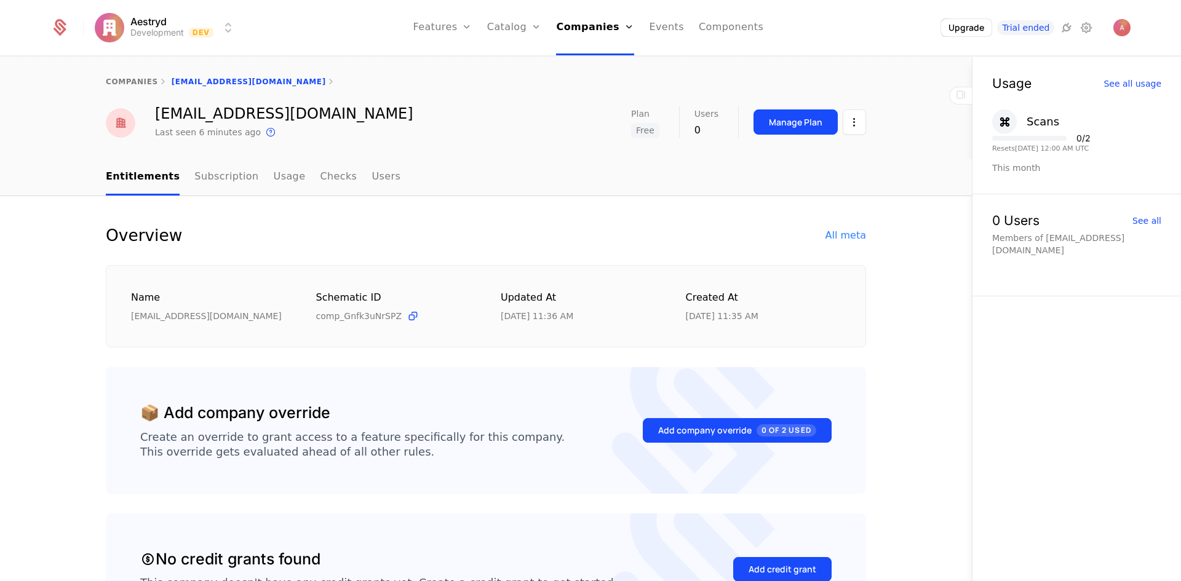
click at [855, 121] on html "Aestryd Development Dev Features Features Flags Catalog Plans Add Ons Credits C…" at bounding box center [590, 290] width 1181 height 581
click at [792, 189] on div "Delete company" at bounding box center [799, 185] width 91 height 17
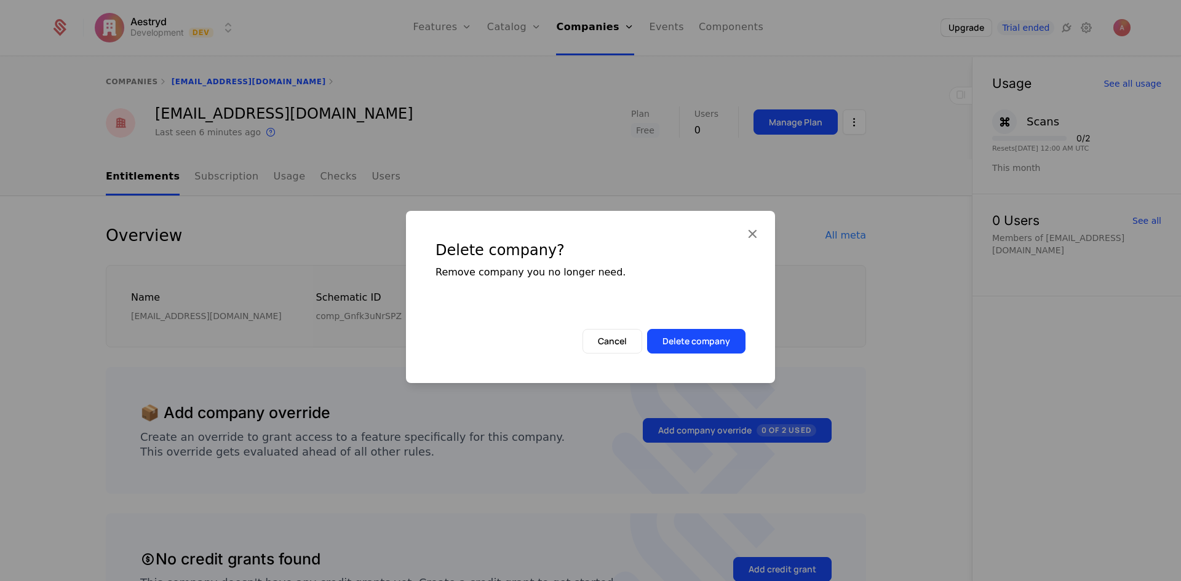
click at [687, 339] on button "Delete company" at bounding box center [696, 341] width 98 height 25
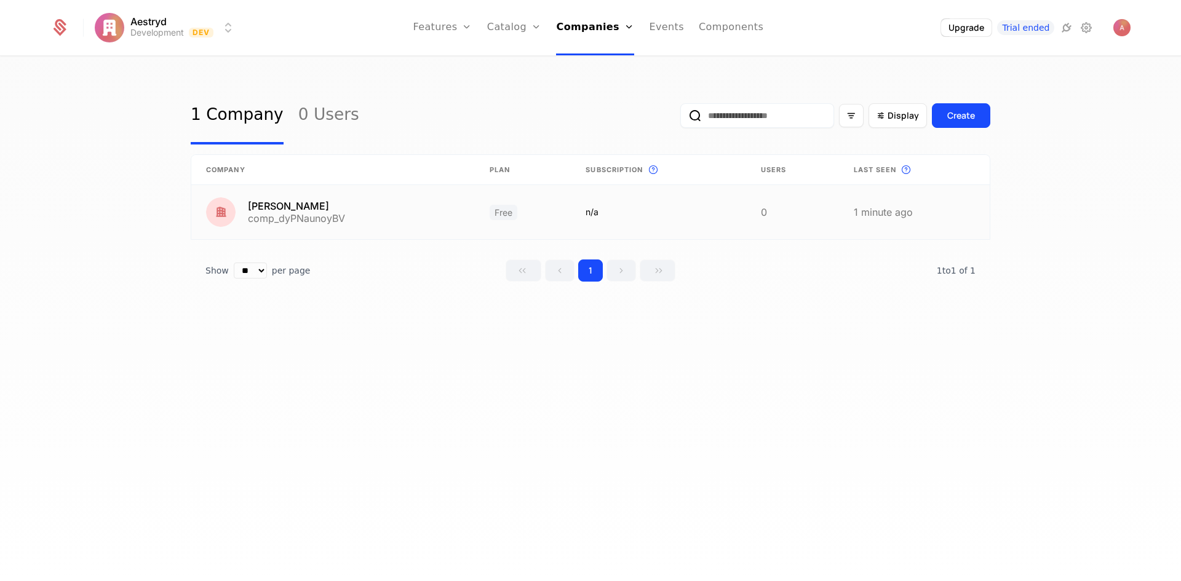
click at [707, 217] on link at bounding box center [658, 212] width 175 height 54
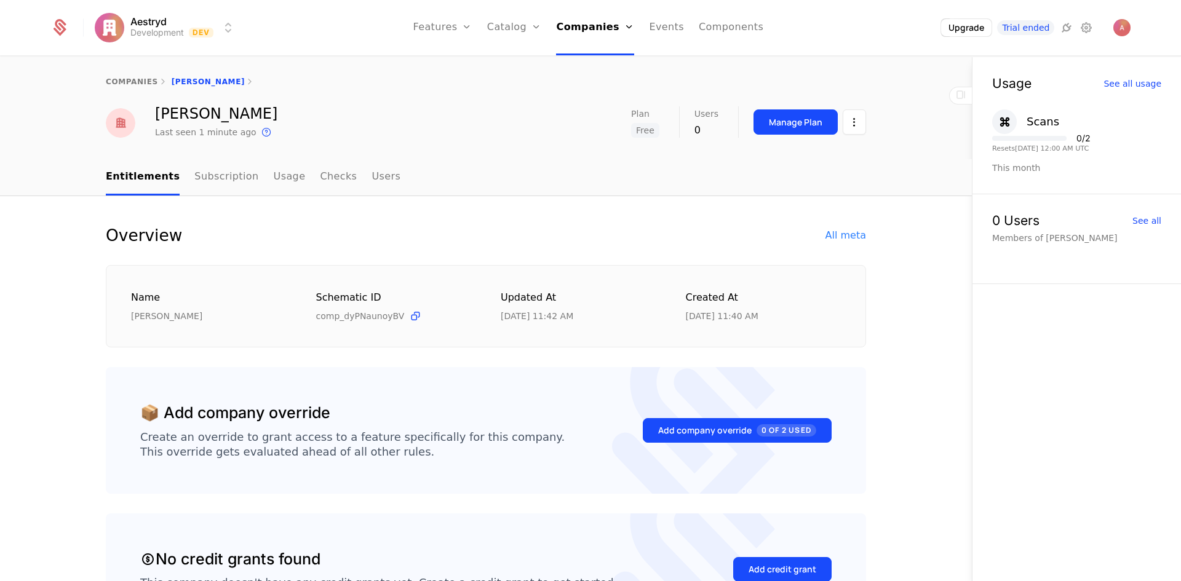
click at [849, 121] on html "Aestryd Development Dev Features Features Flags Catalog Plans Add Ons Credits C…" at bounding box center [590, 290] width 1181 height 581
click at [803, 189] on div "Delete company" at bounding box center [799, 185] width 91 height 17
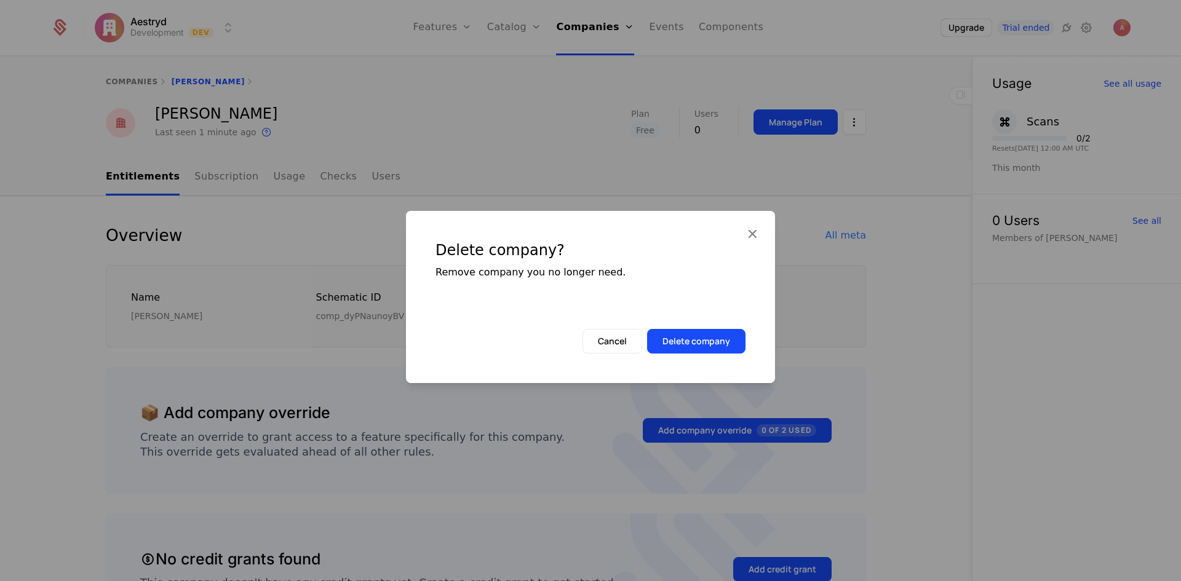
click at [712, 330] on button "Delete company" at bounding box center [696, 341] width 98 height 25
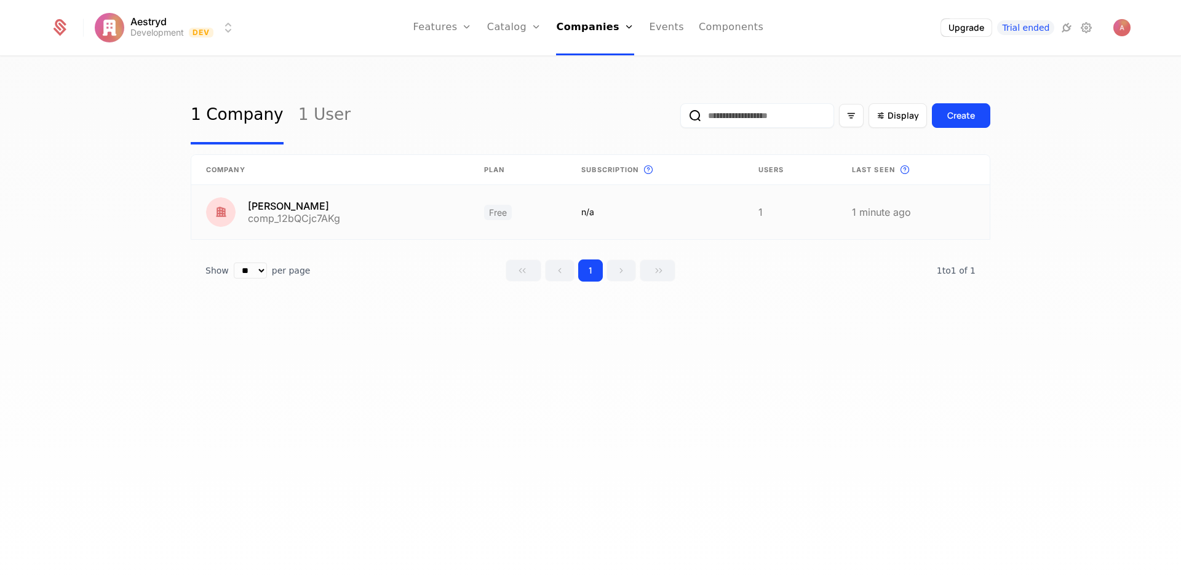
click at [903, 210] on link at bounding box center [913, 212] width 153 height 54
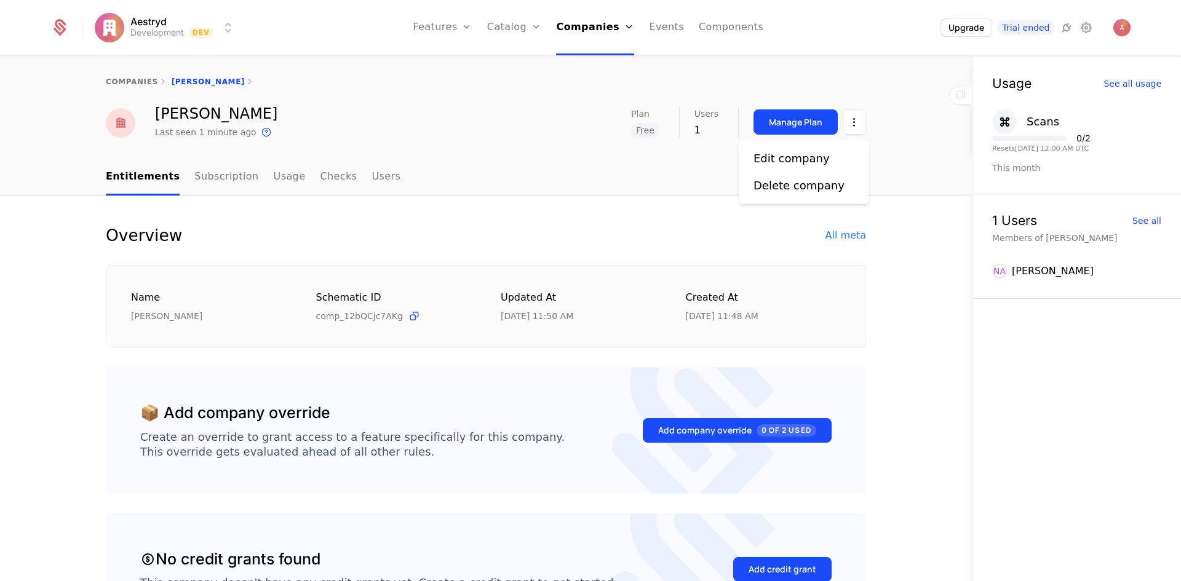
click at [852, 125] on html "Aestryd Development Dev Features Features Flags Catalog Plans Add Ons Credits C…" at bounding box center [590, 290] width 1181 height 581
click at [802, 164] on div "Edit company" at bounding box center [792, 158] width 76 height 17
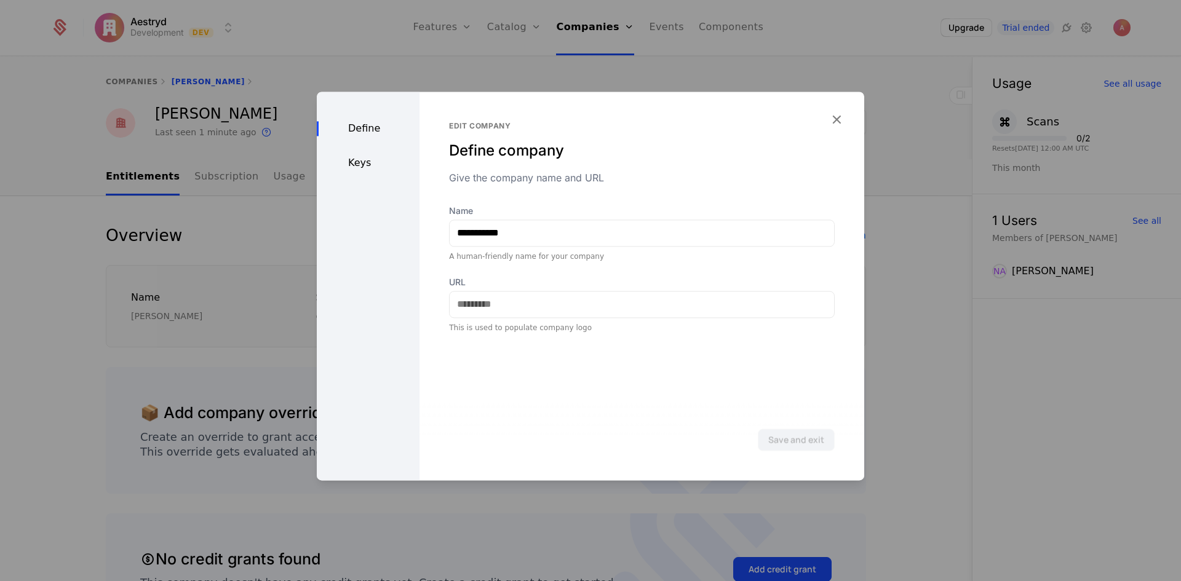
click at [832, 120] on icon "button" at bounding box center [837, 119] width 16 height 16
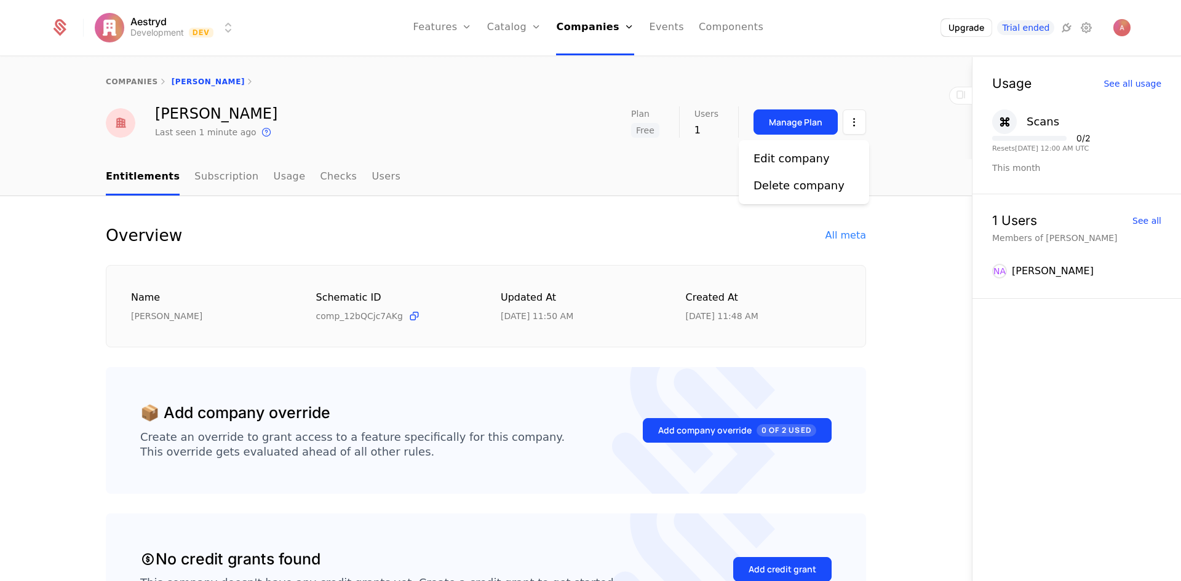
click at [853, 121] on html "Aestryd Development Dev Features Features Flags Catalog Plans Add Ons Credits C…" at bounding box center [590, 290] width 1181 height 581
click at [791, 186] on div "Delete company" at bounding box center [799, 185] width 91 height 17
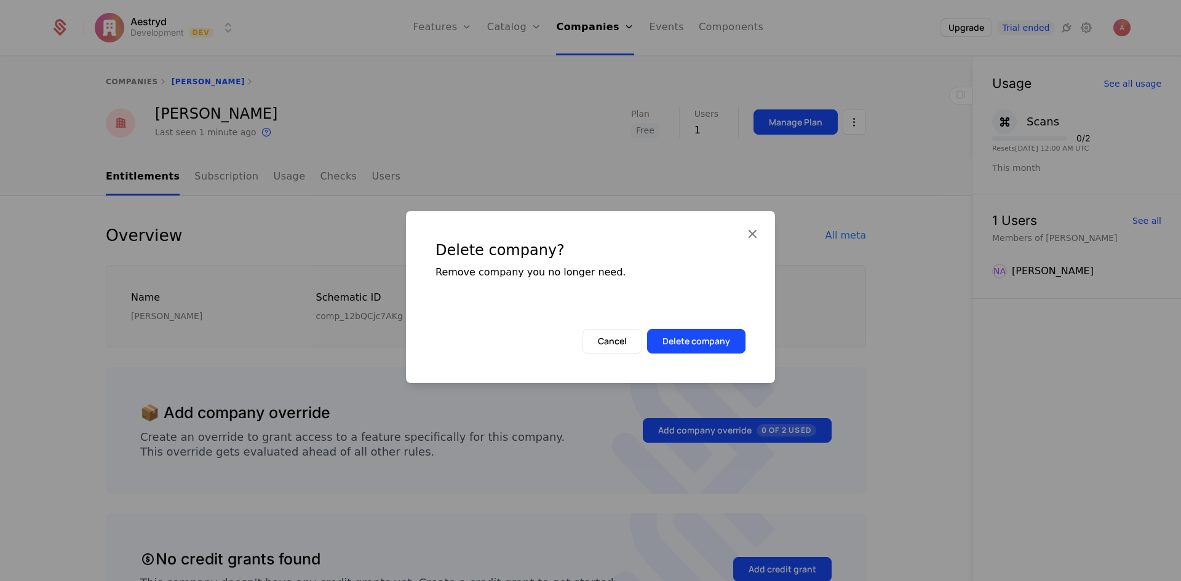
click at [728, 341] on button "Delete company" at bounding box center [696, 341] width 98 height 25
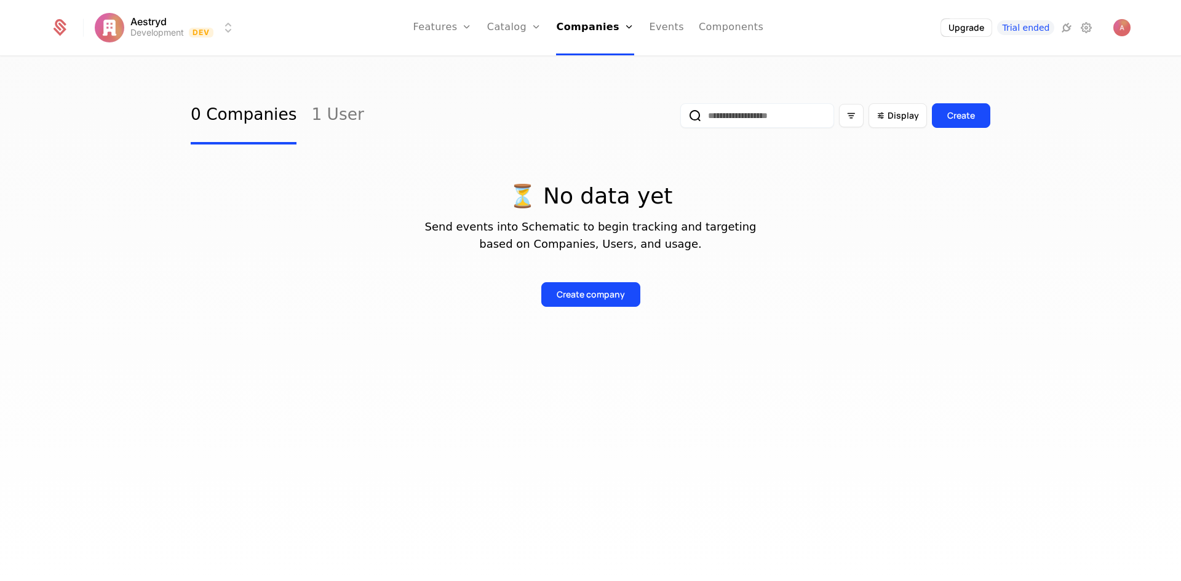
click at [594, 98] on div "Companies Users" at bounding box center [599, 70] width 86 height 59
click at [596, 85] on link "Users" at bounding box center [599, 80] width 57 height 10
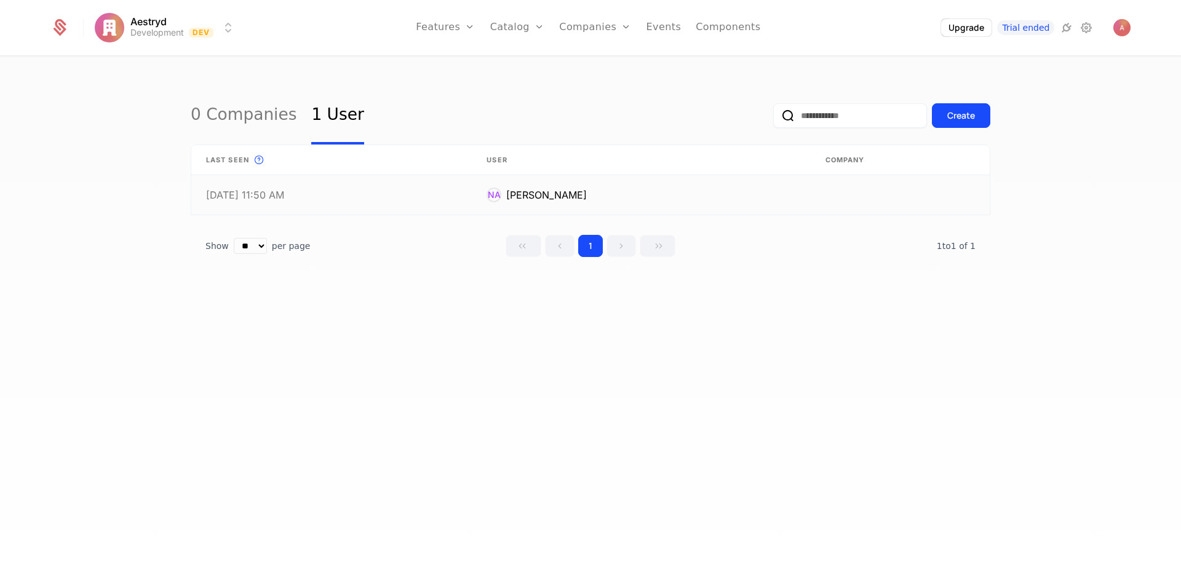
click at [856, 203] on link at bounding box center [900, 194] width 179 height 39
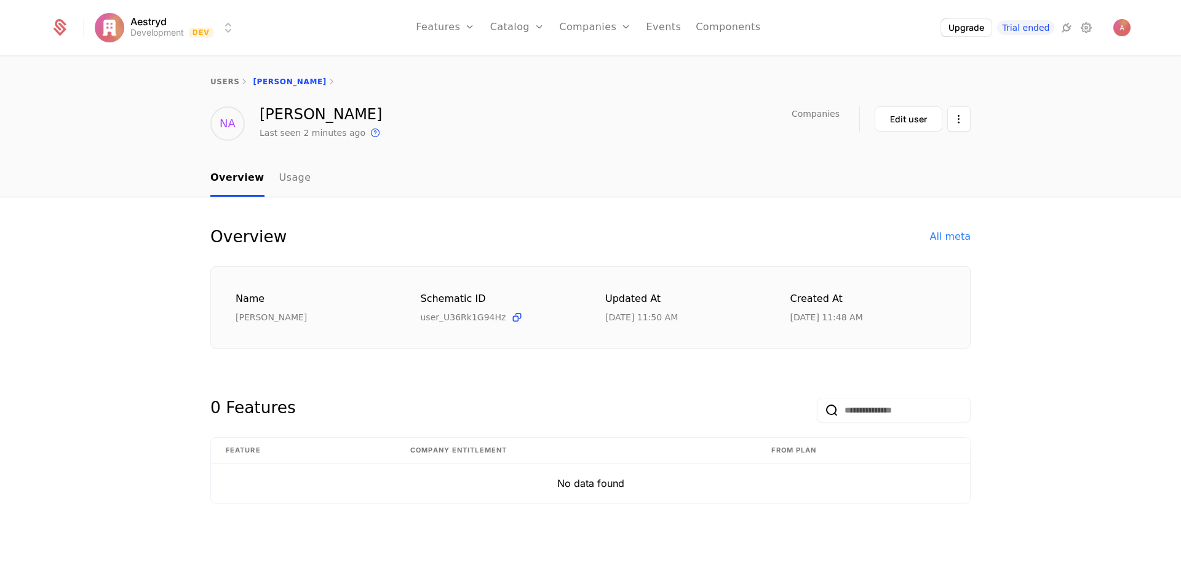
click at [954, 116] on html "Aestryd Development Dev Features Features Flags Catalog Plans Add Ons Credits C…" at bounding box center [590, 290] width 1181 height 581
click at [890, 160] on div "Delete user" at bounding box center [895, 154] width 64 height 17
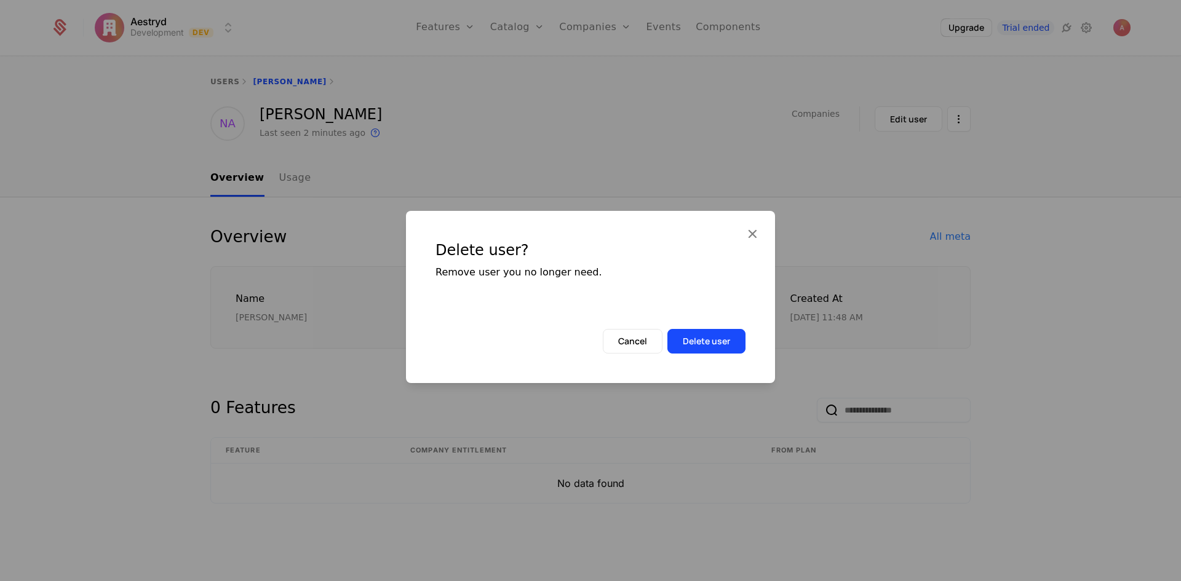
click at [722, 341] on button "Delete user" at bounding box center [707, 341] width 78 height 25
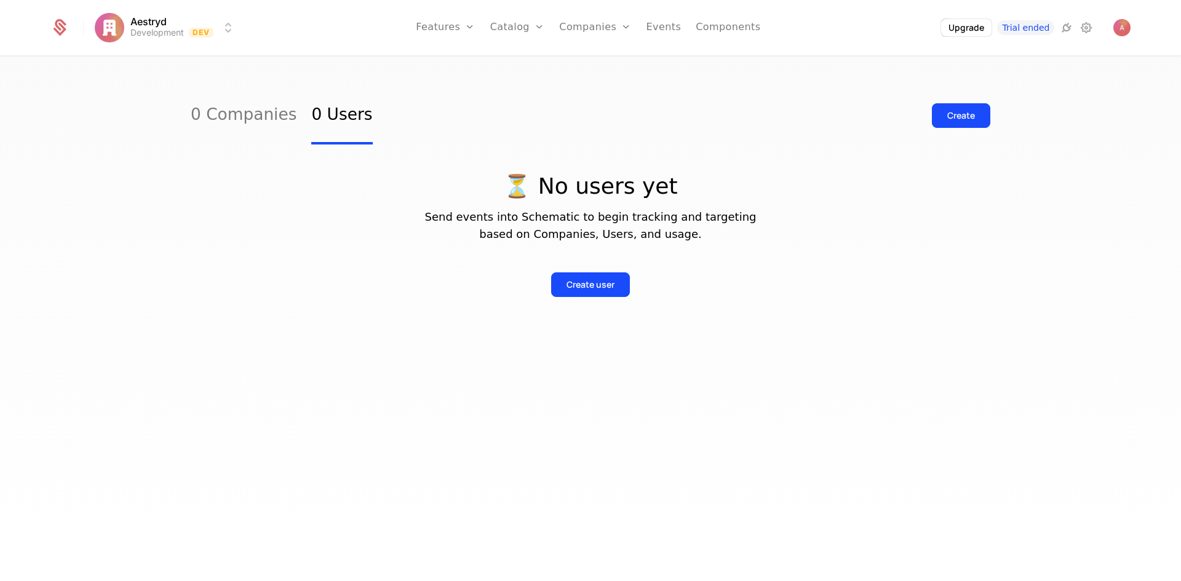
click at [670, 28] on link "Events" at bounding box center [664, 27] width 35 height 55
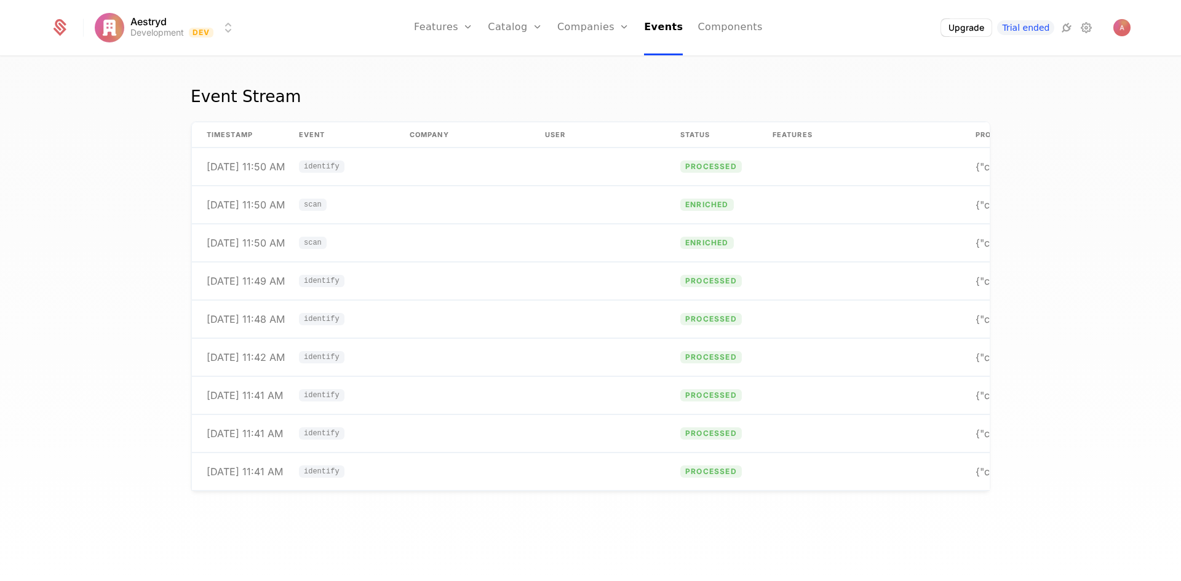
click at [601, 33] on link "Companies" at bounding box center [593, 27] width 72 height 55
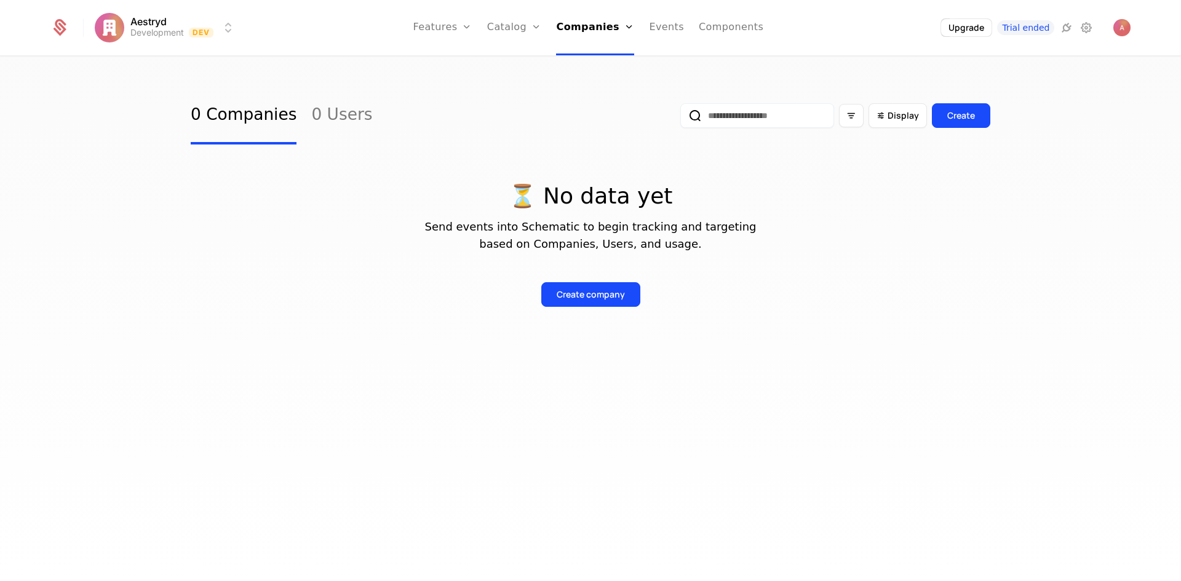
click at [594, 65] on link "Companies" at bounding box center [599, 60] width 57 height 10
click at [590, 84] on link "Users" at bounding box center [599, 80] width 57 height 10
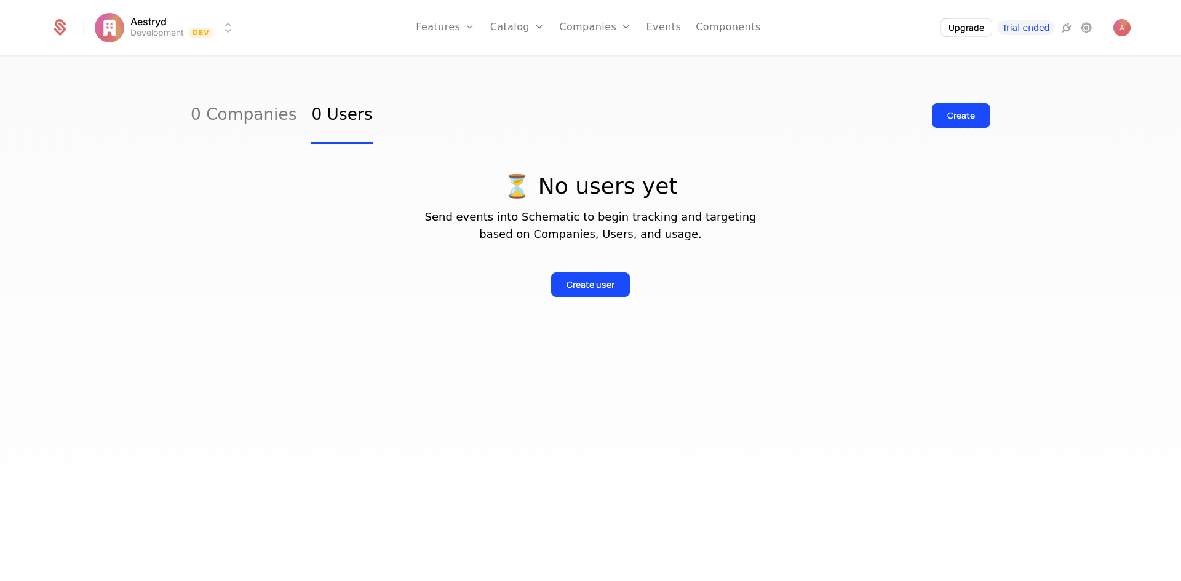
click at [596, 58] on div "Companies Users" at bounding box center [602, 70] width 86 height 59
click at [596, 61] on link "Companies" at bounding box center [602, 60] width 57 height 10
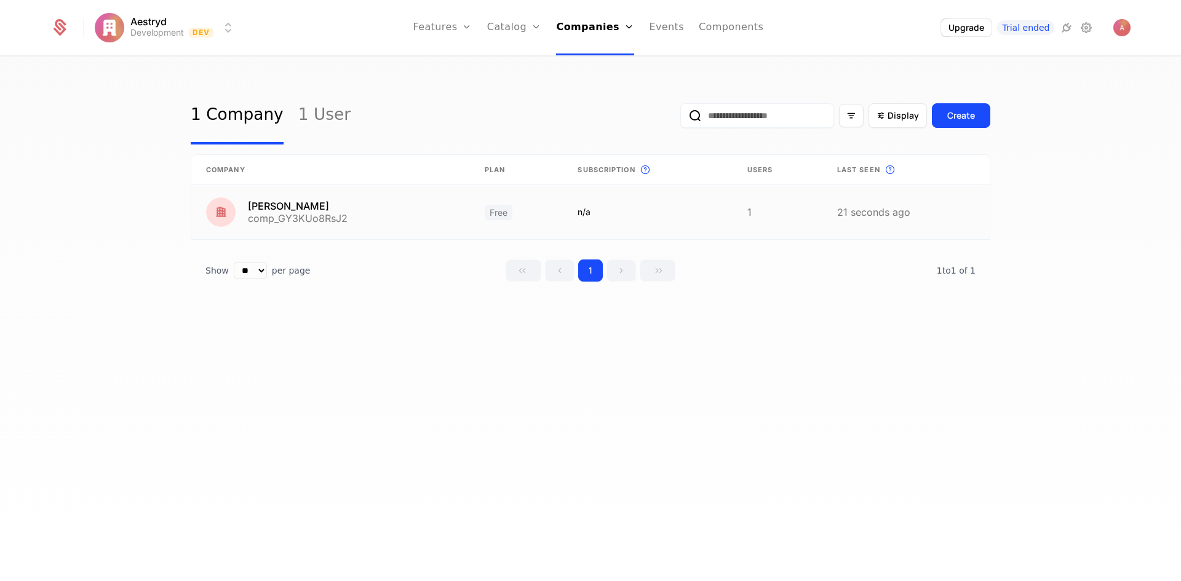
click at [874, 215] on link at bounding box center [906, 212] width 167 height 54
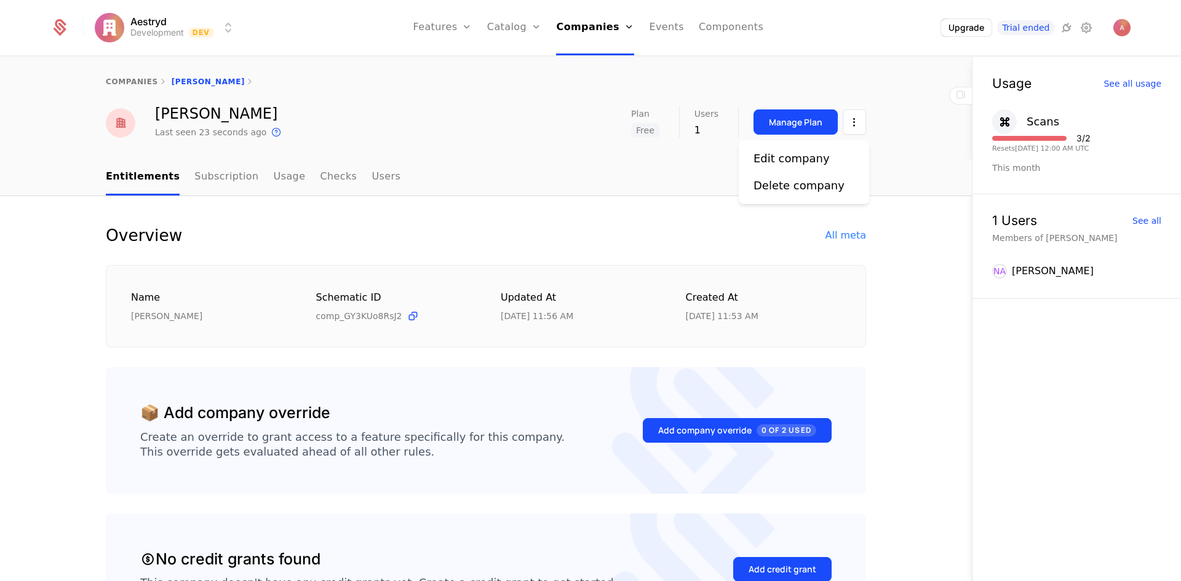
click at [846, 121] on html "Aestryd Development Dev Features Features Flags Catalog Plans Add Ons Credits C…" at bounding box center [590, 290] width 1181 height 581
click at [789, 183] on div "Delete company" at bounding box center [799, 185] width 91 height 17
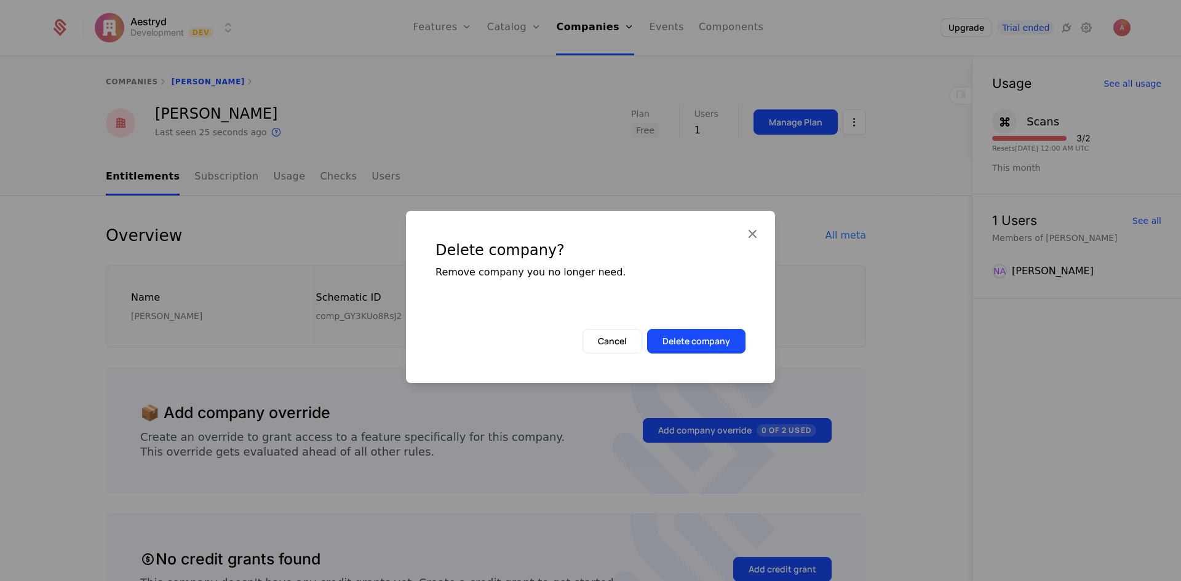
click at [723, 334] on button "Delete company" at bounding box center [696, 341] width 98 height 25
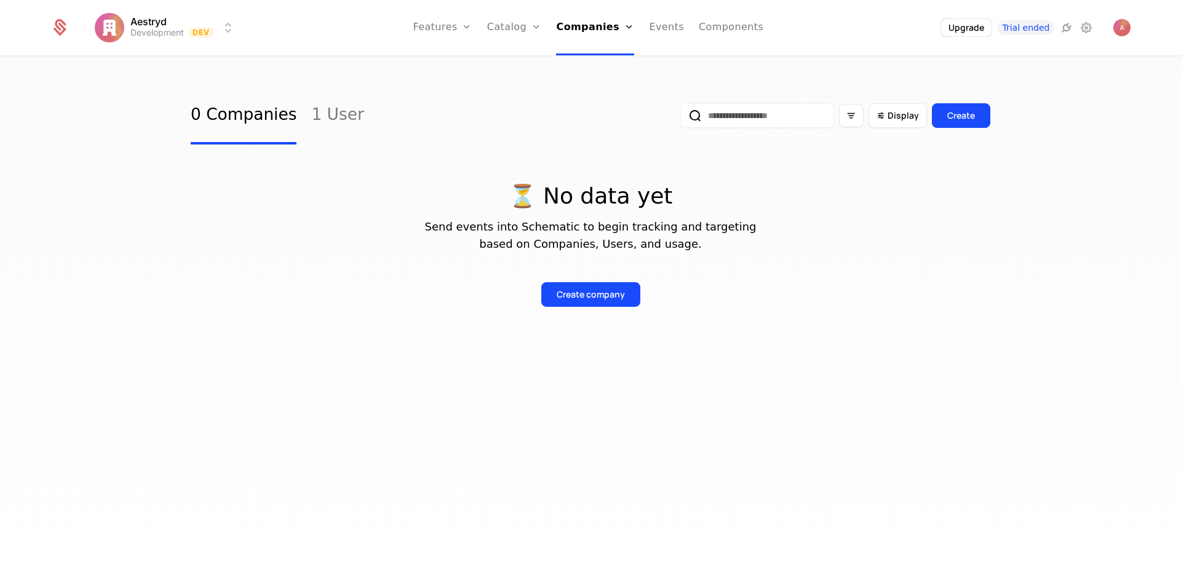
click at [604, 85] on link "Users" at bounding box center [599, 80] width 57 height 10
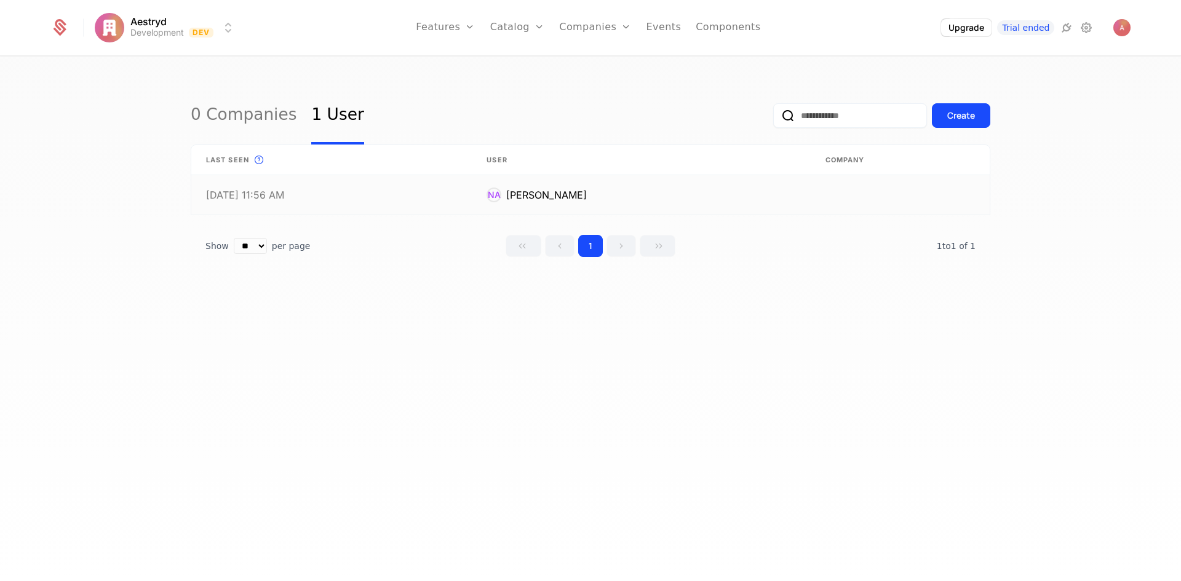
click at [725, 189] on link at bounding box center [641, 194] width 338 height 39
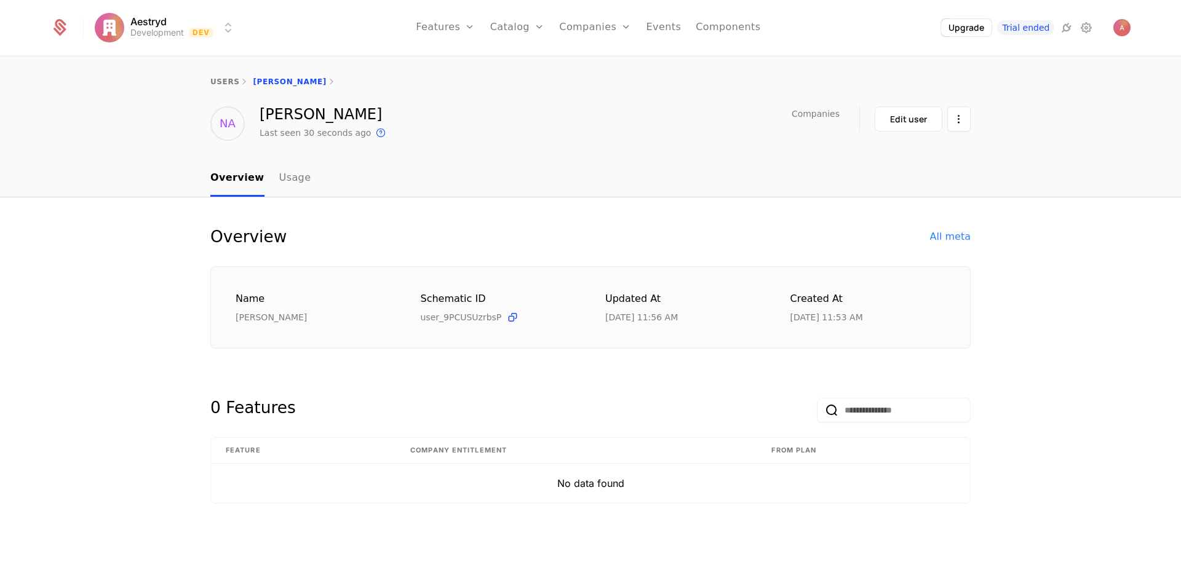
click at [954, 116] on html "Aestryd Development Dev Features Features Flags Catalog Plans Add Ons Credits C…" at bounding box center [590, 290] width 1181 height 581
click at [904, 167] on div "Delete user" at bounding box center [909, 155] width 123 height 37
click at [901, 157] on div "Delete user" at bounding box center [895, 154] width 64 height 17
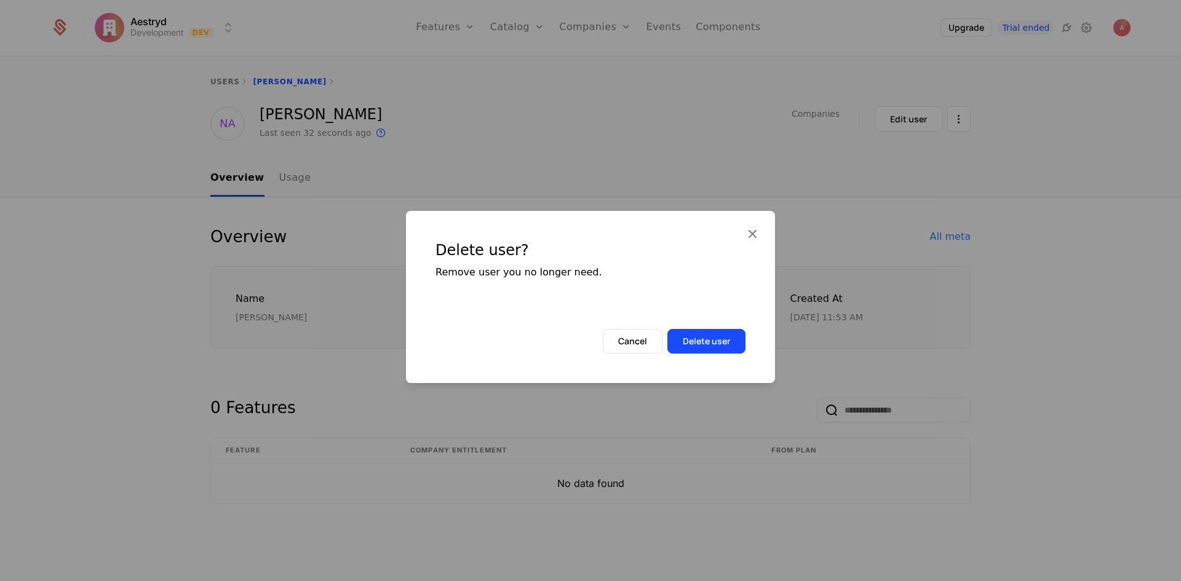
click at [704, 340] on button "Delete user" at bounding box center [707, 341] width 78 height 25
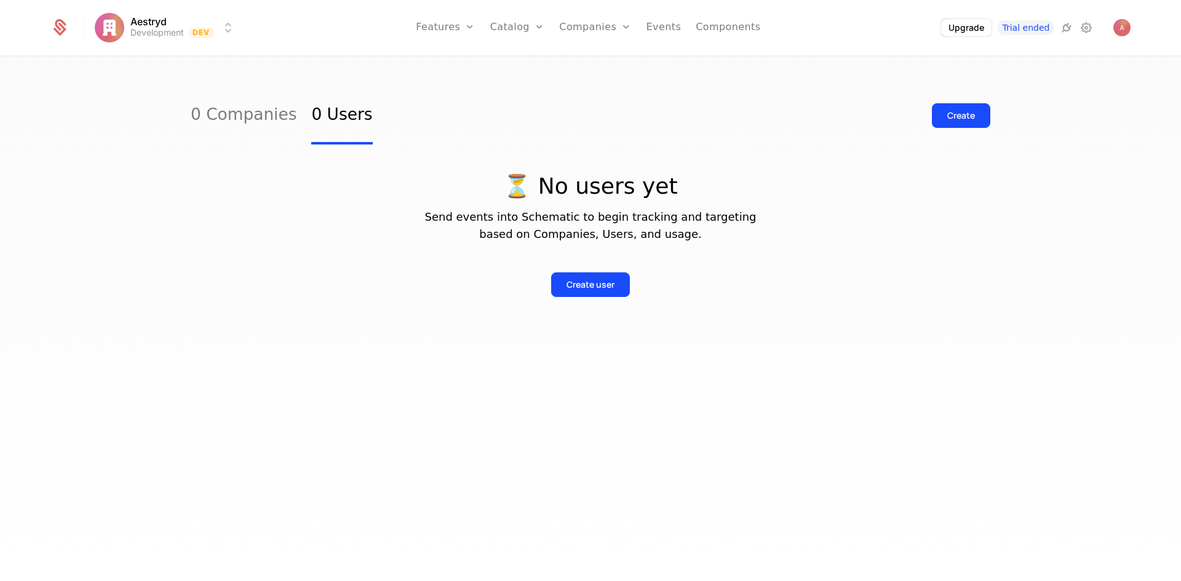
click at [615, 31] on link "Companies" at bounding box center [595, 27] width 72 height 55
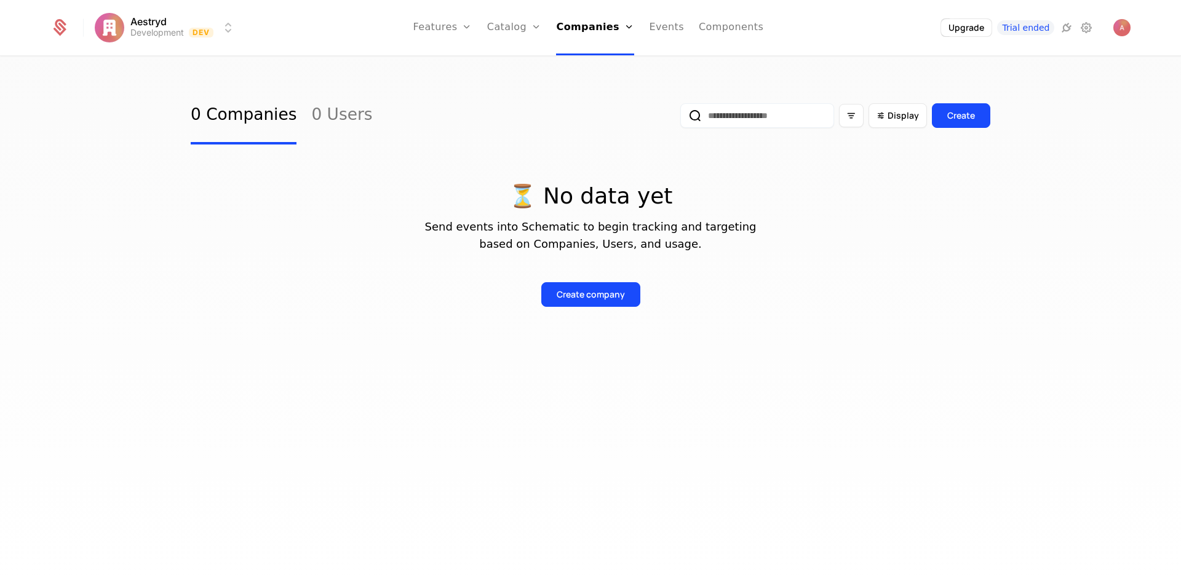
click at [610, 65] on link "Companies" at bounding box center [599, 60] width 57 height 10
click at [602, 82] on link "Users" at bounding box center [599, 80] width 57 height 10
